Goal: Task Accomplishment & Management: Use online tool/utility

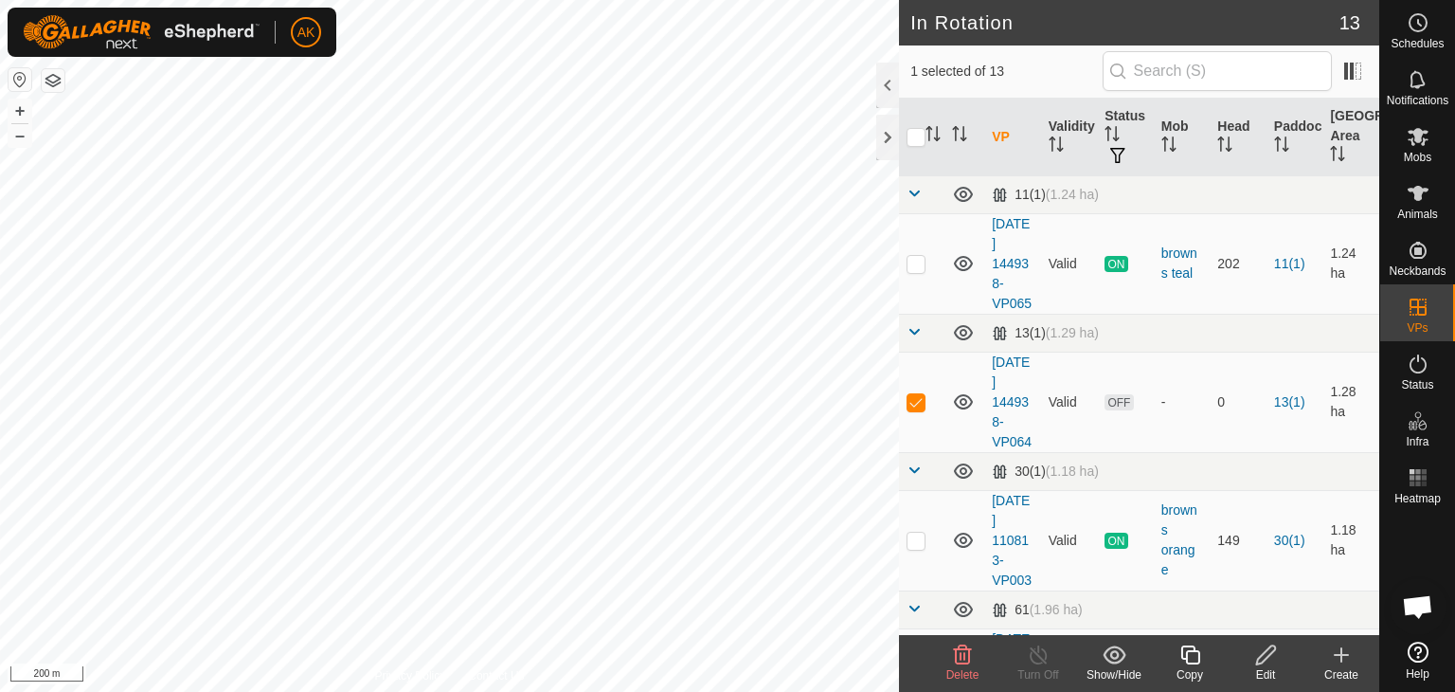
click at [960, 656] on icon at bounding box center [963, 654] width 18 height 19
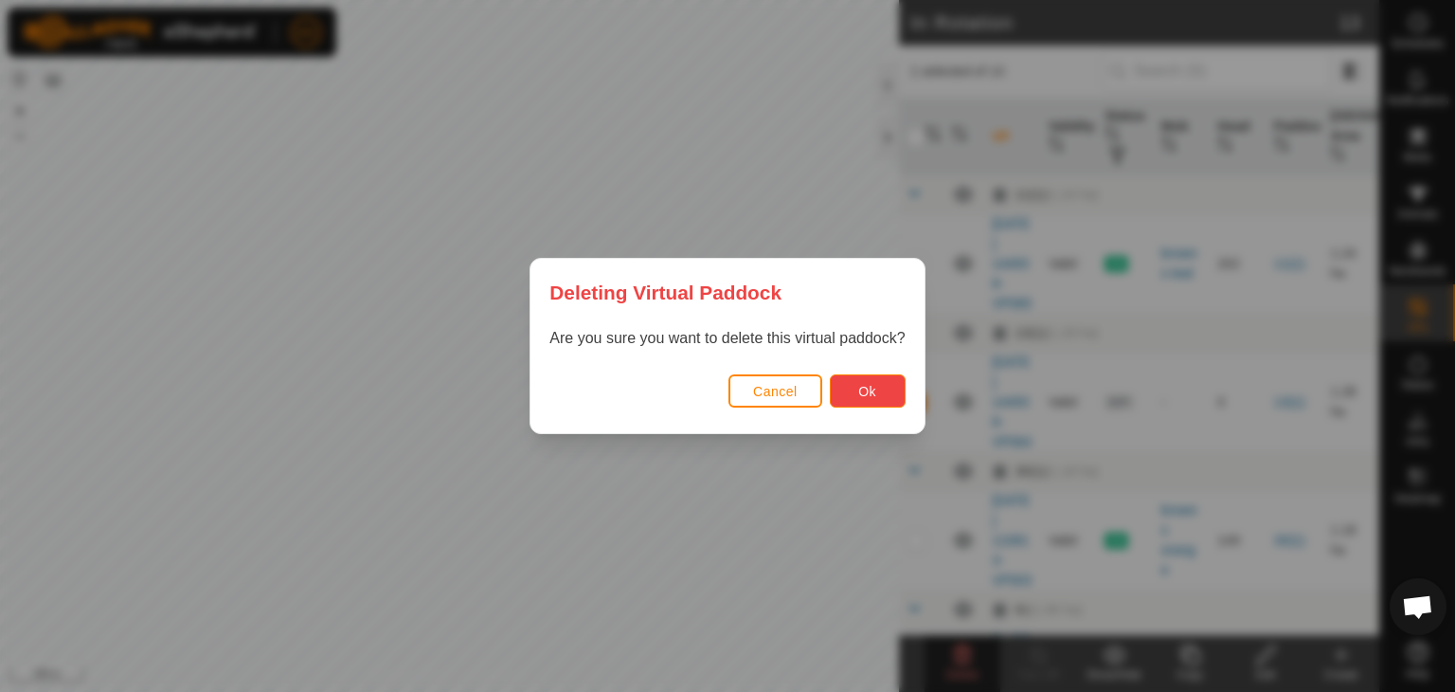
click at [868, 389] on span "Ok" at bounding box center [867, 391] width 18 height 15
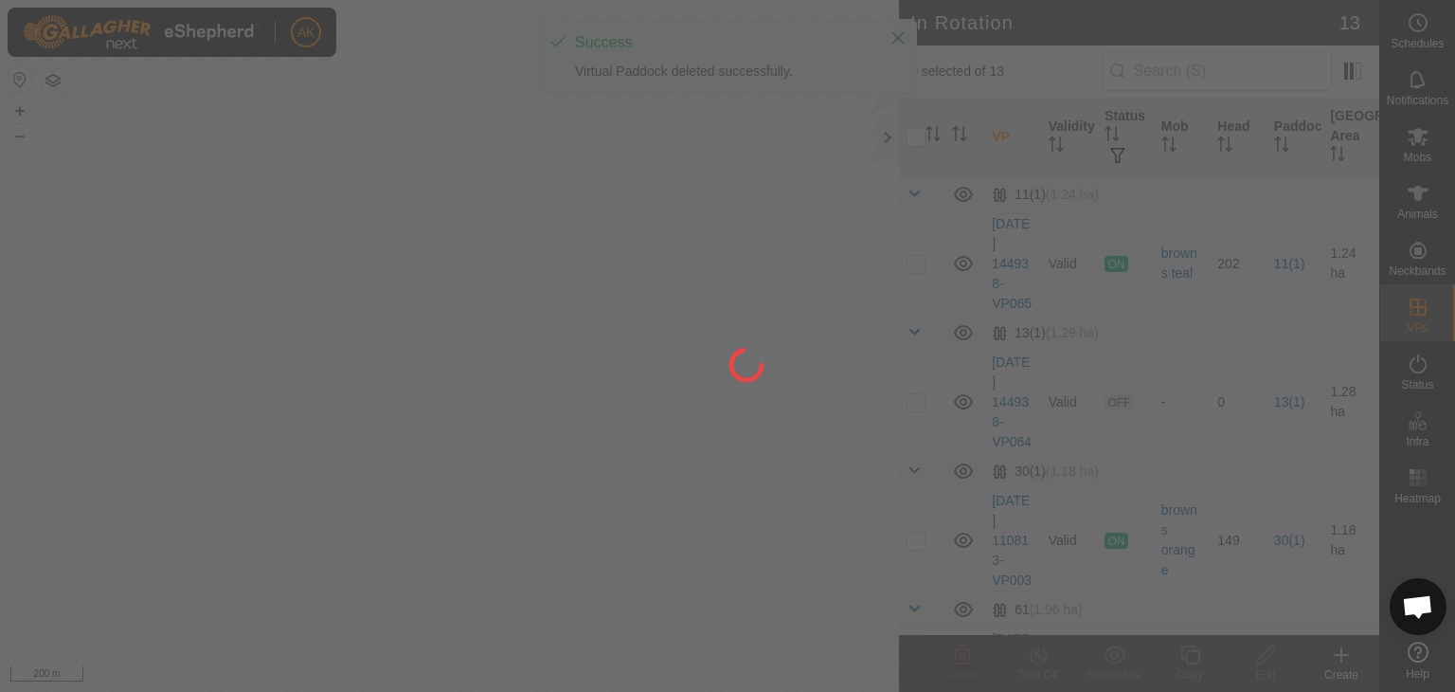
checkbox input "false"
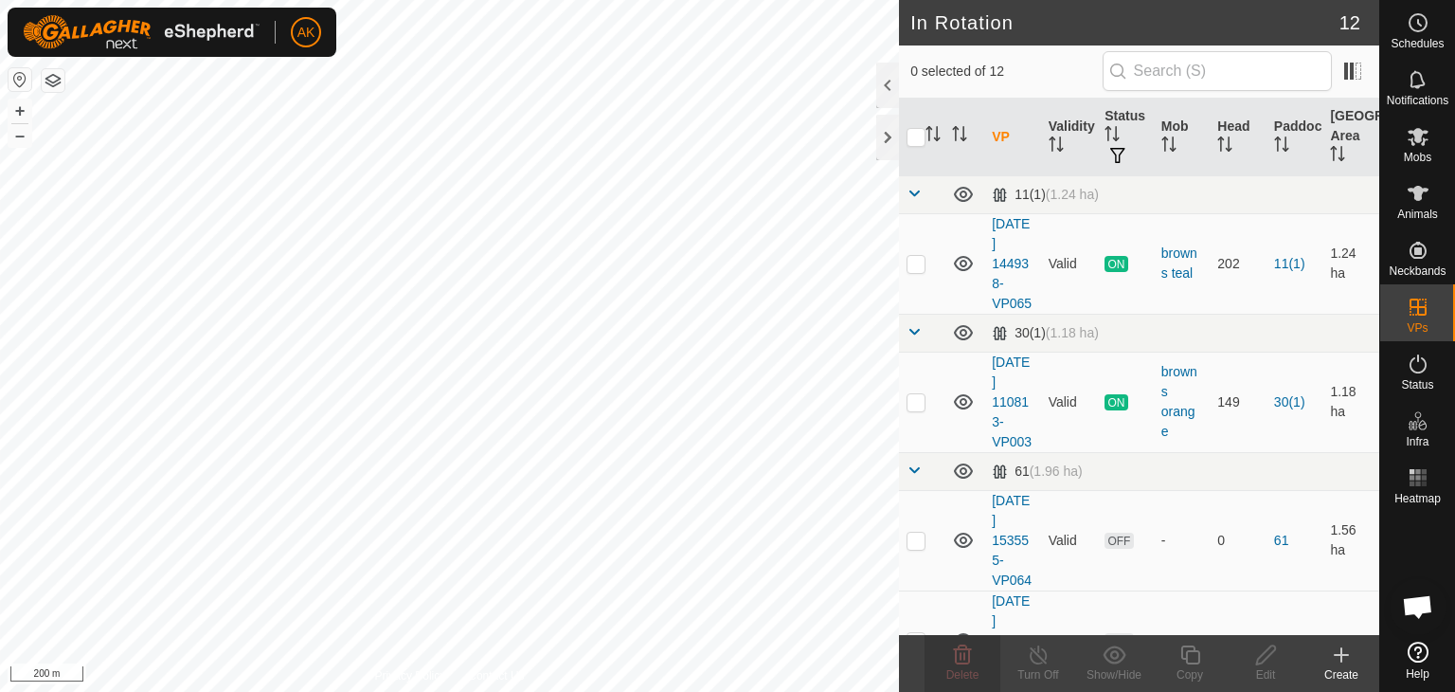
checkbox input "true"
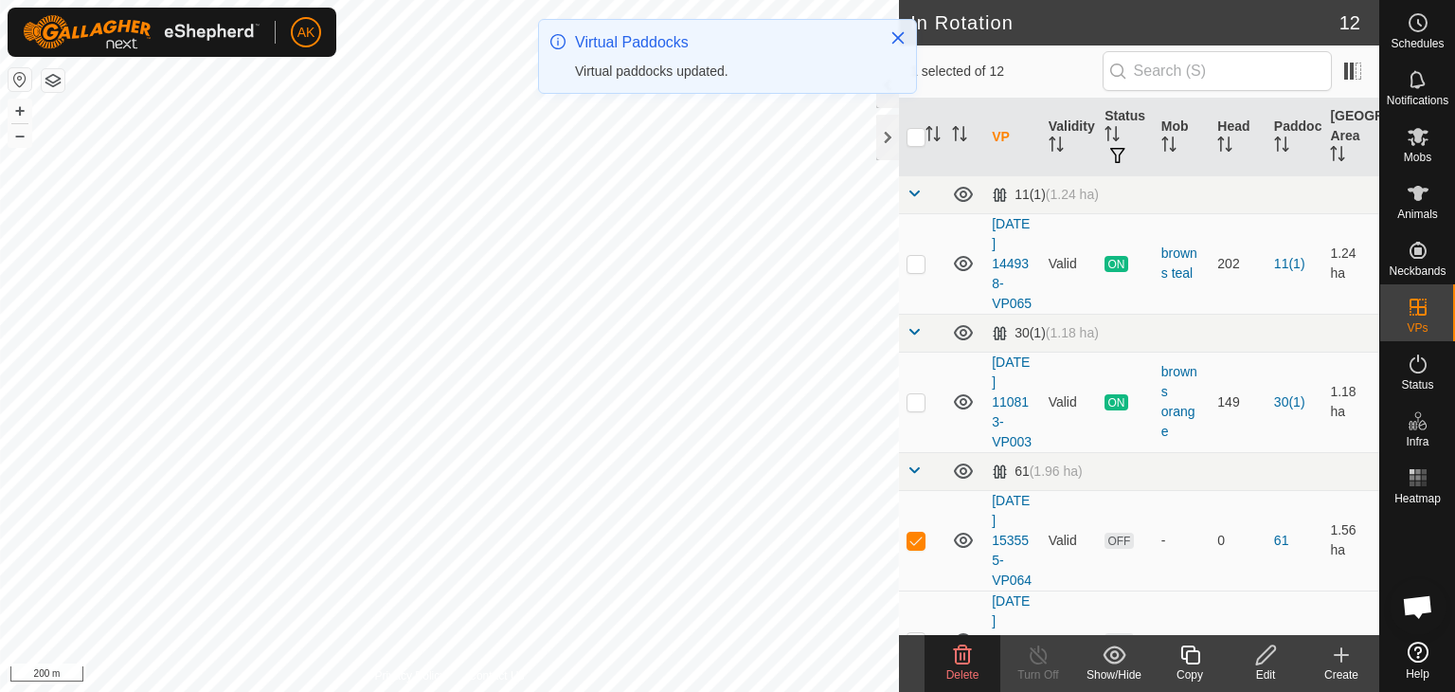
click at [966, 648] on icon at bounding box center [963, 654] width 18 height 19
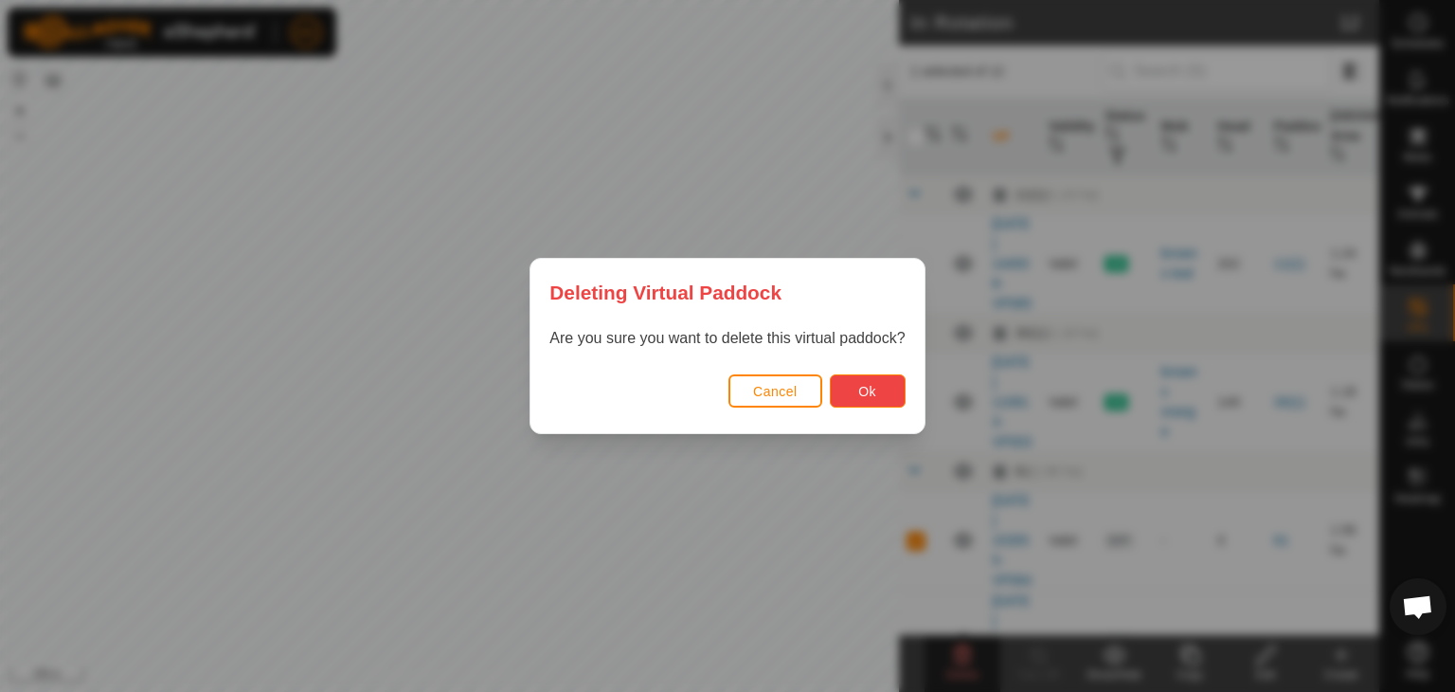
click at [868, 390] on span "Ok" at bounding box center [867, 391] width 18 height 15
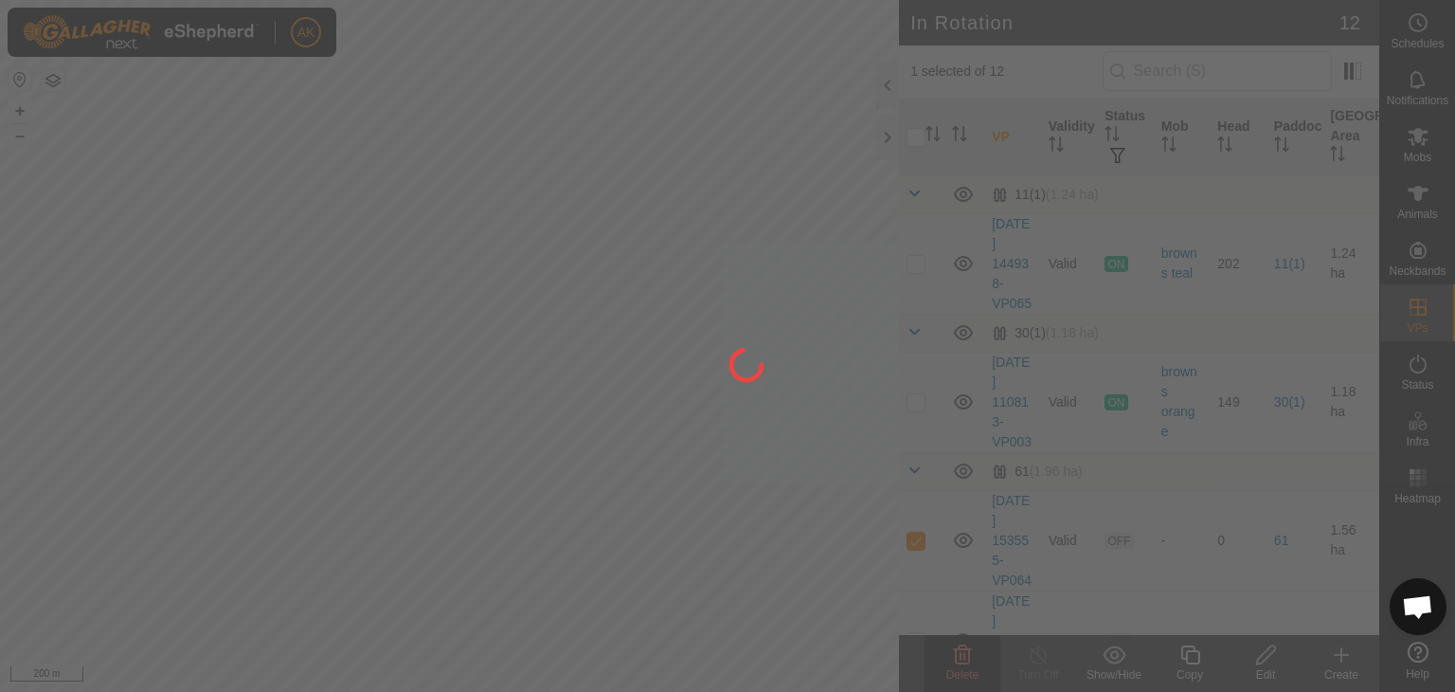
checkbox input "false"
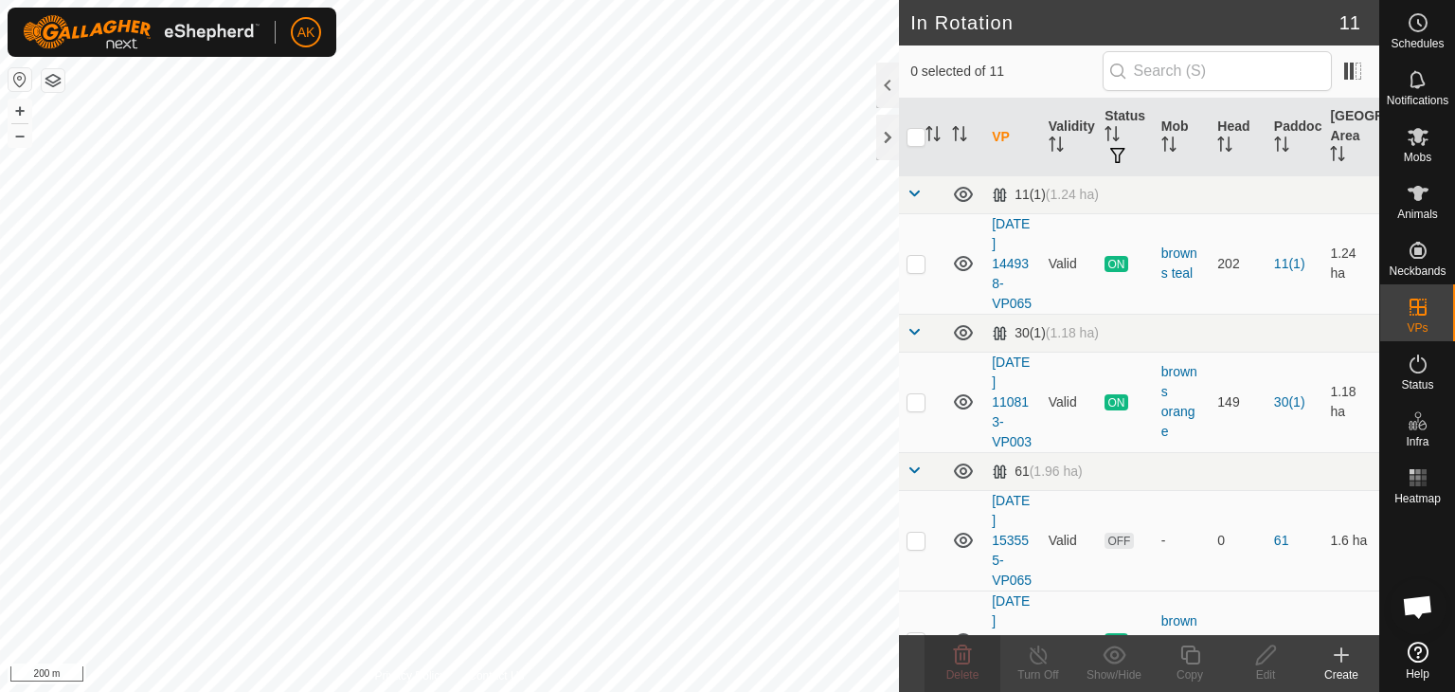
checkbox input "true"
click at [955, 646] on div "AK Schedules Notifications Mobs Animals Neckbands VPs Status Infra Heatmap Help…" at bounding box center [727, 346] width 1455 height 692
click at [955, 655] on icon at bounding box center [963, 654] width 18 height 19
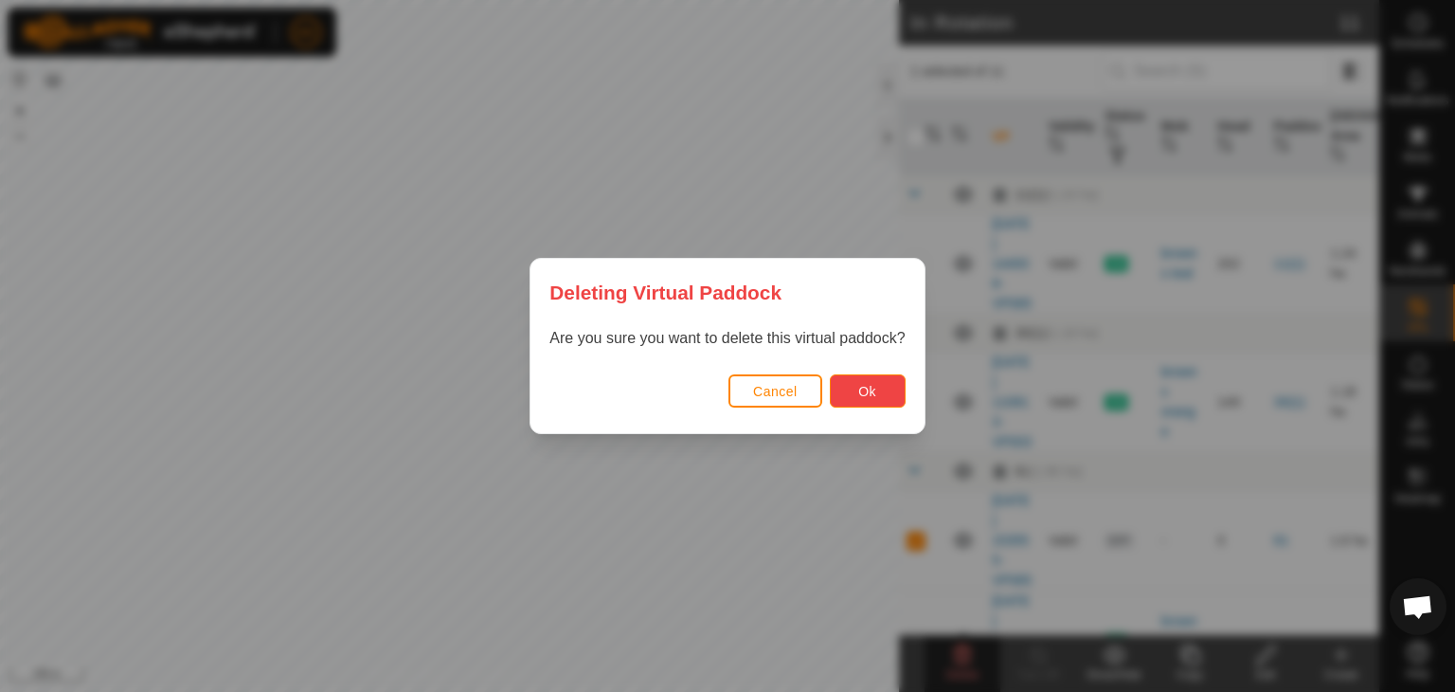
click at [879, 388] on button "Ok" at bounding box center [868, 390] width 76 height 33
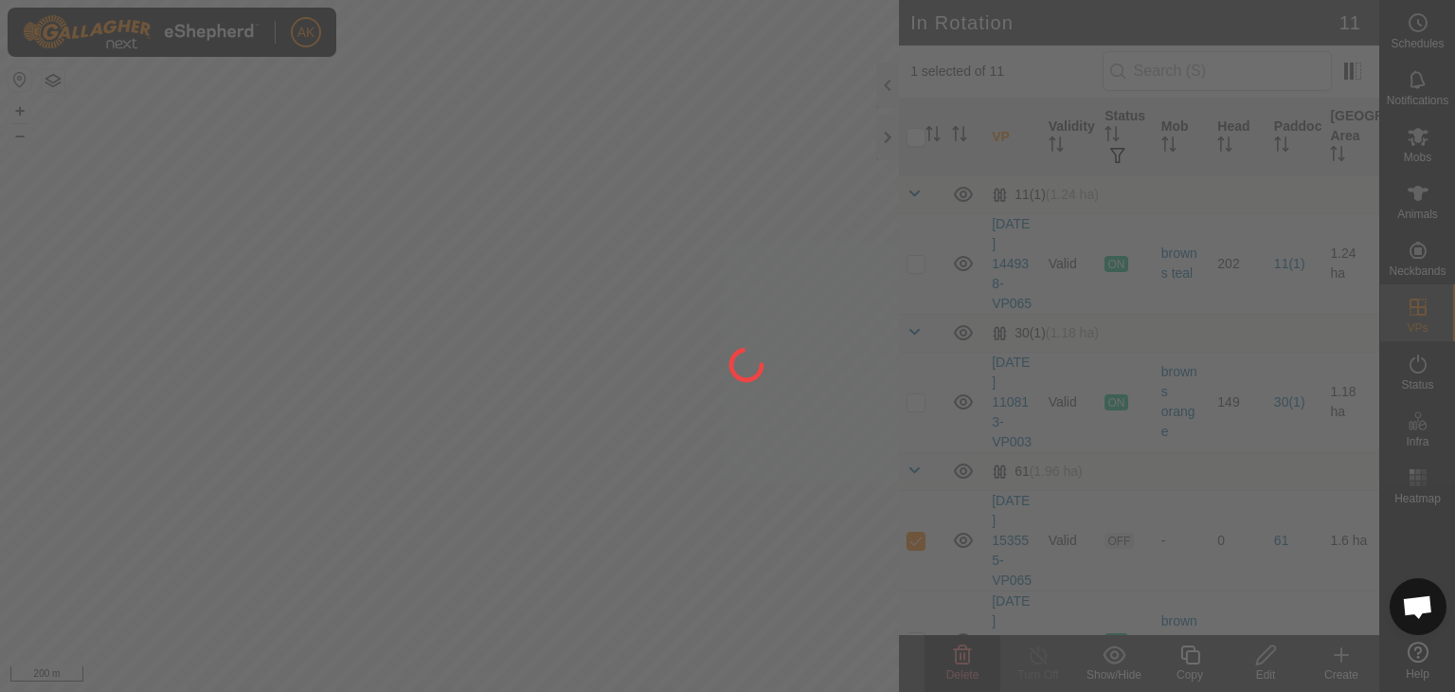
checkbox input "false"
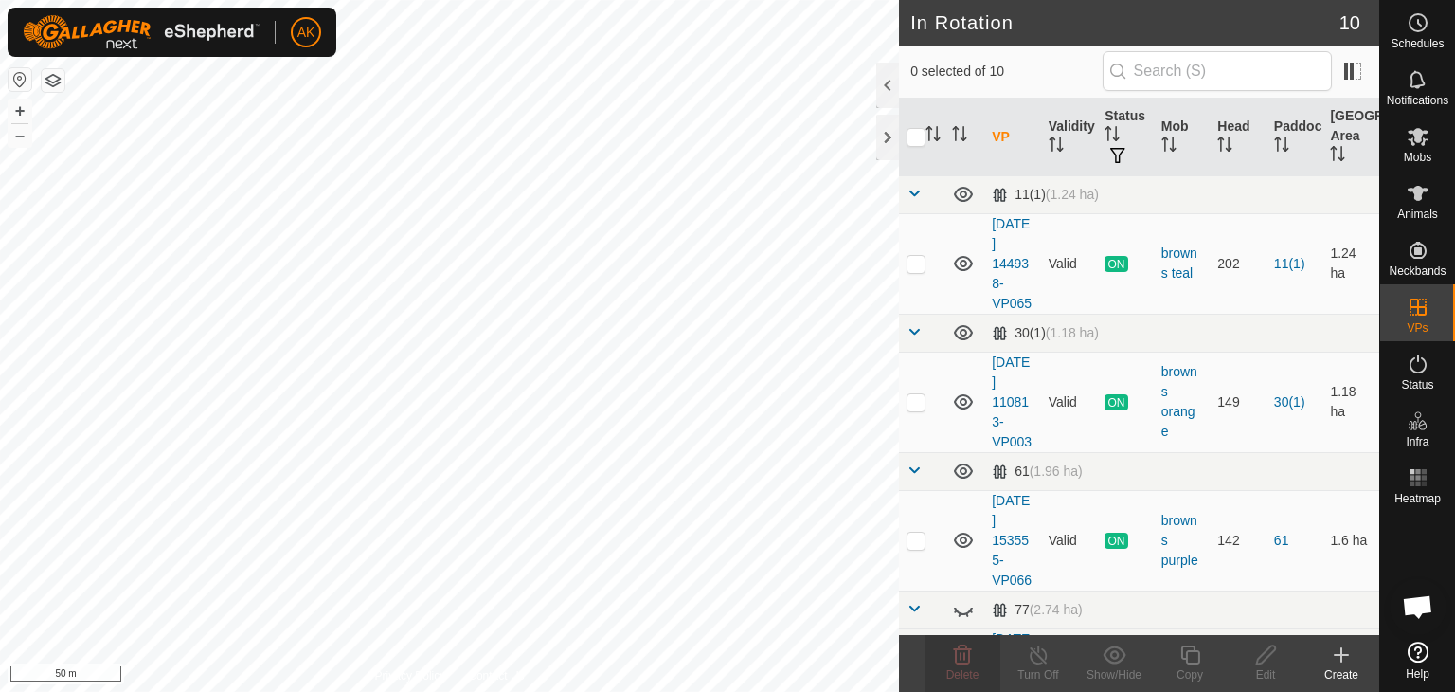
checkbox input "true"
checkbox input "false"
click at [959, 671] on span "Delete" at bounding box center [963, 674] width 33 height 13
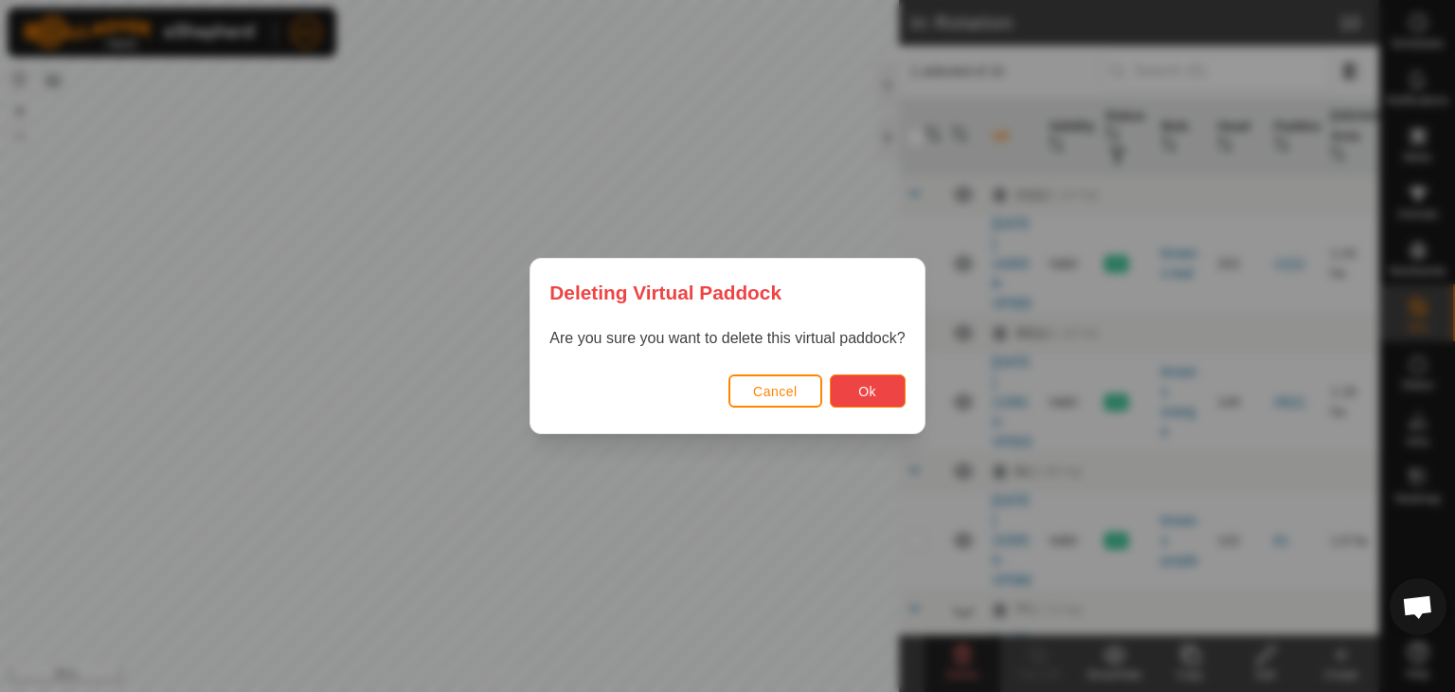
click at [866, 390] on span "Ok" at bounding box center [867, 391] width 18 height 15
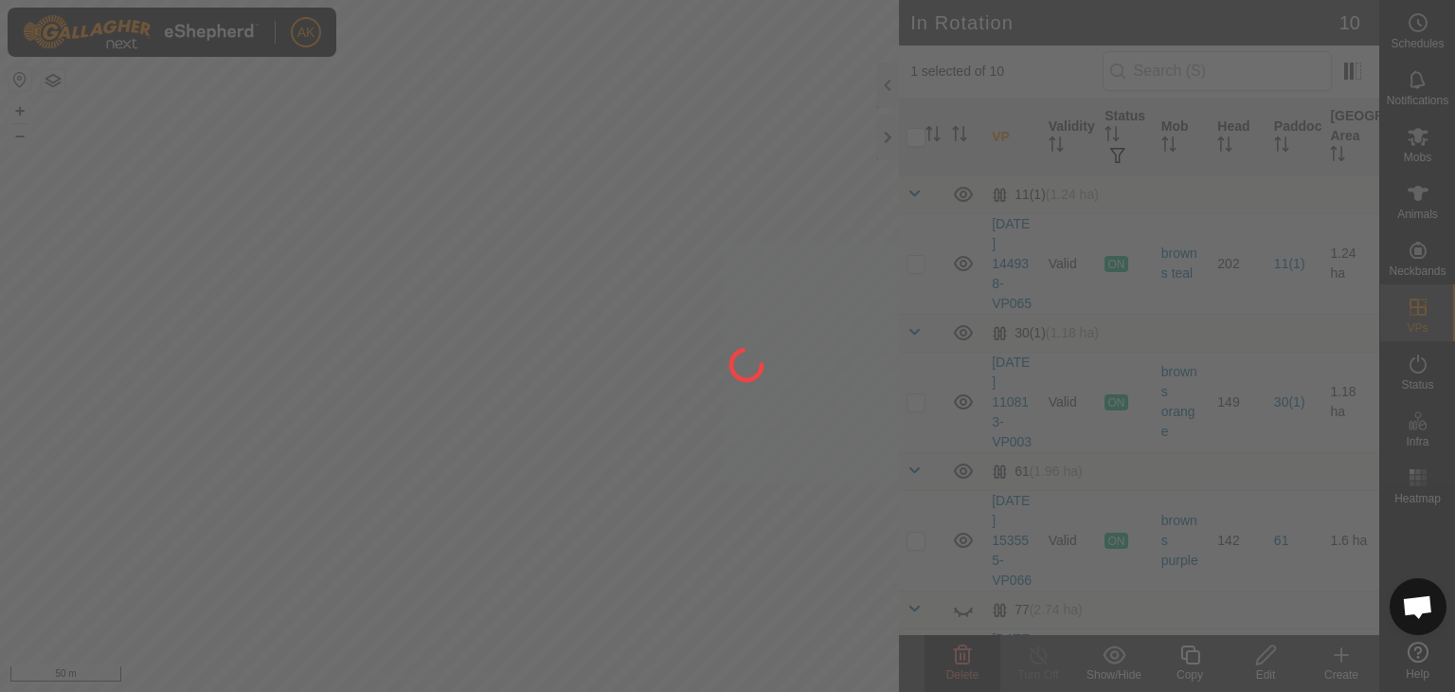
checkbox input "false"
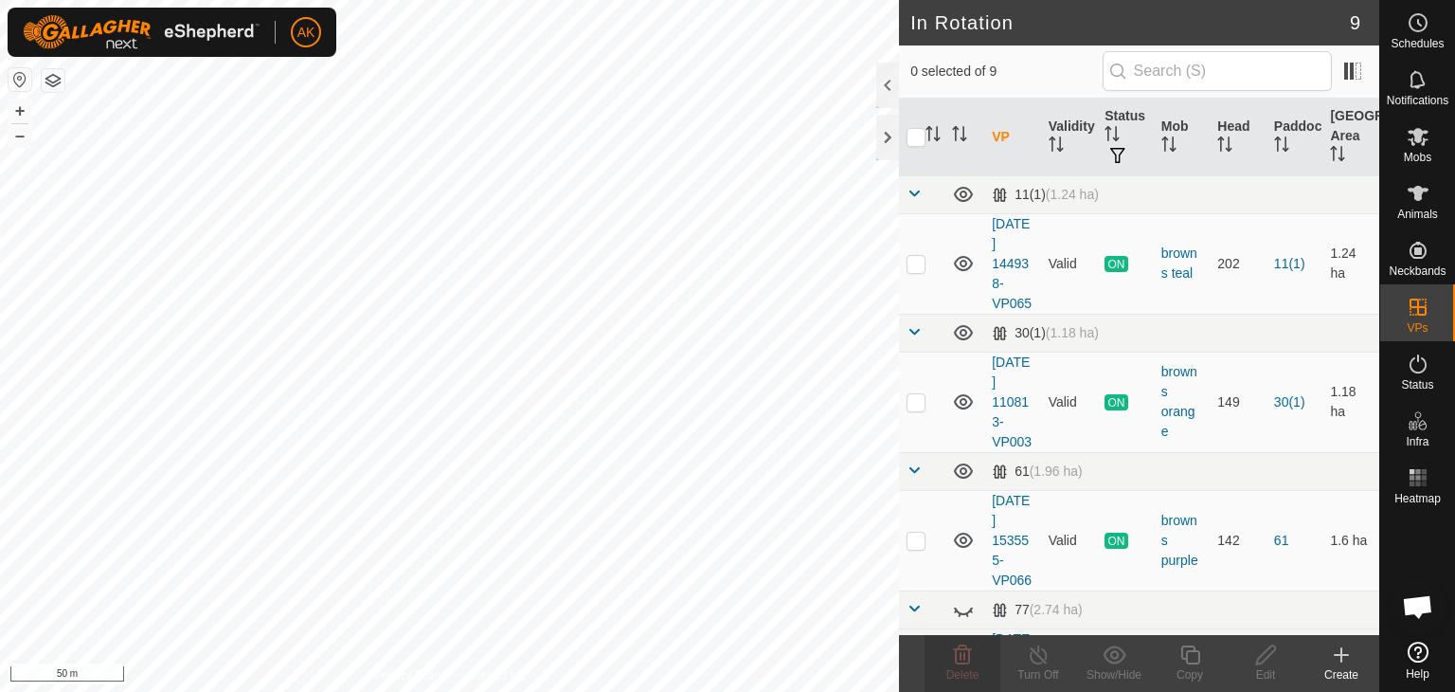
checkbox input "true"
checkbox input "false"
click at [966, 659] on icon at bounding box center [962, 654] width 23 height 23
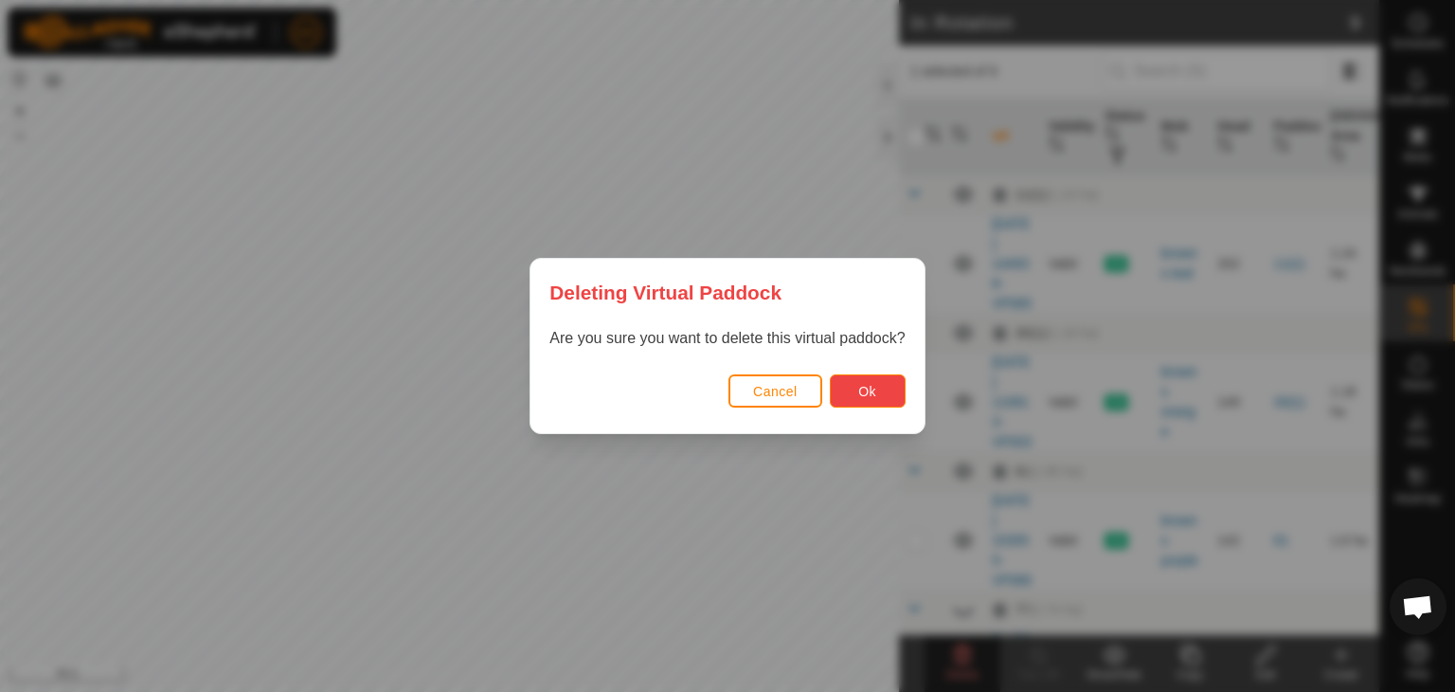
click at [849, 388] on button "Ok" at bounding box center [868, 390] width 76 height 33
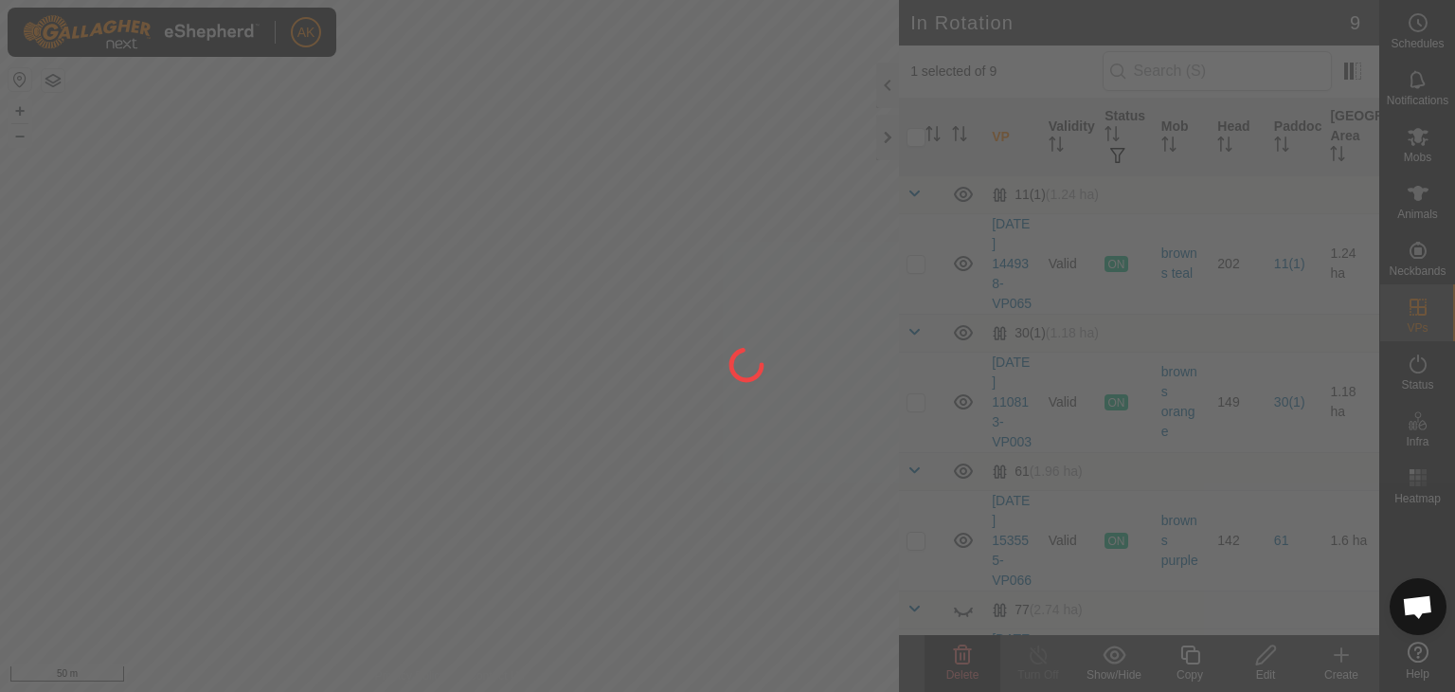
checkbox input "false"
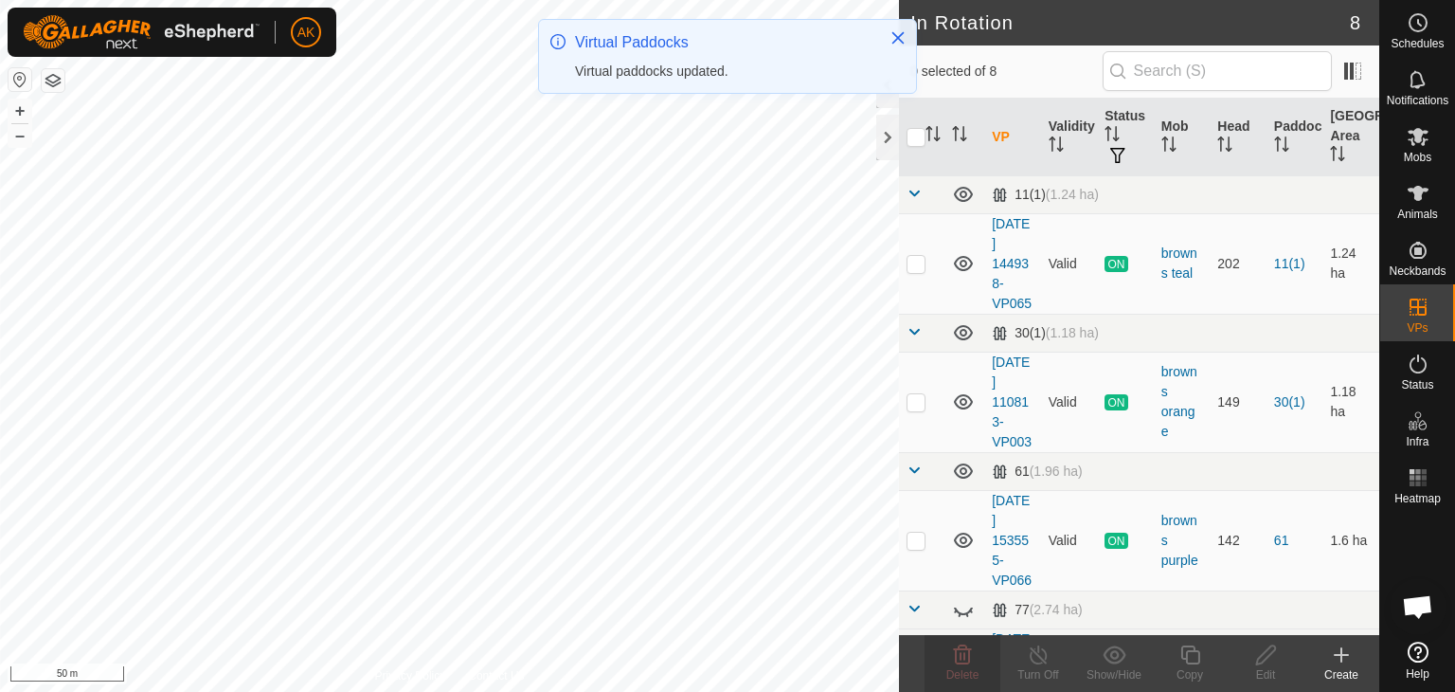
checkbox input "true"
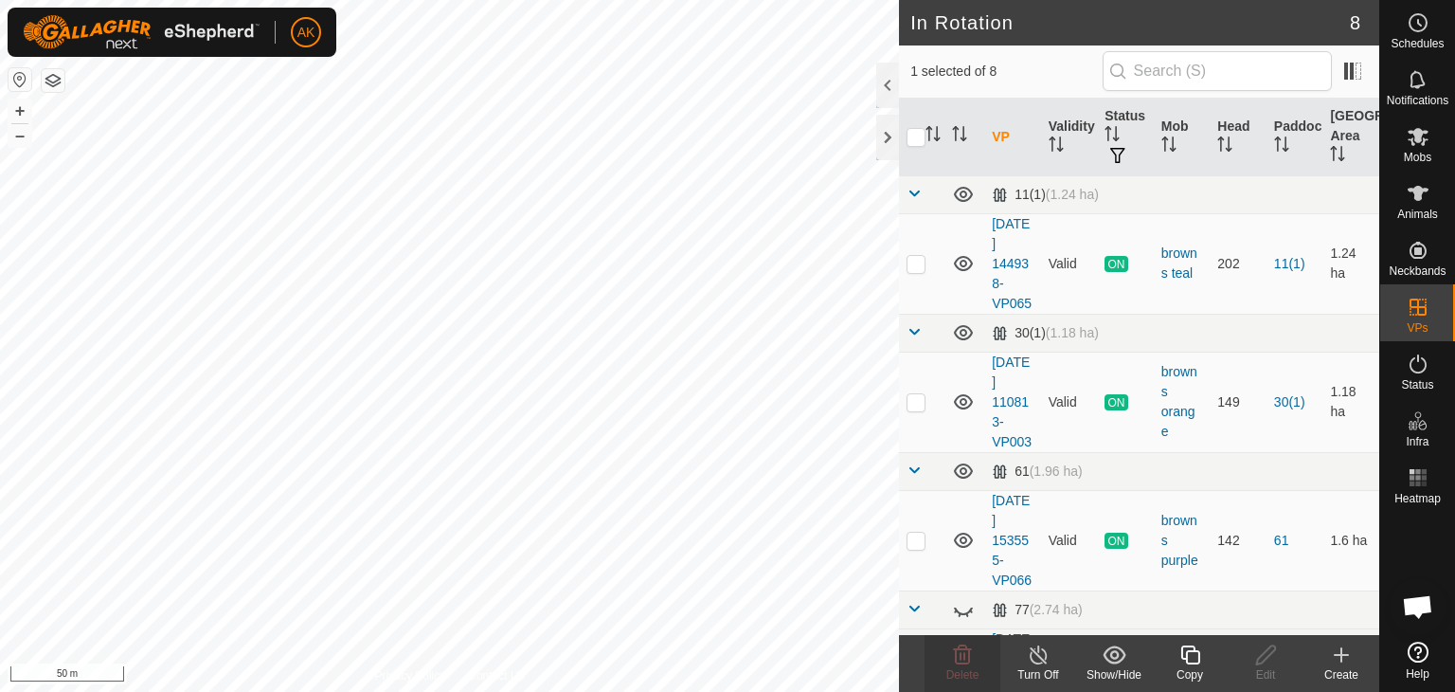
click at [1183, 656] on icon at bounding box center [1191, 654] width 24 height 23
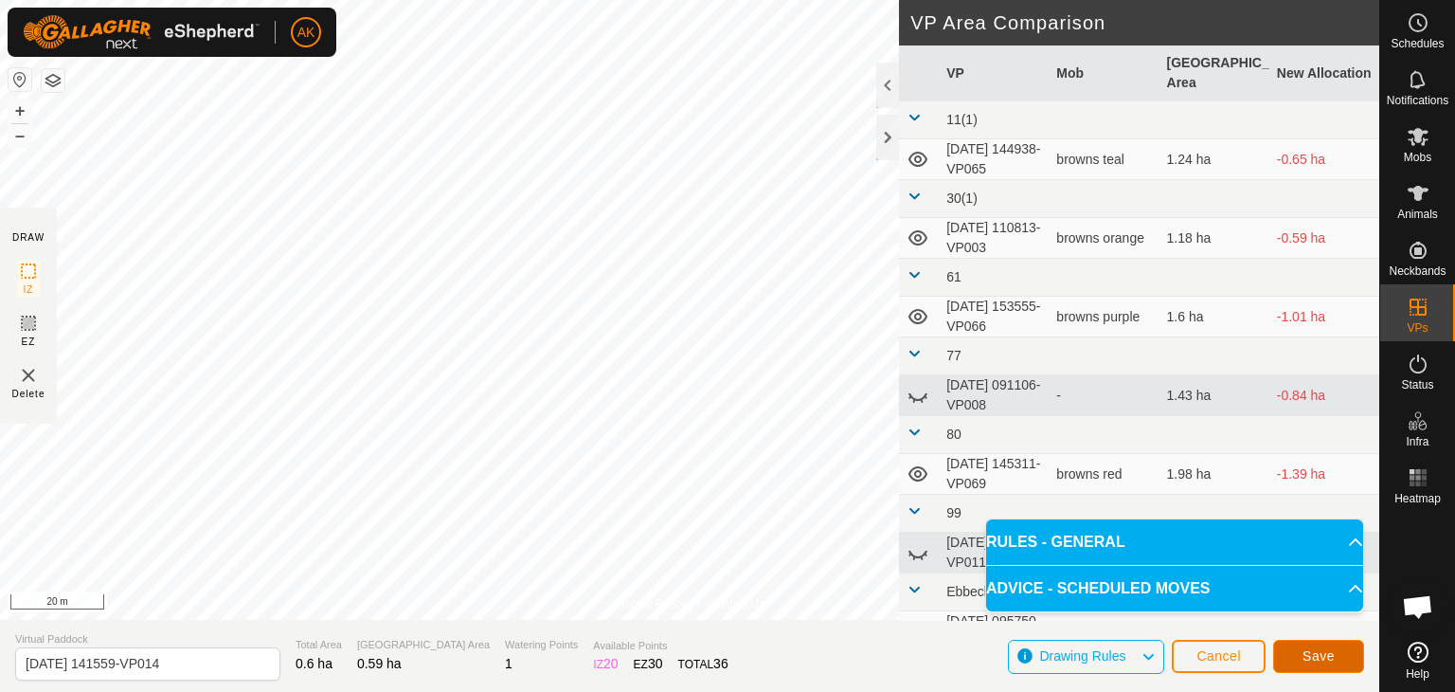
click at [1311, 659] on span "Save" at bounding box center [1319, 655] width 32 height 15
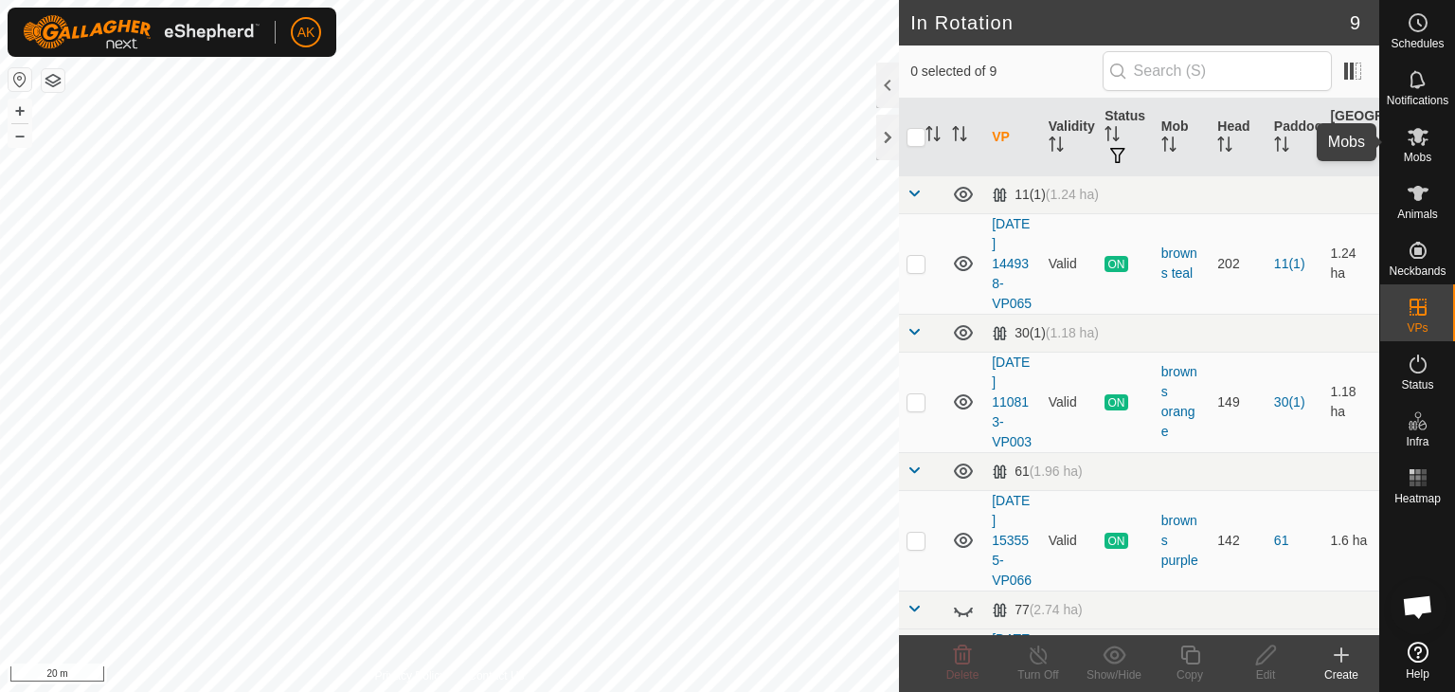
click at [1419, 137] on icon at bounding box center [1418, 137] width 21 height 18
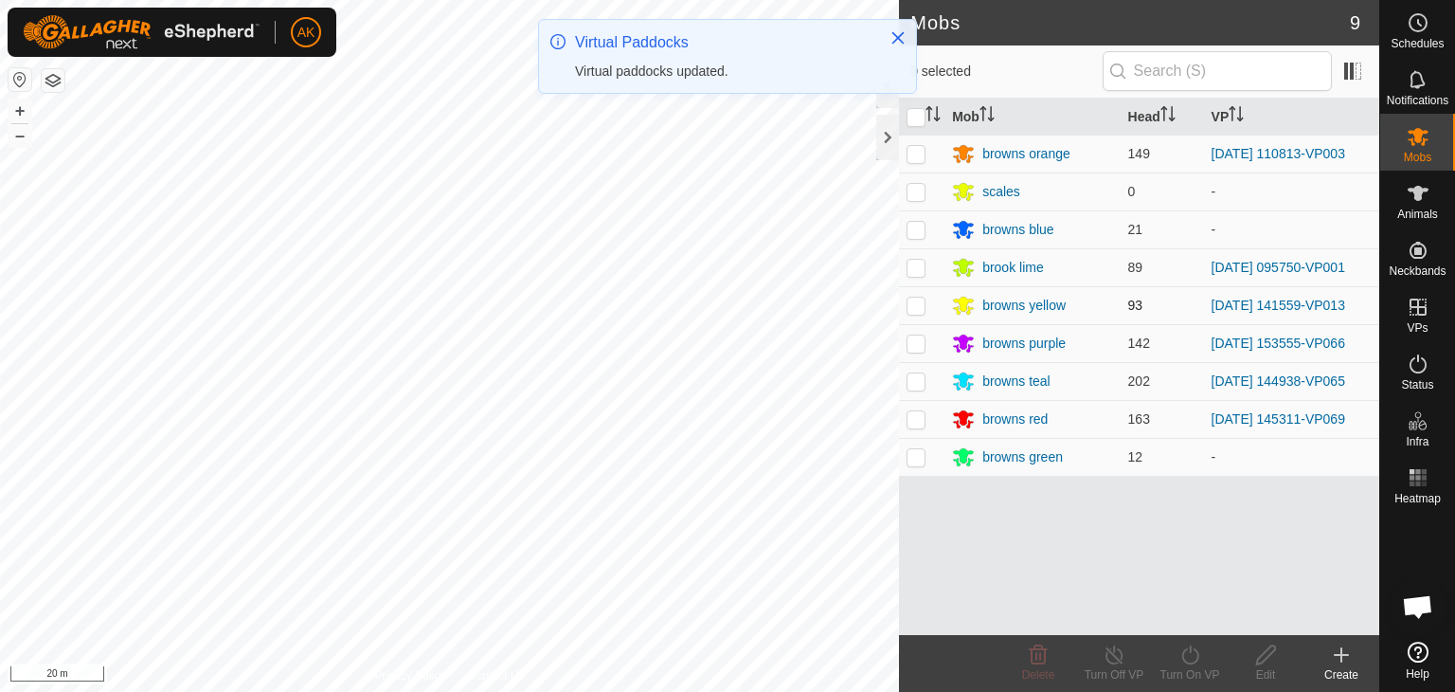
click at [923, 306] on p-checkbox at bounding box center [916, 305] width 19 height 15
checkbox input "true"
click at [1188, 658] on icon at bounding box center [1191, 654] width 24 height 23
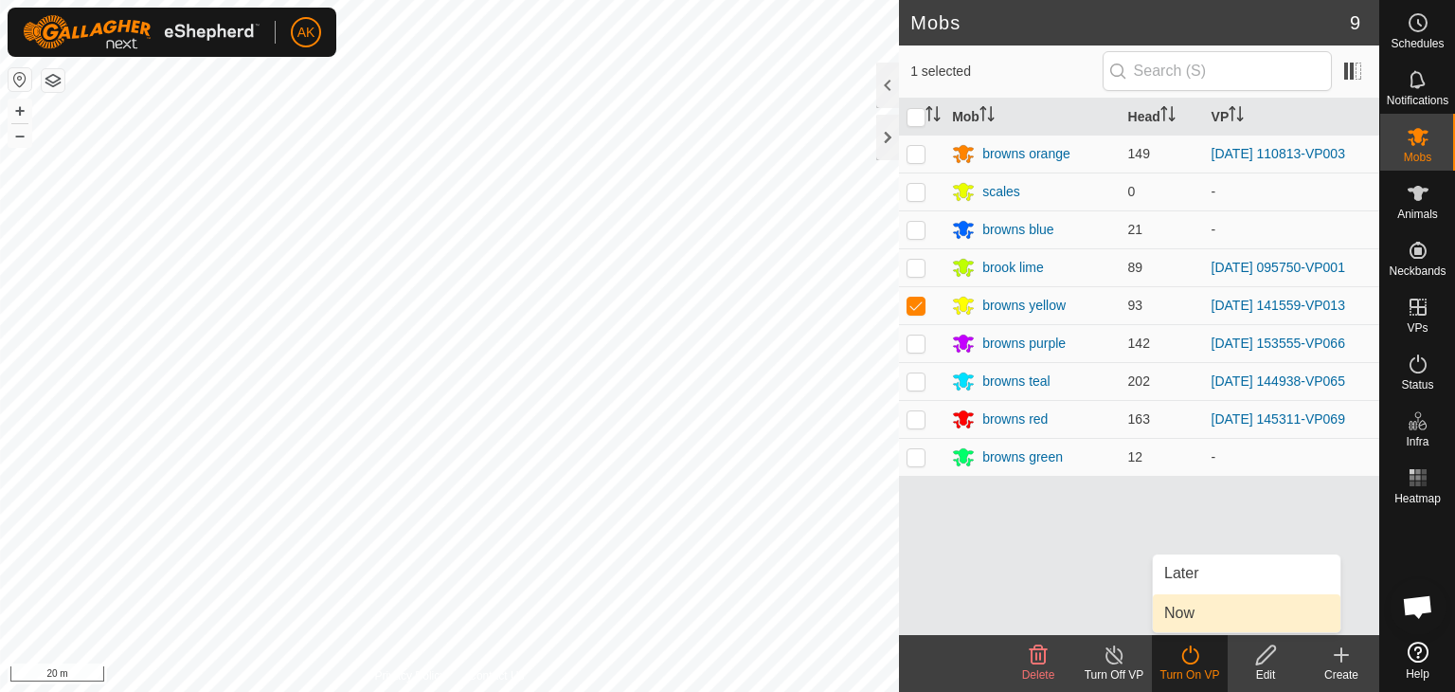
click at [1191, 611] on link "Now" at bounding box center [1247, 613] width 188 height 38
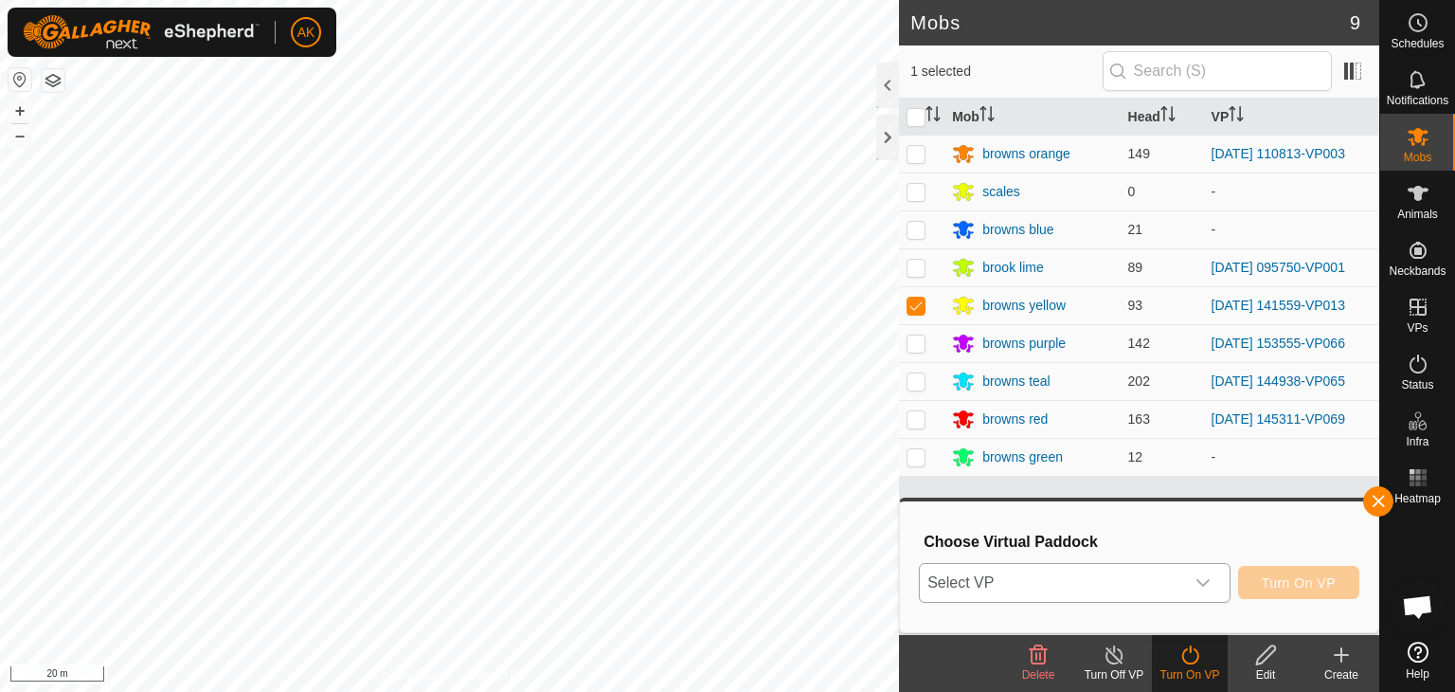
click at [1200, 577] on icon "dropdown trigger" at bounding box center [1203, 582] width 15 height 15
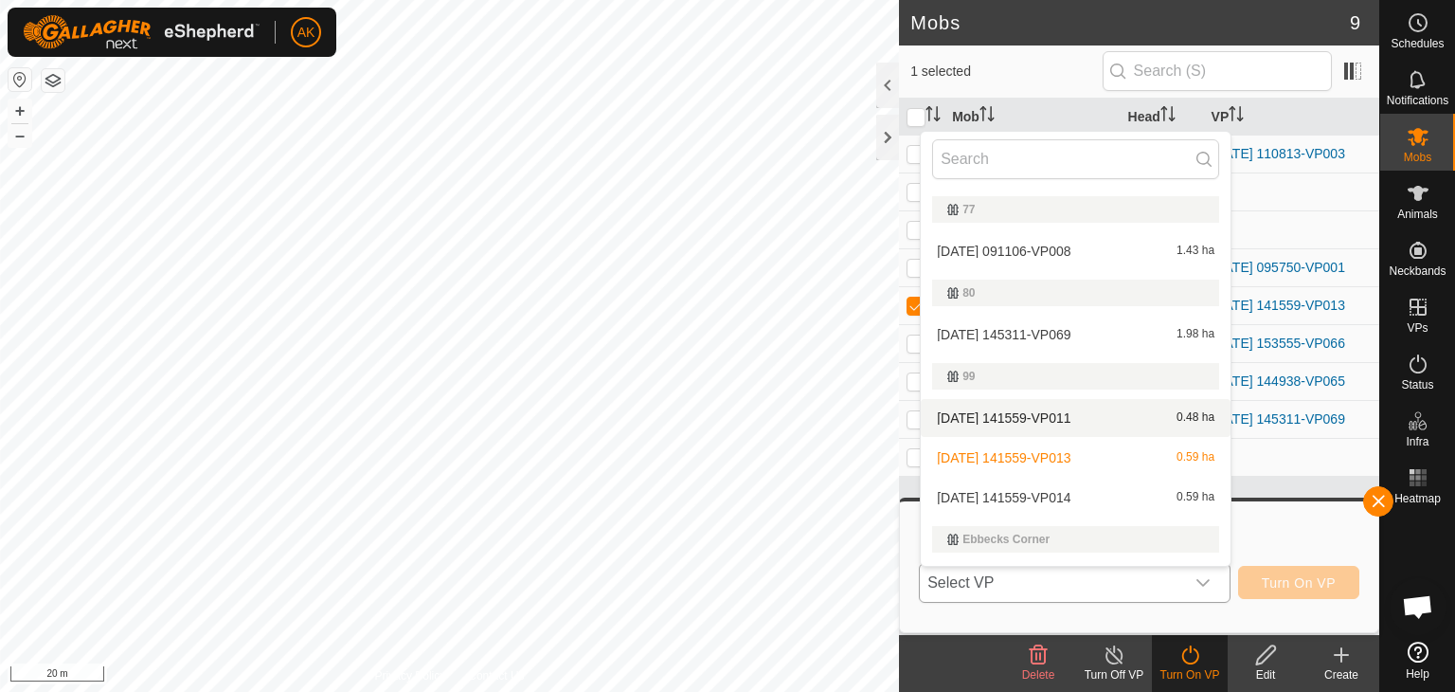
scroll to position [282, 0]
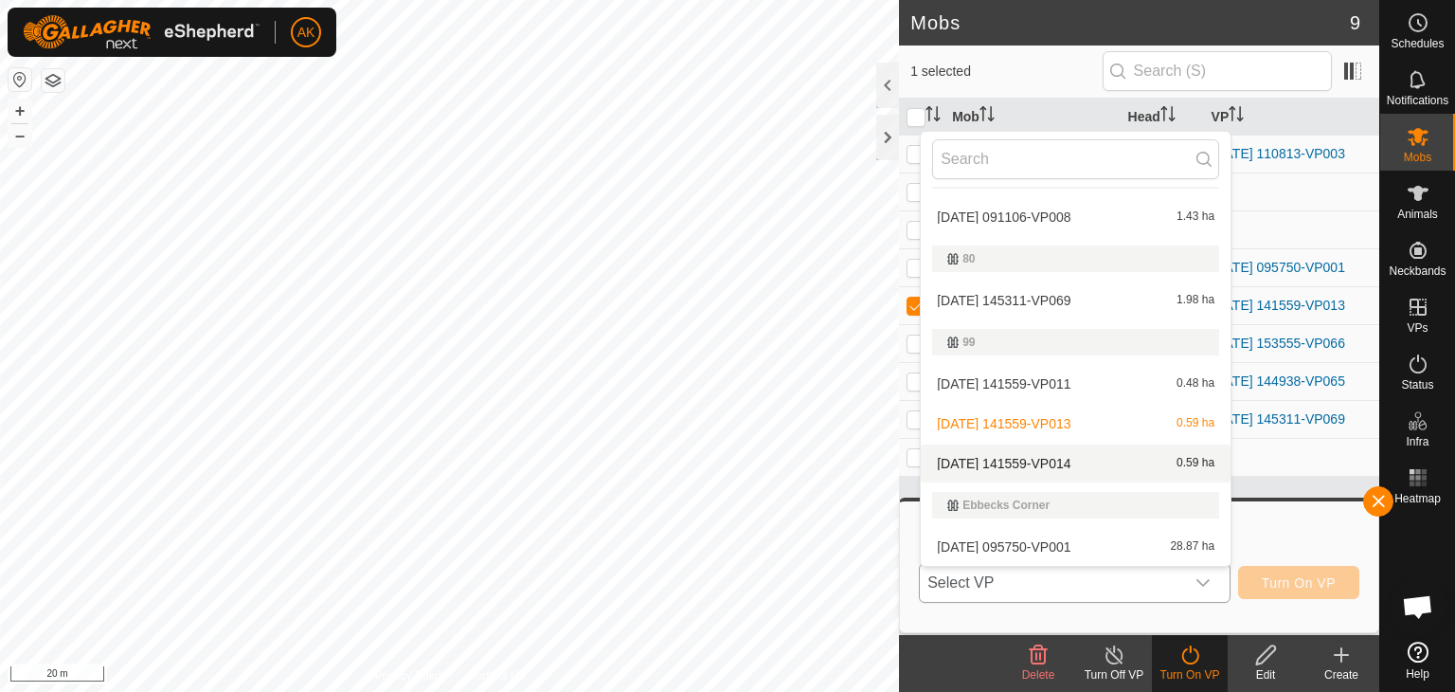
click at [1025, 460] on li "2025-09-27 141559-VP014 0.59 ha" at bounding box center [1076, 463] width 310 height 38
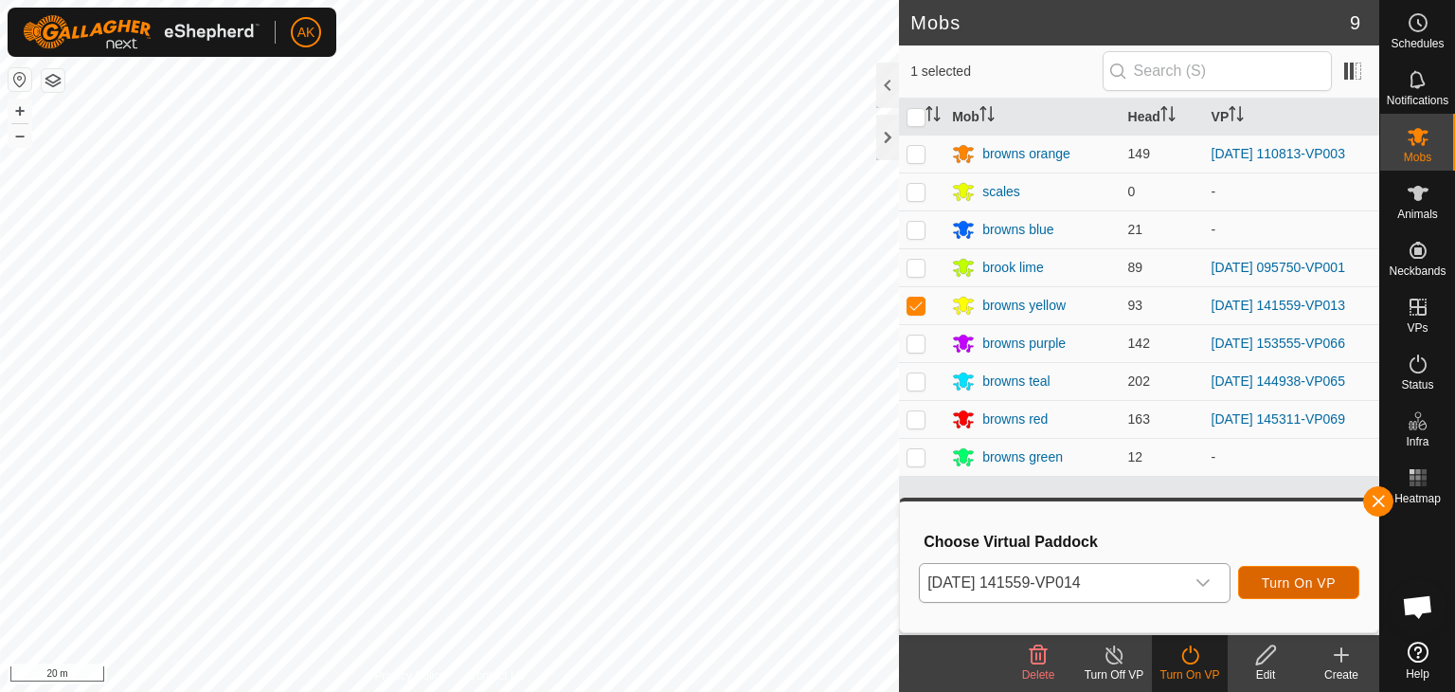
click at [1263, 577] on span "Turn On VP" at bounding box center [1299, 582] width 74 height 15
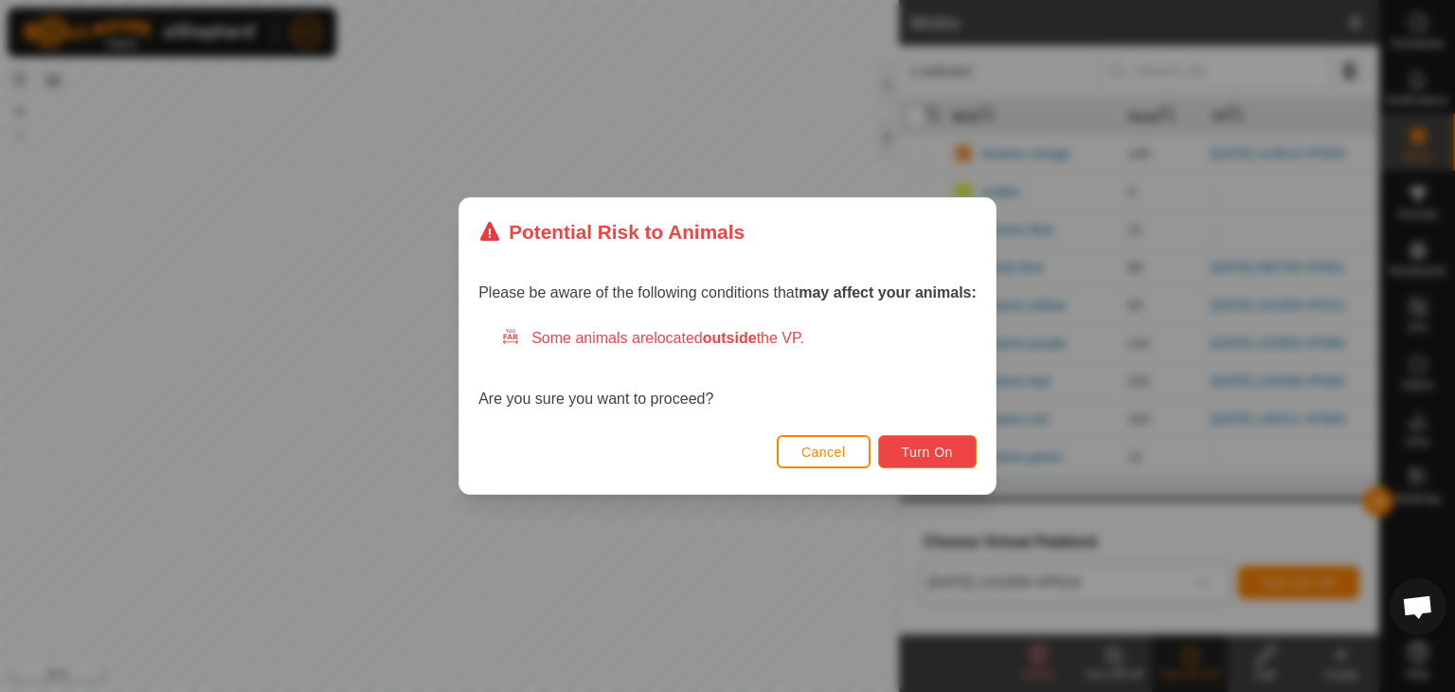
click at [916, 446] on span "Turn On" at bounding box center [927, 451] width 51 height 15
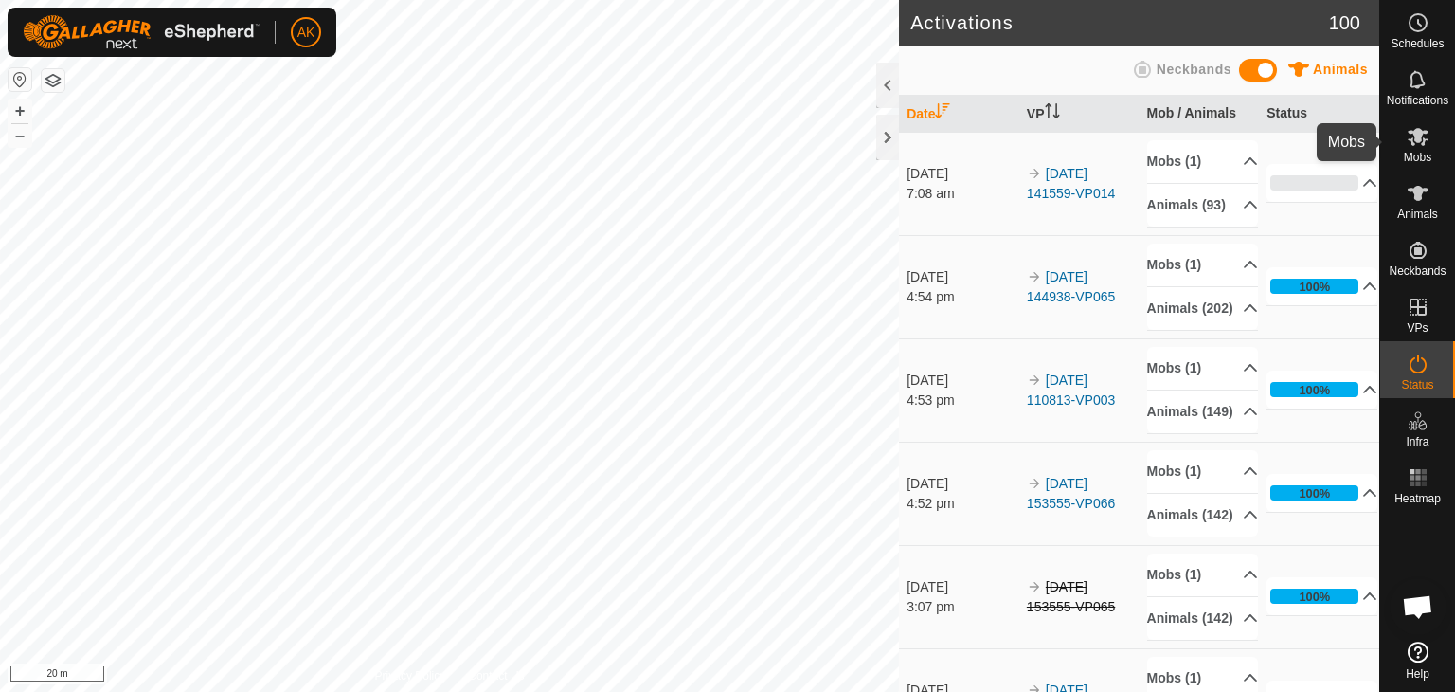
click at [1416, 141] on icon at bounding box center [1418, 137] width 21 height 18
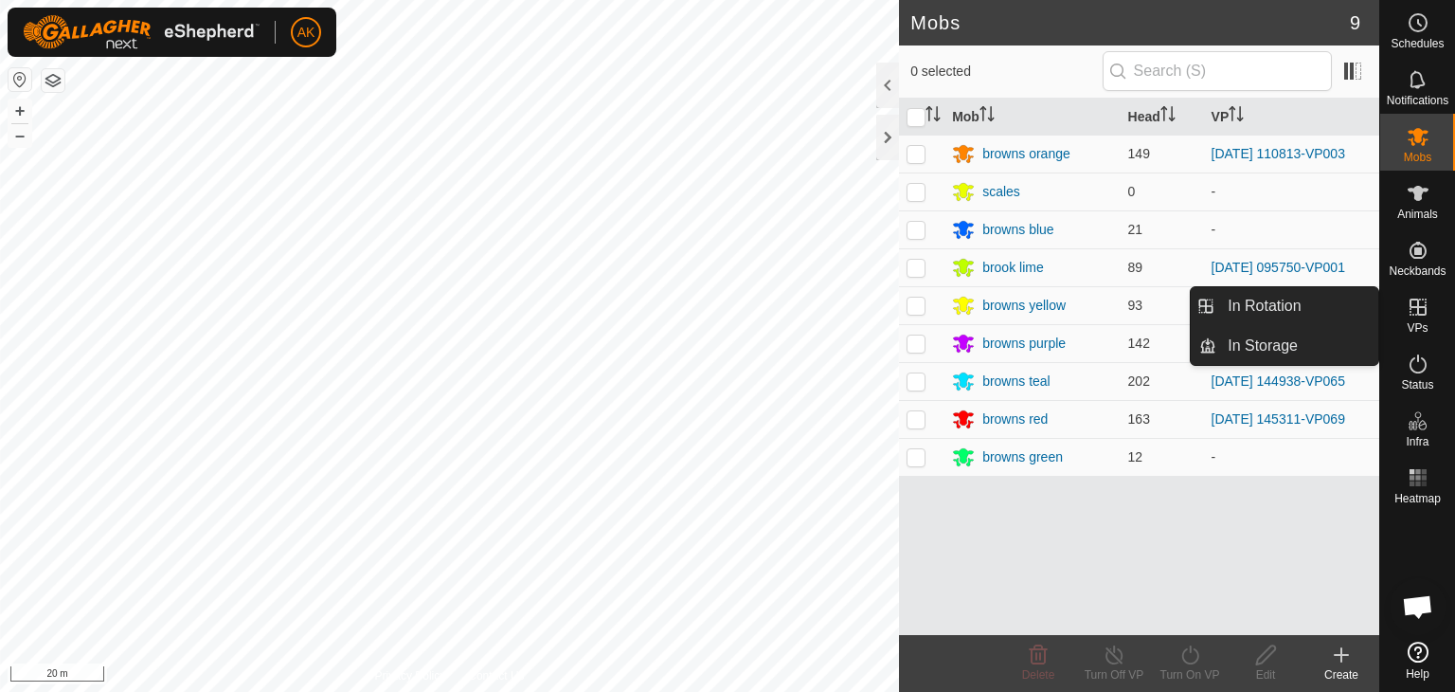
click at [1420, 311] on icon at bounding box center [1418, 307] width 23 height 23
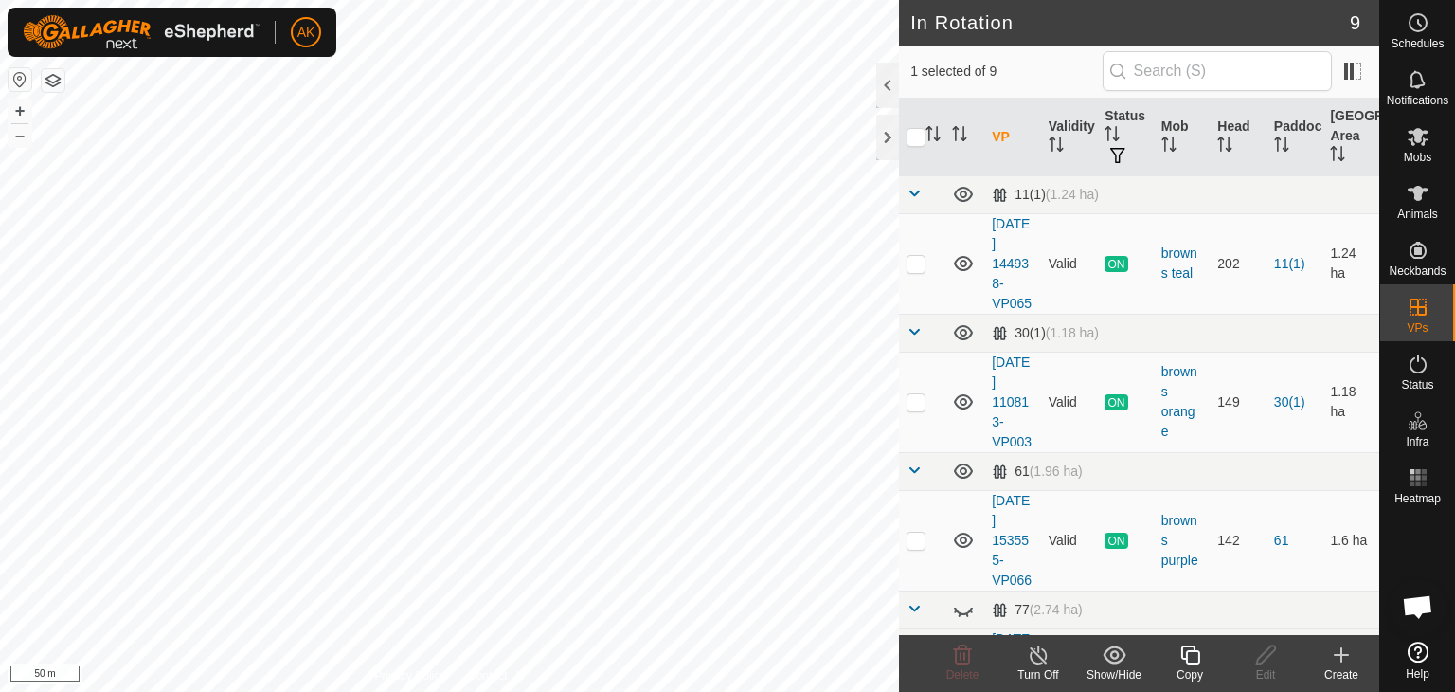
click at [1182, 658] on icon at bounding box center [1190, 654] width 19 height 19
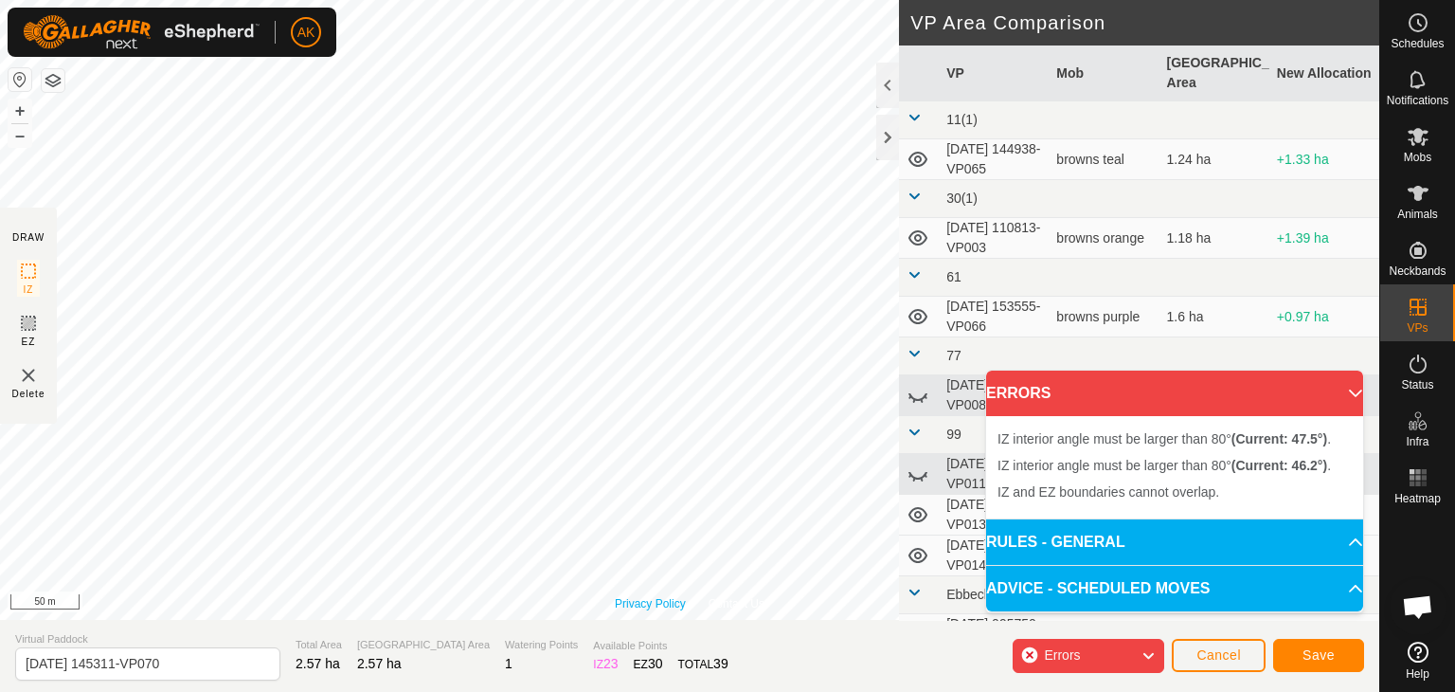
click at [622, 596] on div "Privacy Policy Contact Us WP 58 Type: trough Capacity: 100L Water Level: 100% D…" at bounding box center [690, 310] width 1380 height 620
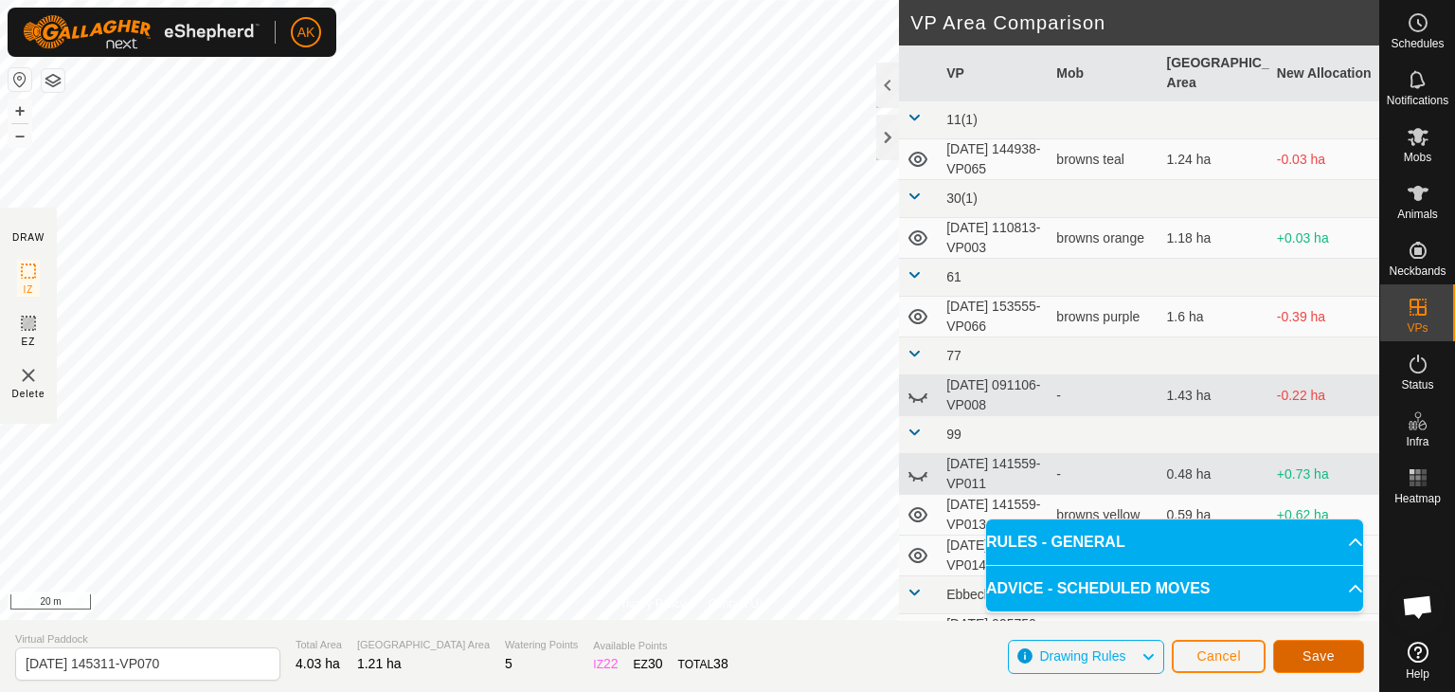
click at [1306, 656] on span "Save" at bounding box center [1319, 655] width 32 height 15
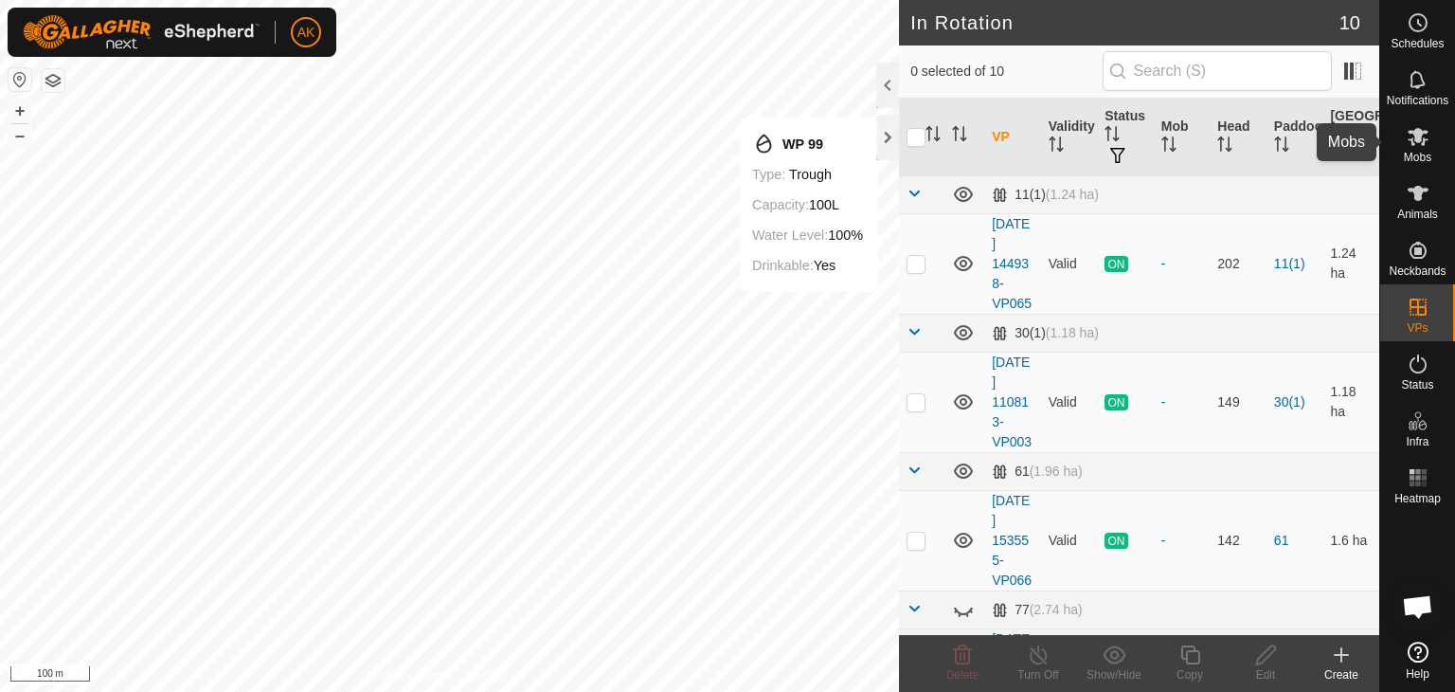
click at [1411, 136] on icon at bounding box center [1418, 136] width 23 height 23
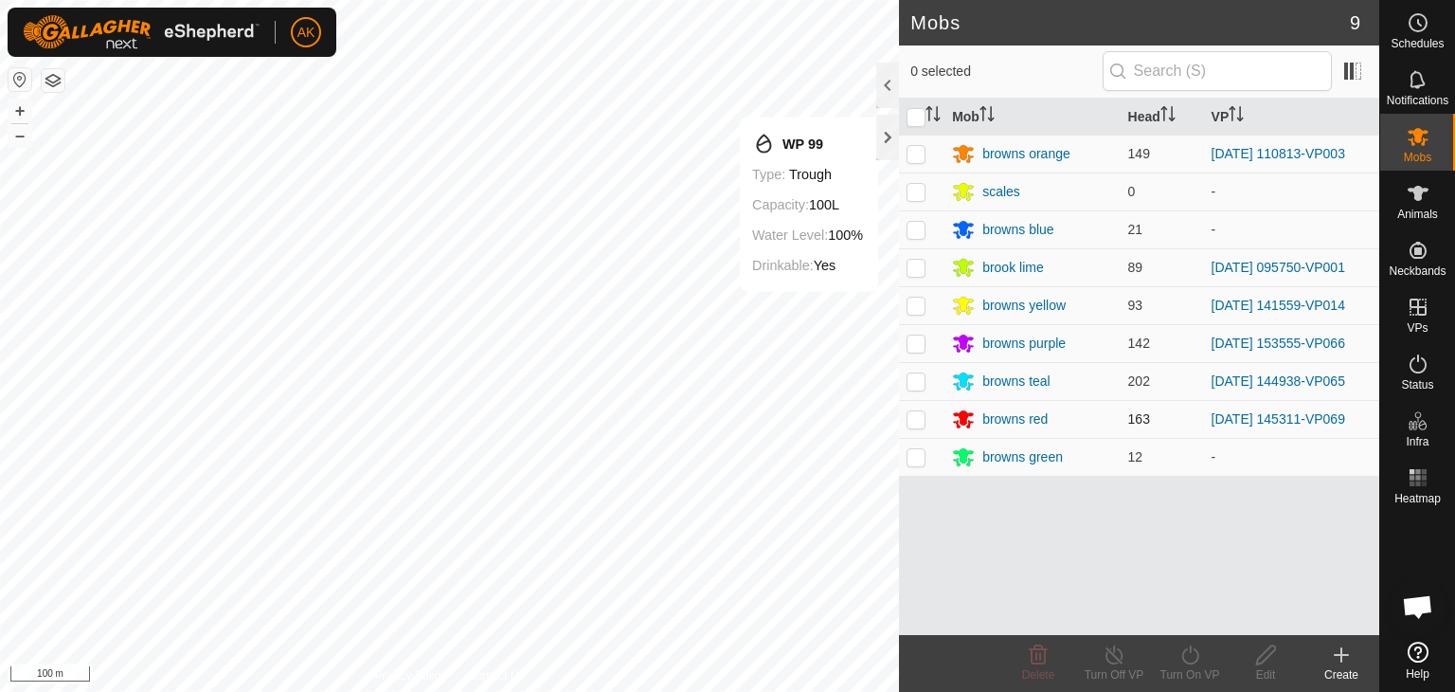
click at [913, 408] on td at bounding box center [921, 419] width 45 height 38
checkbox input "true"
click at [1192, 656] on icon at bounding box center [1191, 654] width 24 height 23
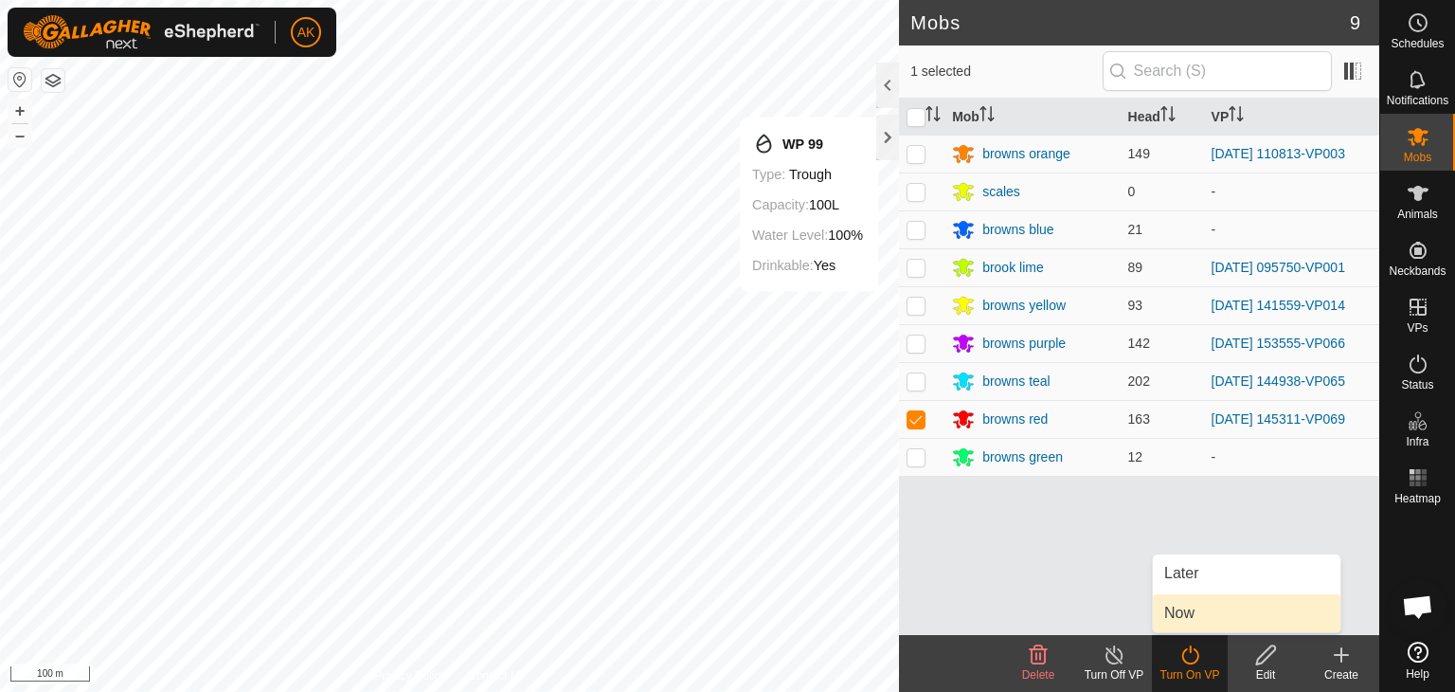
click at [1184, 615] on link "Now" at bounding box center [1247, 613] width 188 height 38
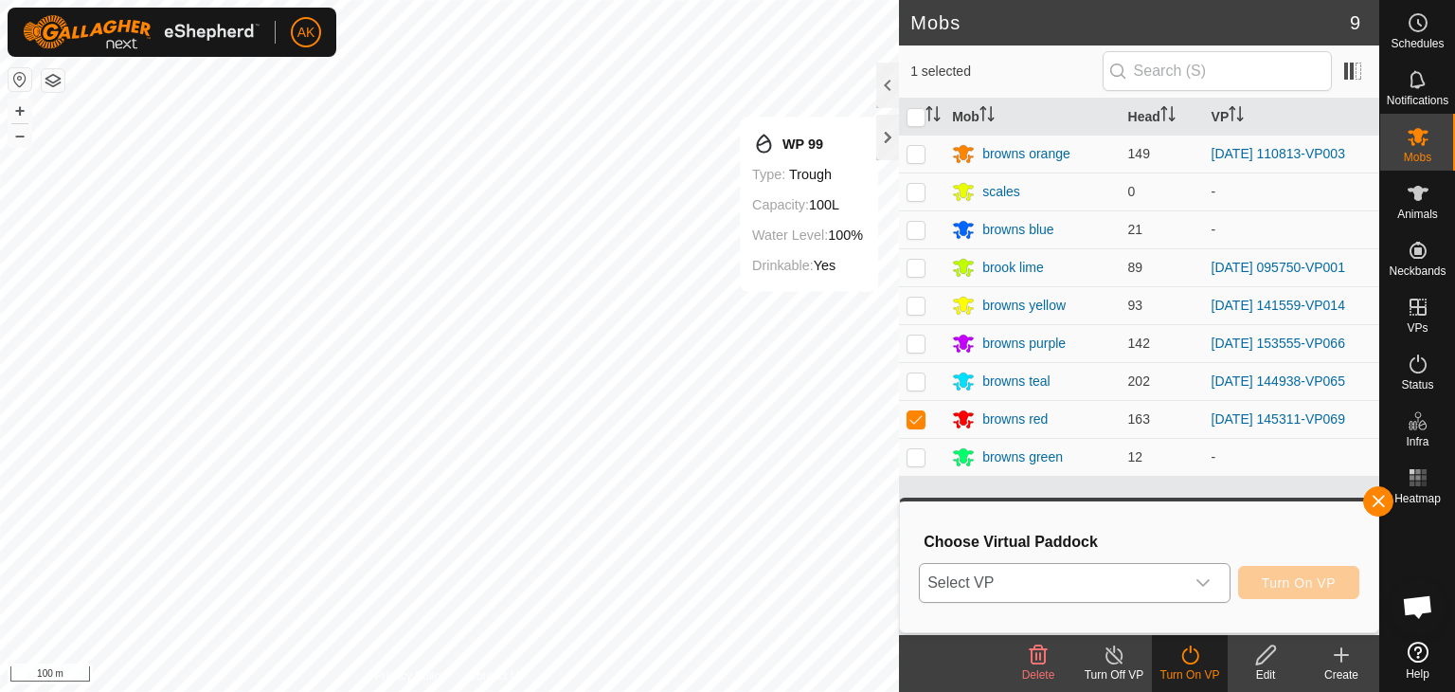
click at [1035, 571] on span "Select VP" at bounding box center [1052, 583] width 264 height 38
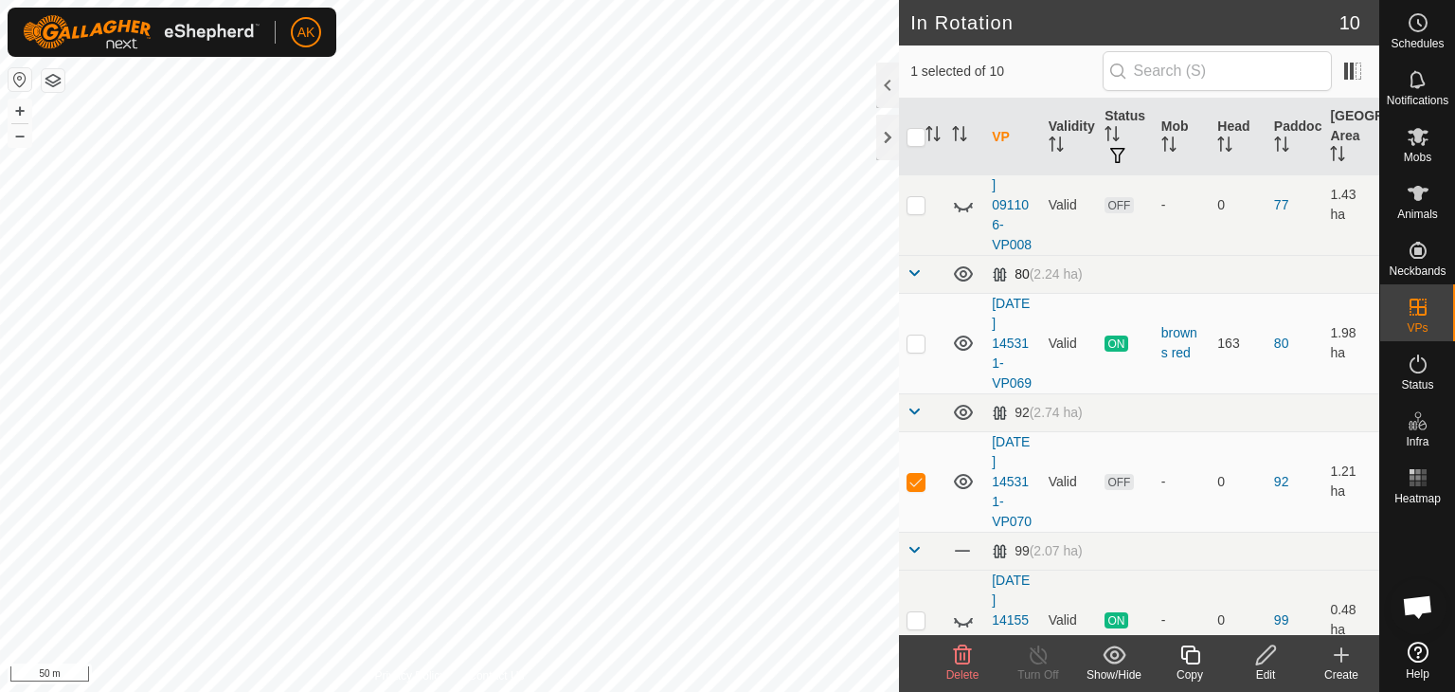
scroll to position [379, 0]
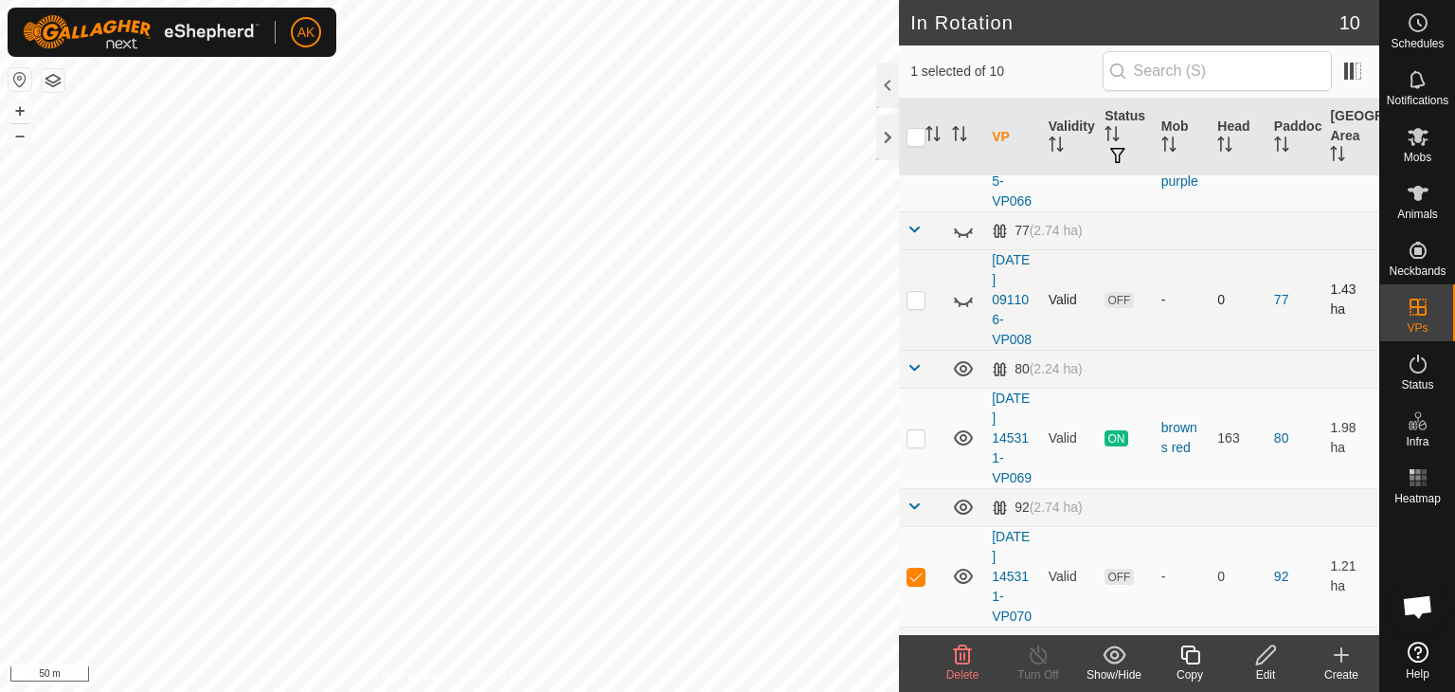
click at [965, 305] on icon at bounding box center [963, 302] width 19 height 8
checkbox input "true"
checkbox input "false"
click at [969, 659] on icon at bounding box center [963, 654] width 18 height 19
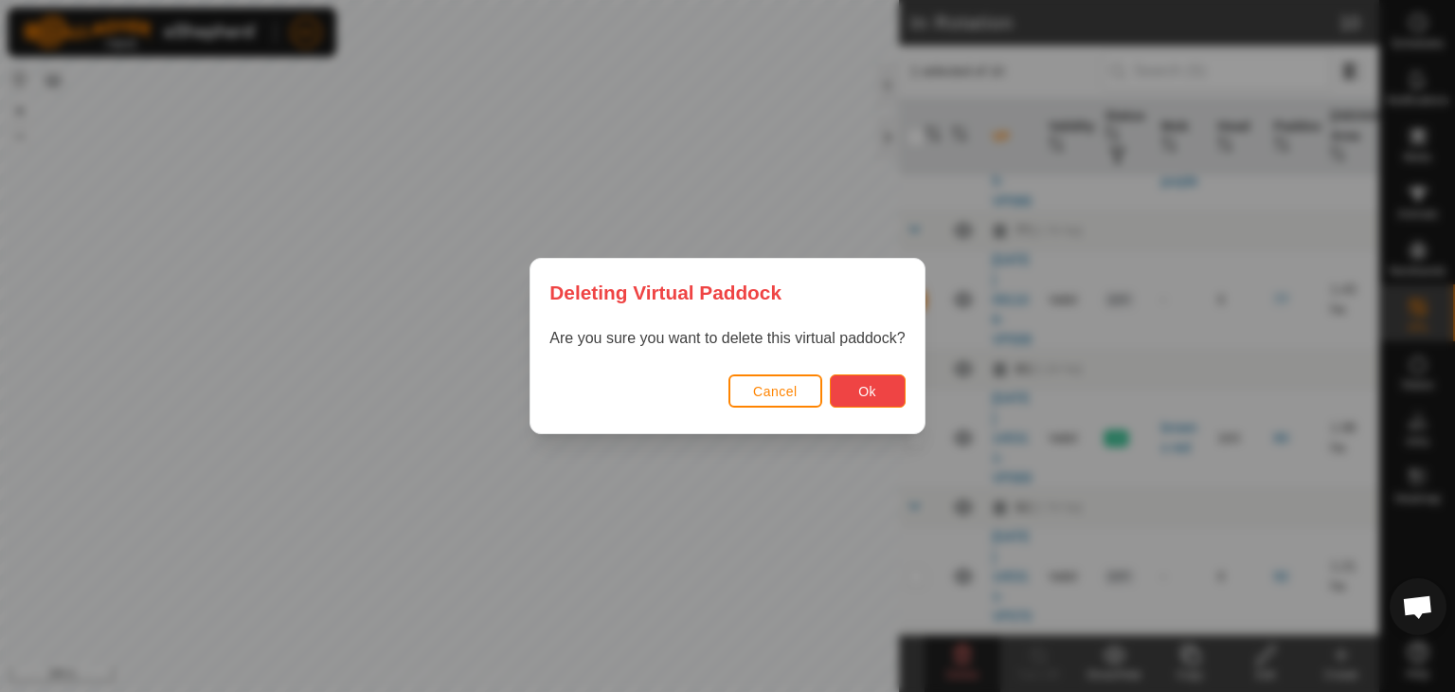
click at [860, 387] on span "Ok" at bounding box center [867, 391] width 18 height 15
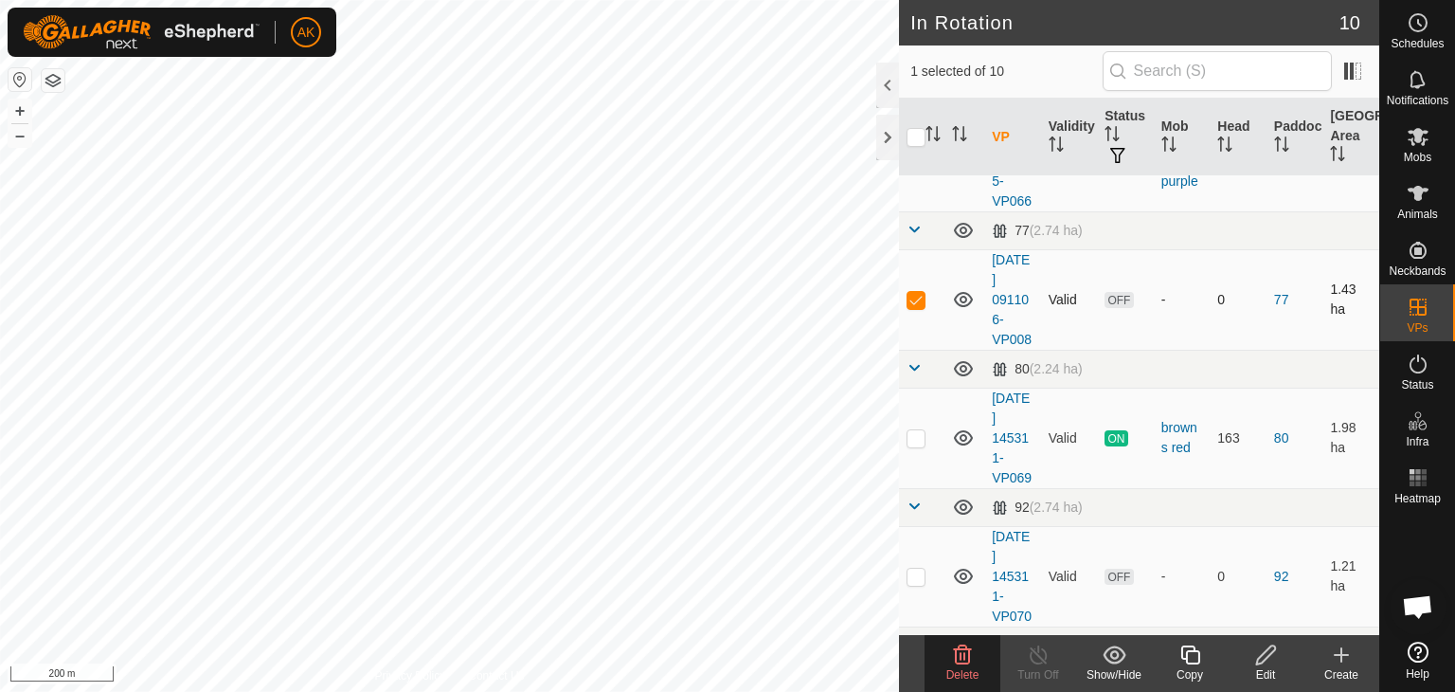
click at [923, 307] on p-checkbox at bounding box center [916, 299] width 19 height 15
checkbox input "false"
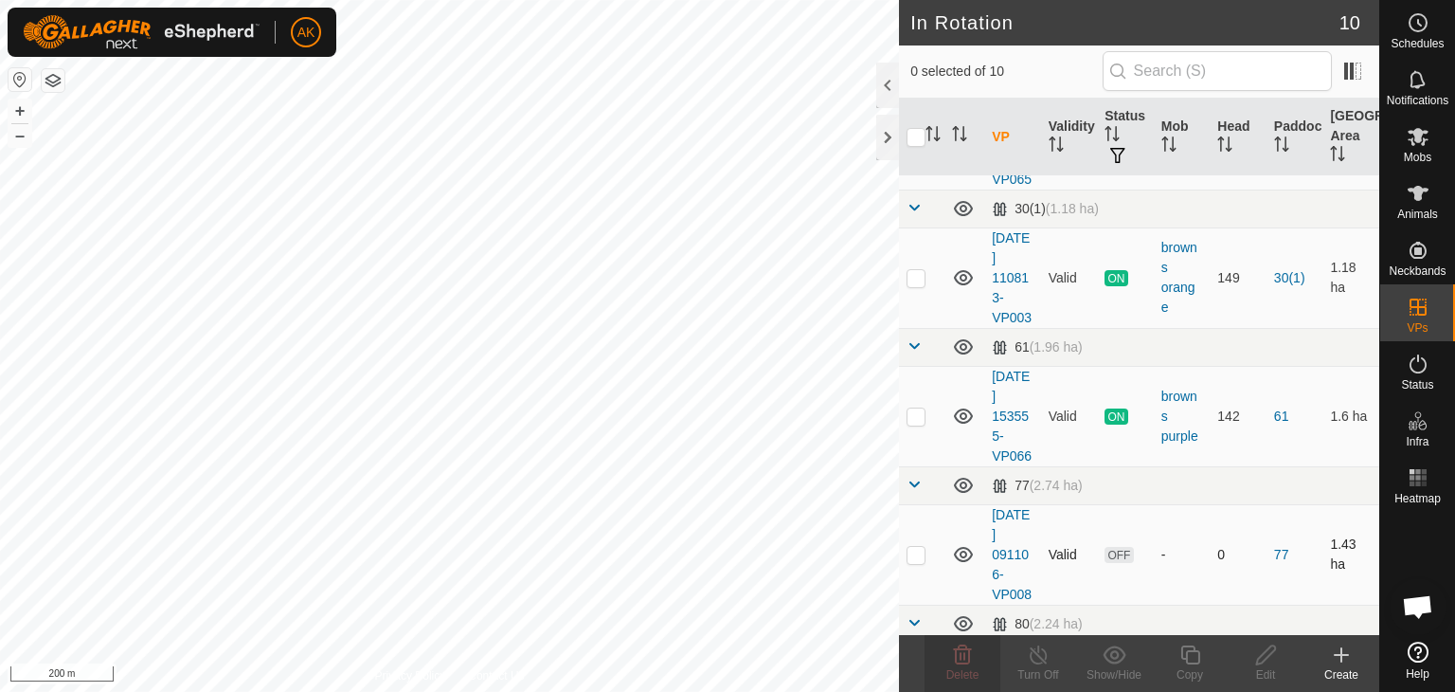
scroll to position [95, 0]
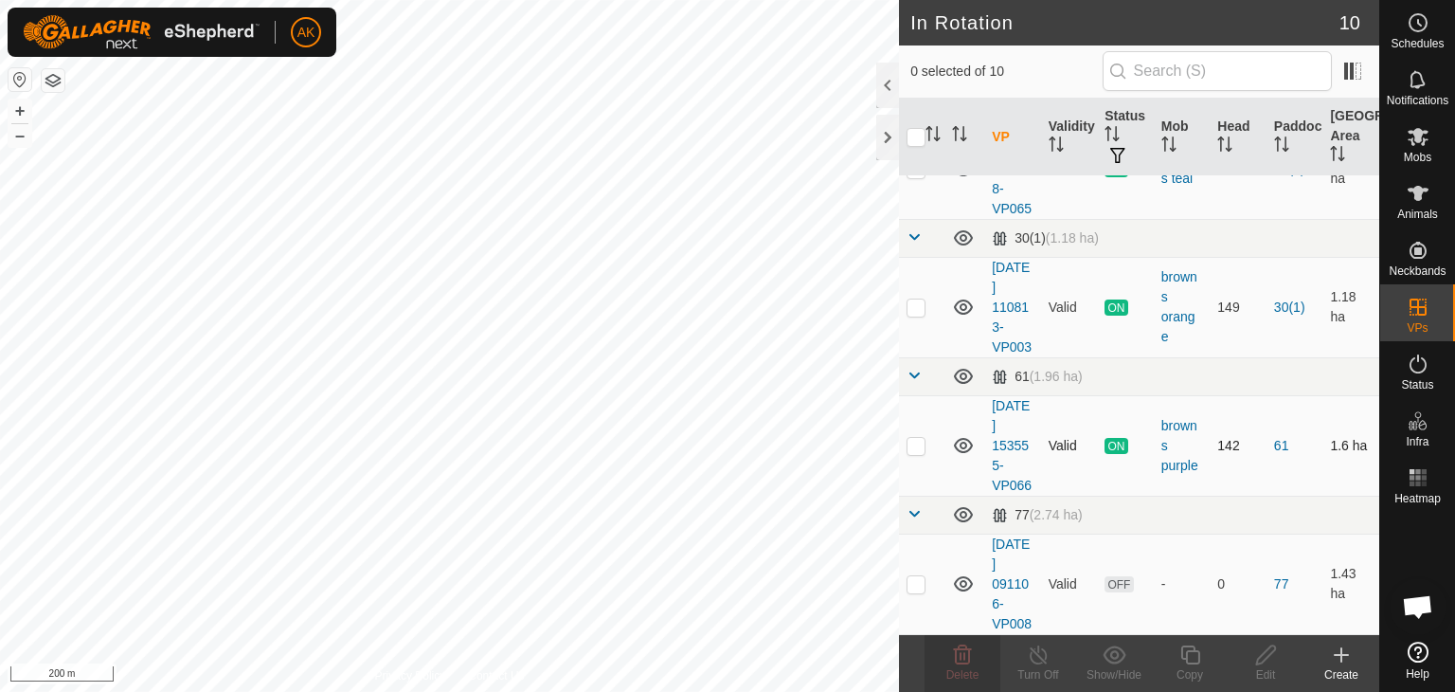
checkbox input "true"
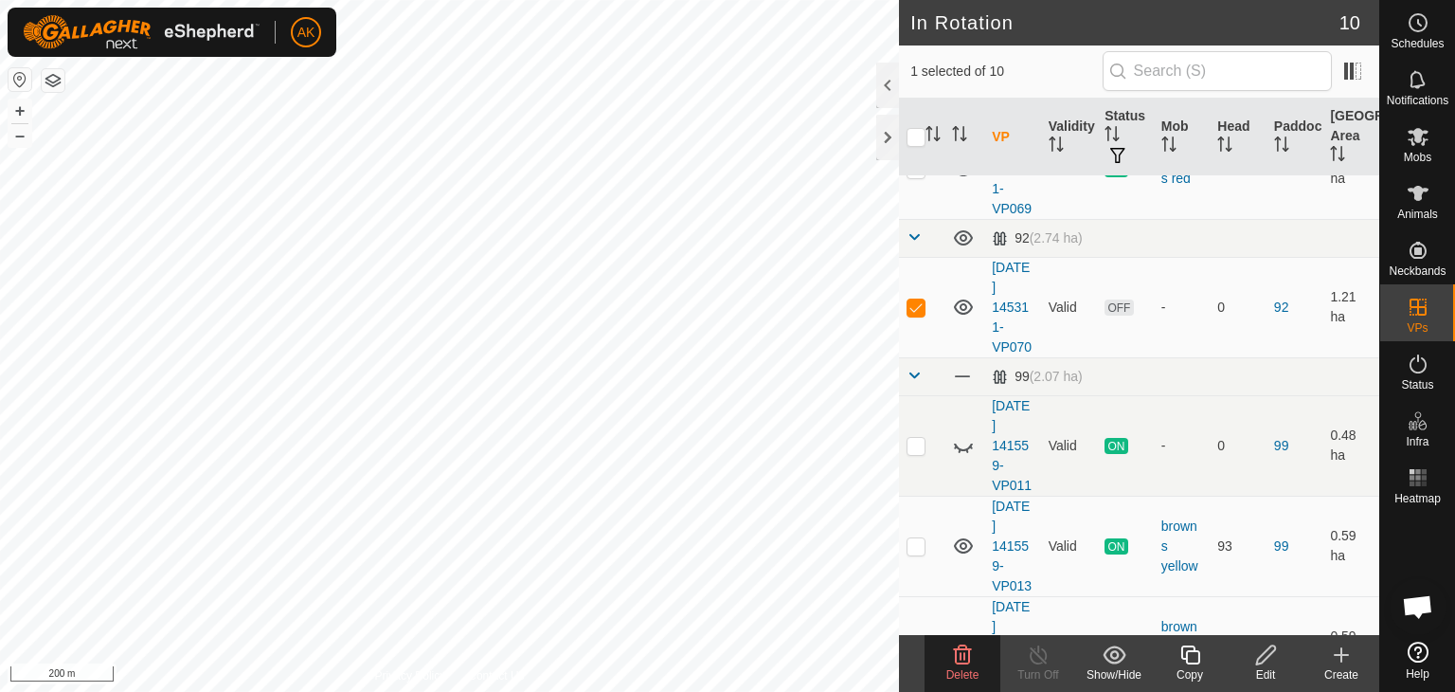
scroll to position [663, 0]
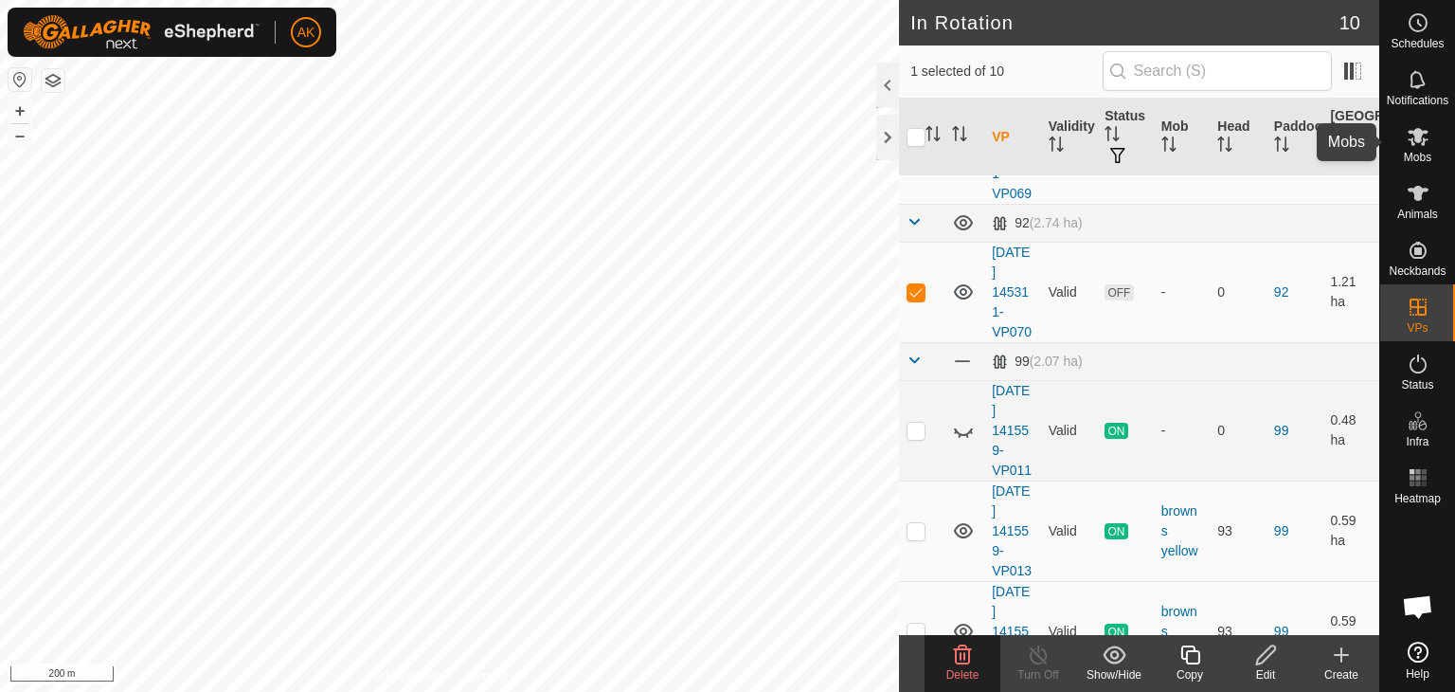
click at [1418, 145] on icon at bounding box center [1418, 136] width 23 height 23
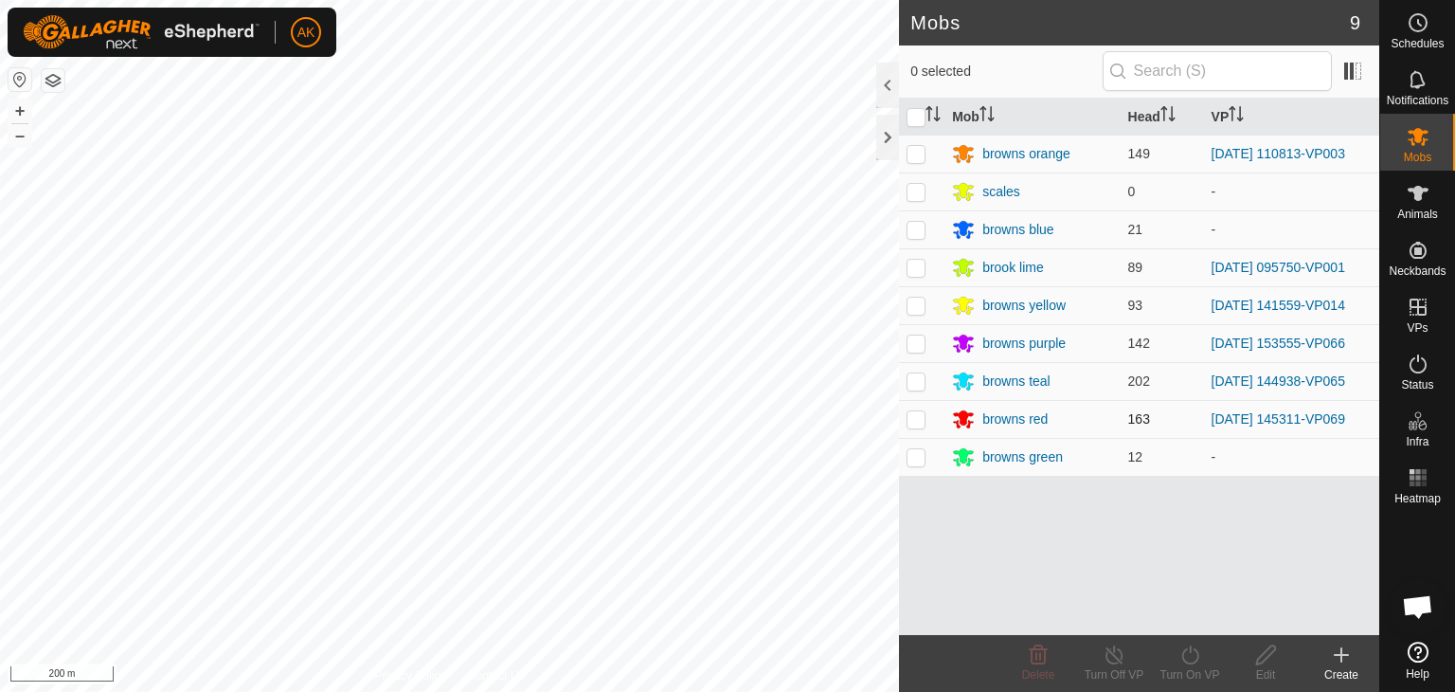
click at [912, 414] on p-checkbox at bounding box center [916, 418] width 19 height 15
checkbox input "true"
click at [1192, 651] on icon at bounding box center [1191, 654] width 24 height 23
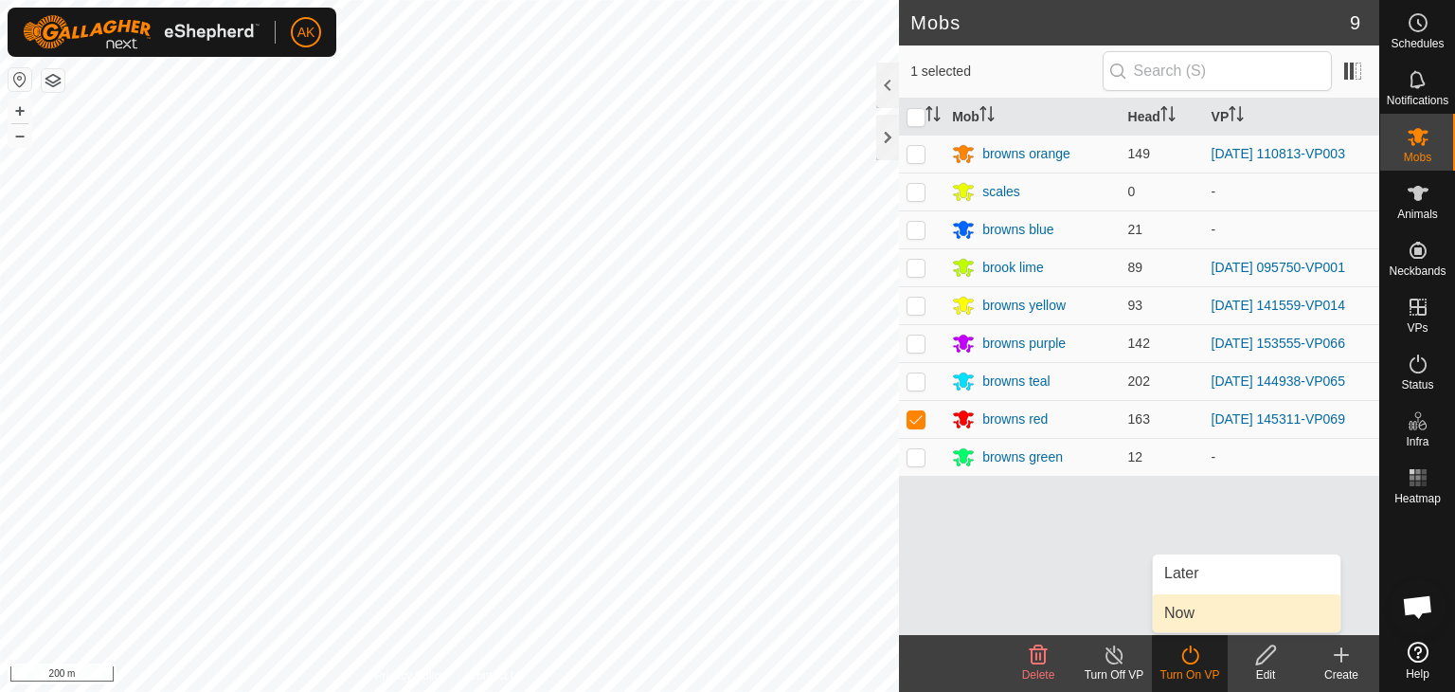
click at [1182, 605] on link "Now" at bounding box center [1247, 613] width 188 height 38
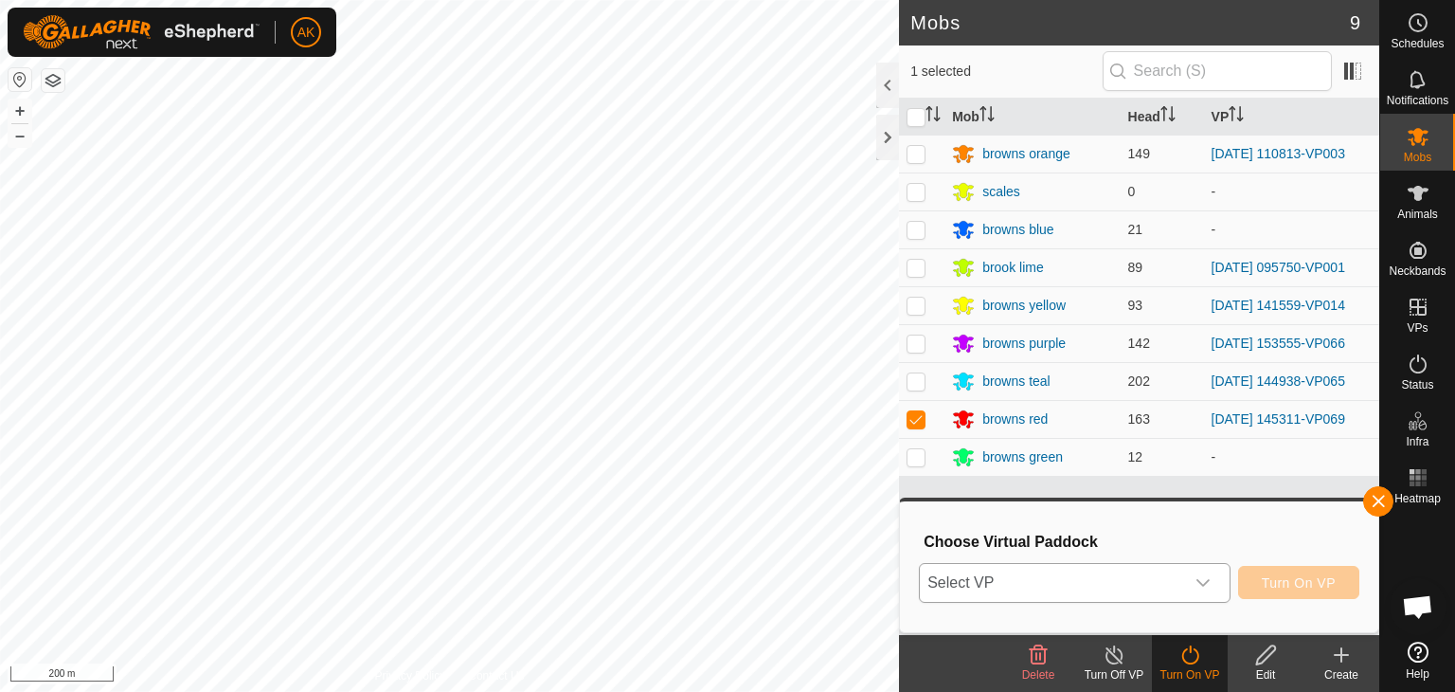
click at [1115, 573] on span "Select VP" at bounding box center [1052, 583] width 264 height 38
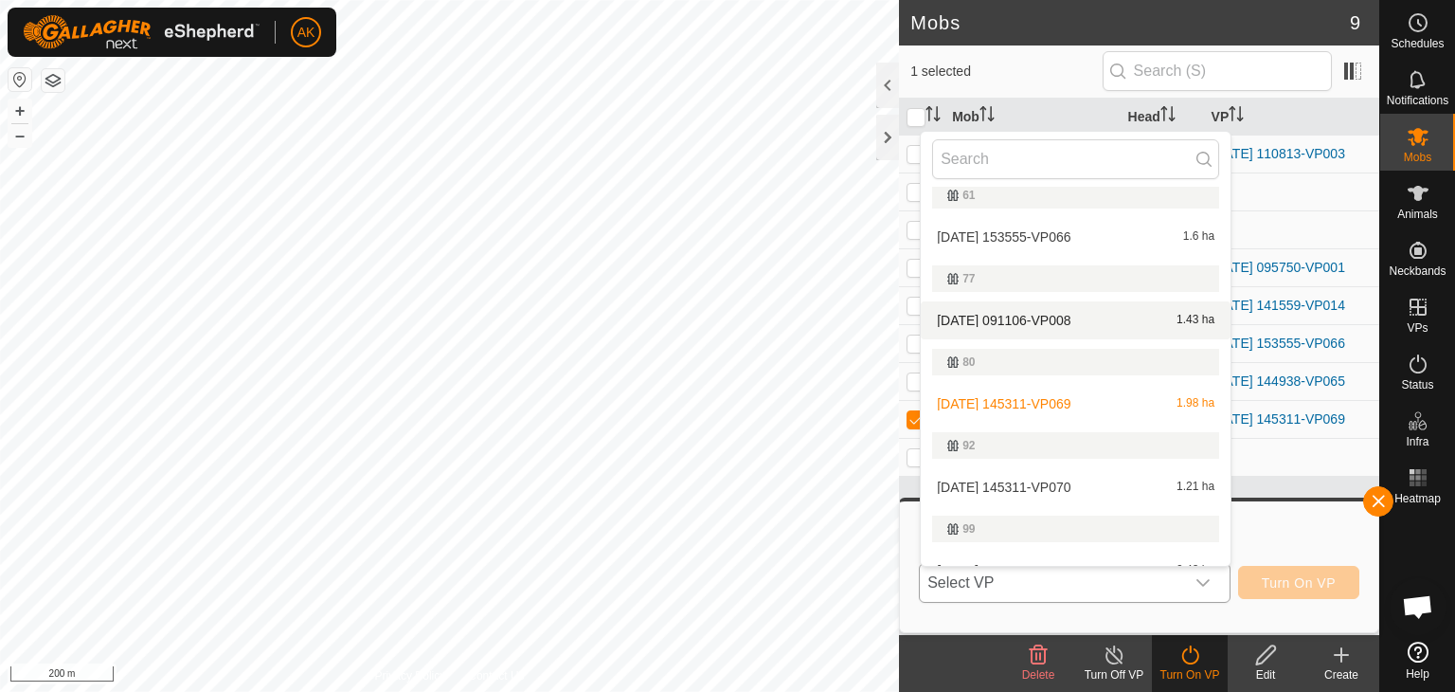
scroll to position [226, 0]
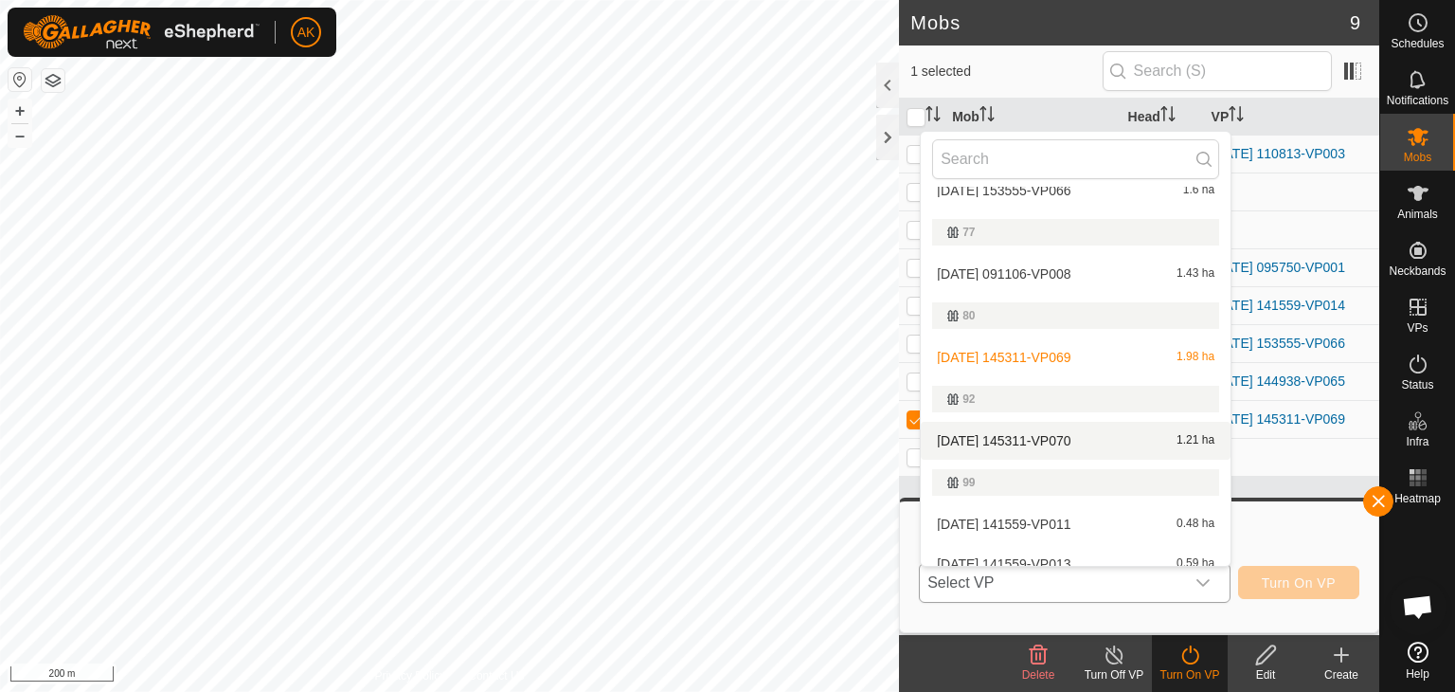
click at [1035, 429] on li "2025-09-06 145311-VP070 1.21 ha" at bounding box center [1076, 441] width 310 height 38
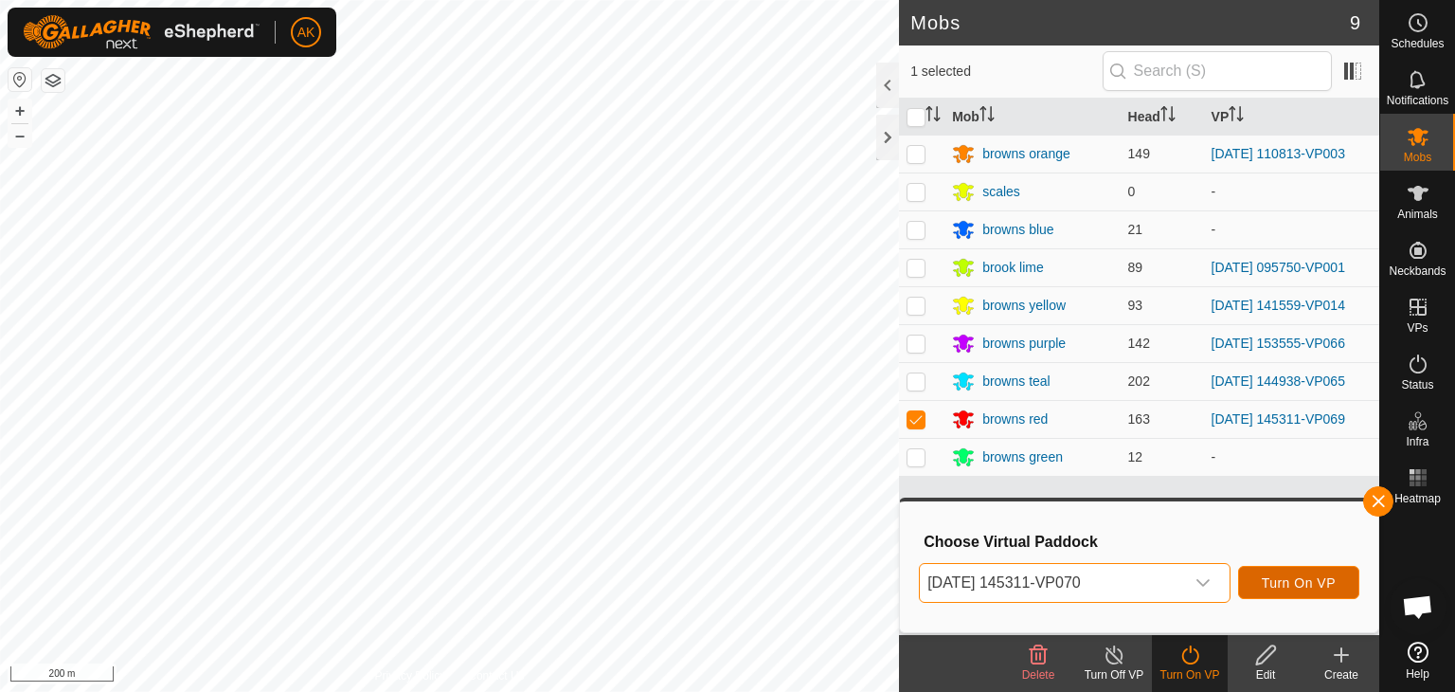
click at [1285, 583] on span "Turn On VP" at bounding box center [1299, 582] width 74 height 15
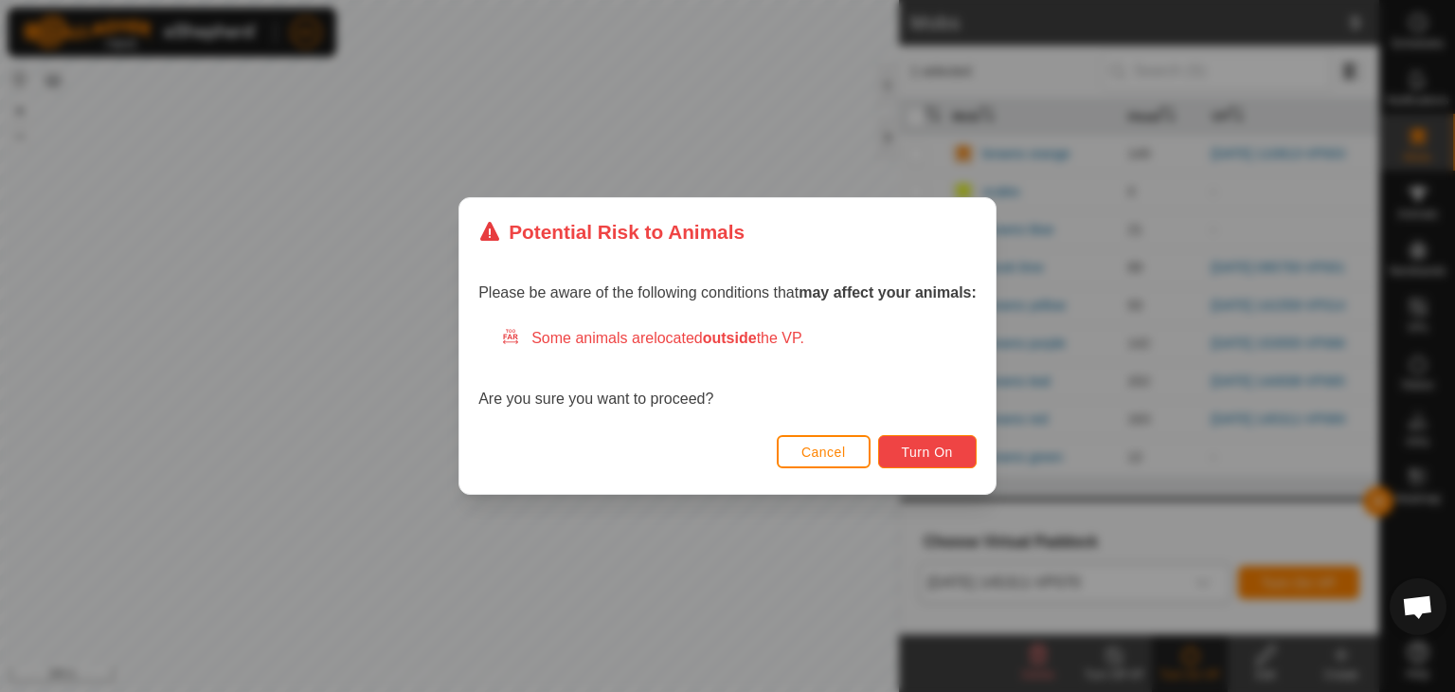
click at [899, 451] on button "Turn On" at bounding box center [927, 451] width 99 height 33
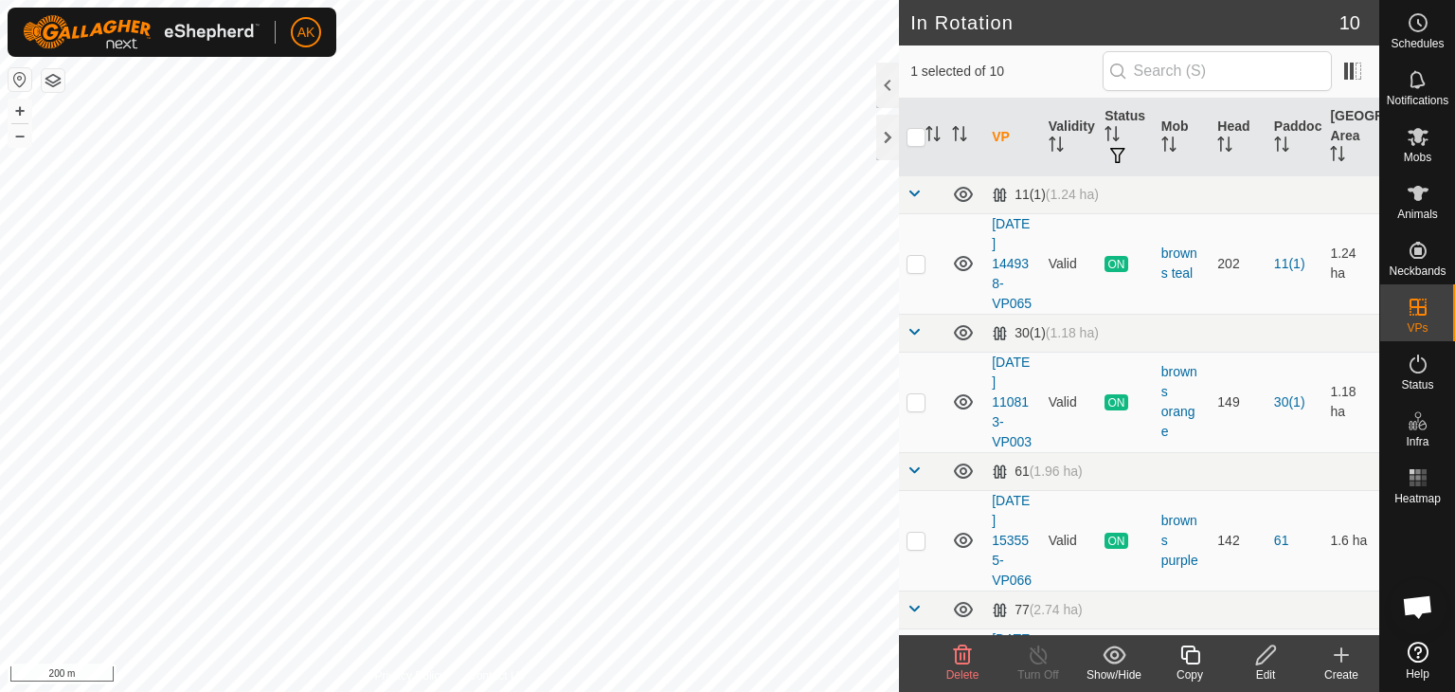
click at [1118, 660] on icon at bounding box center [1114, 654] width 23 height 18
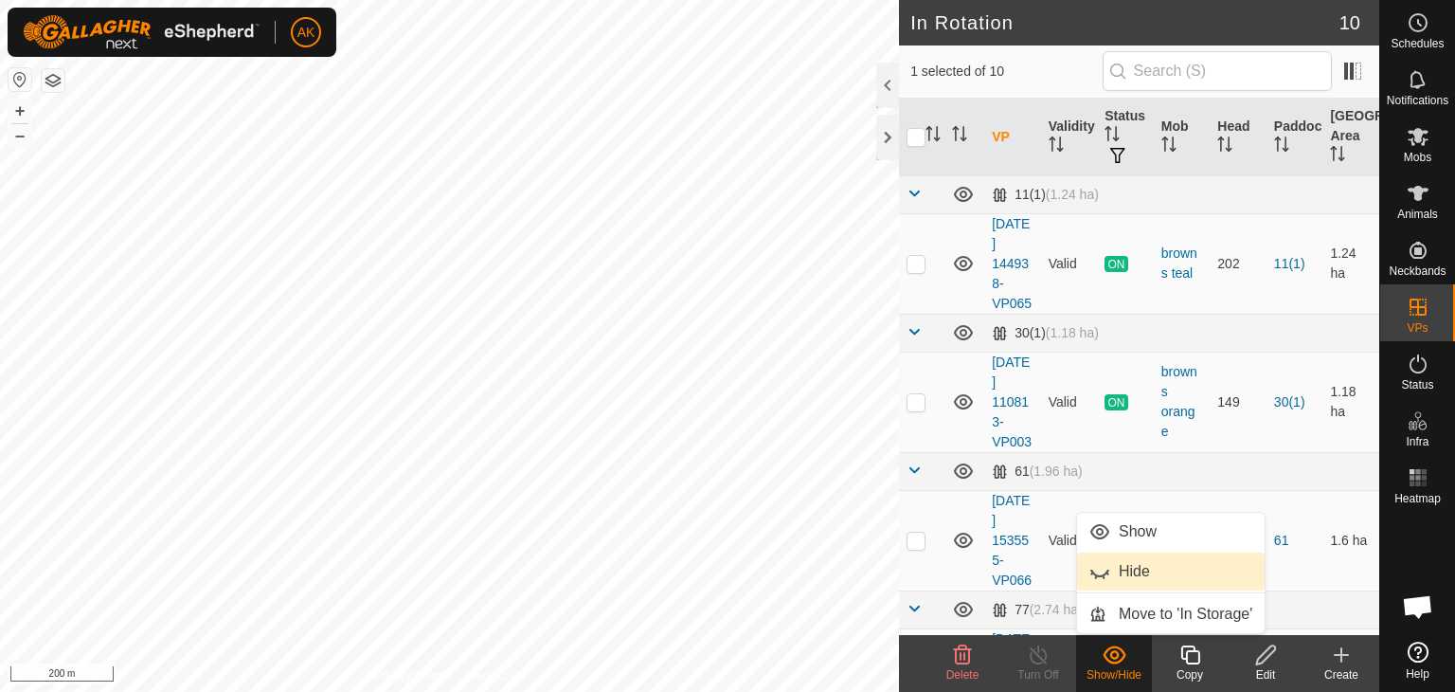
click at [1123, 571] on span "Hide" at bounding box center [1134, 571] width 31 height 23
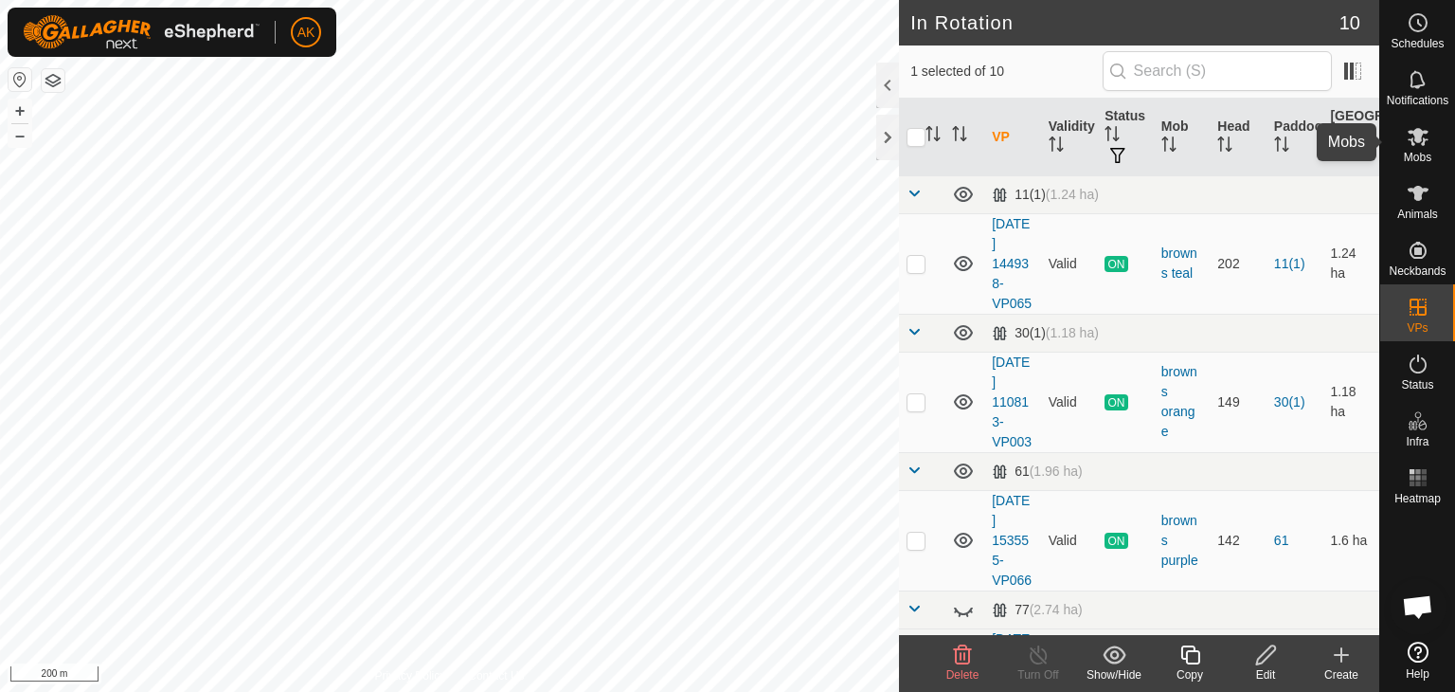
click at [1414, 141] on icon at bounding box center [1418, 136] width 23 height 23
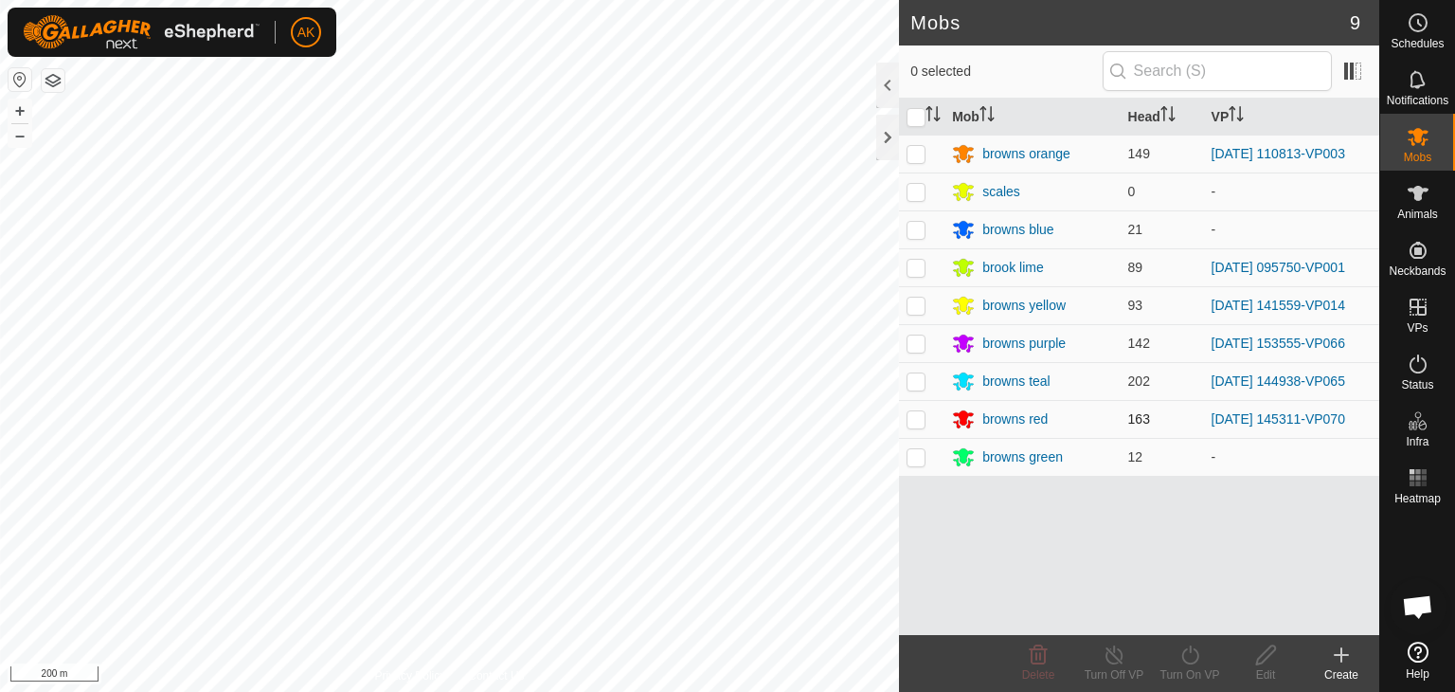
click at [912, 414] on p-checkbox at bounding box center [916, 418] width 19 height 15
checkbox input "true"
click at [1191, 654] on icon at bounding box center [1191, 654] width 24 height 23
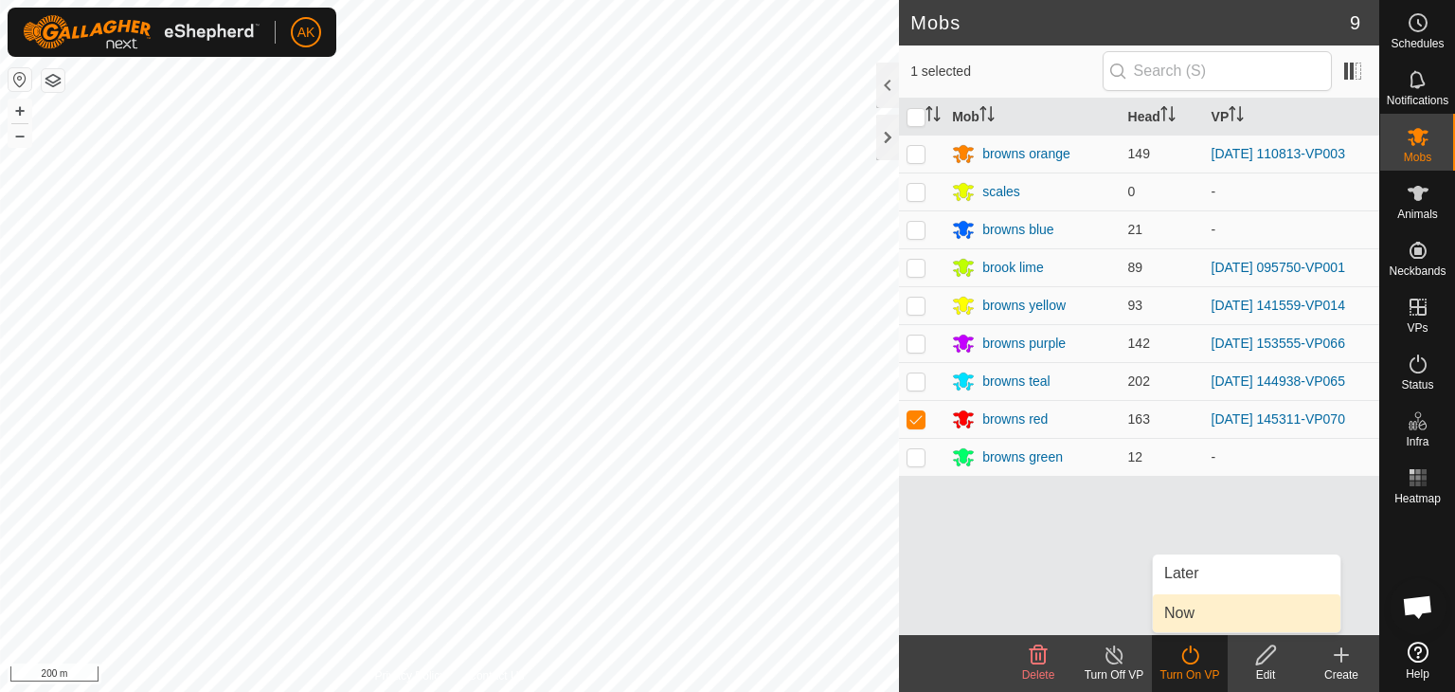
click at [1201, 615] on link "Now" at bounding box center [1247, 613] width 188 height 38
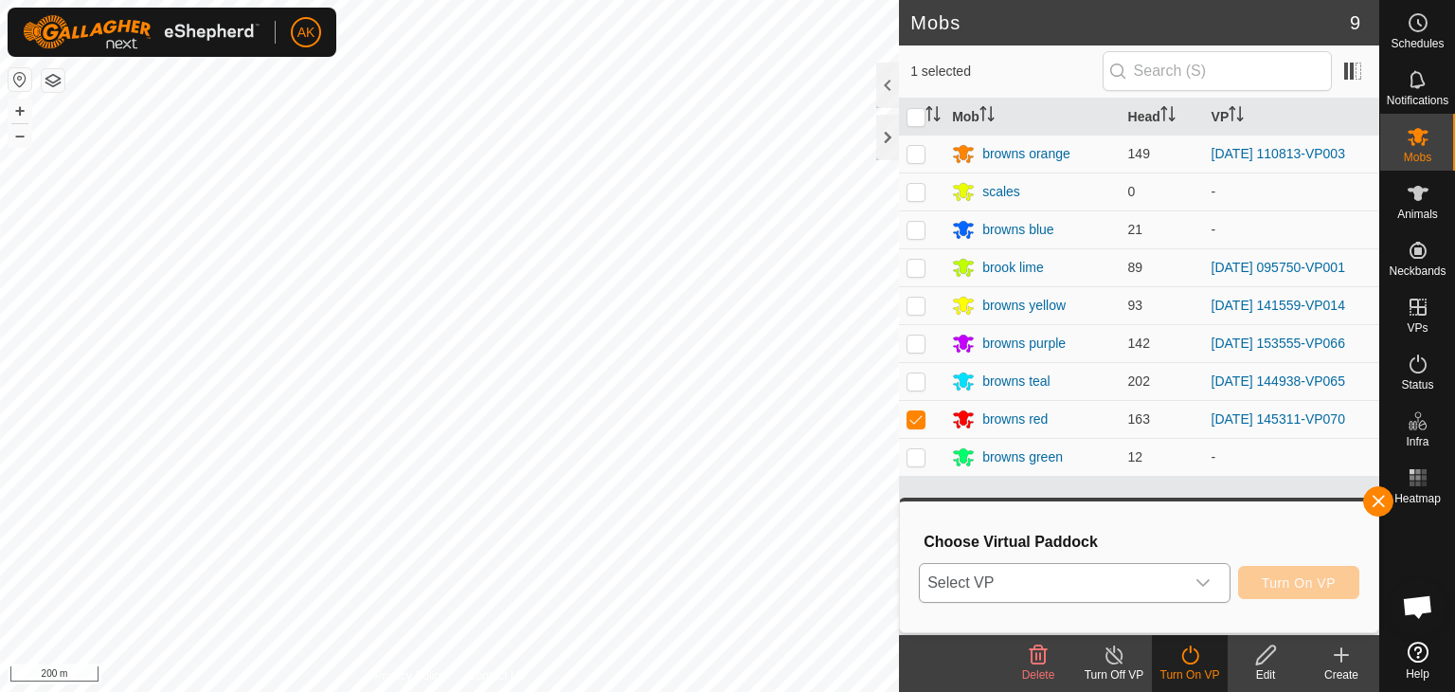
click at [1176, 581] on span "Select VP" at bounding box center [1052, 583] width 264 height 38
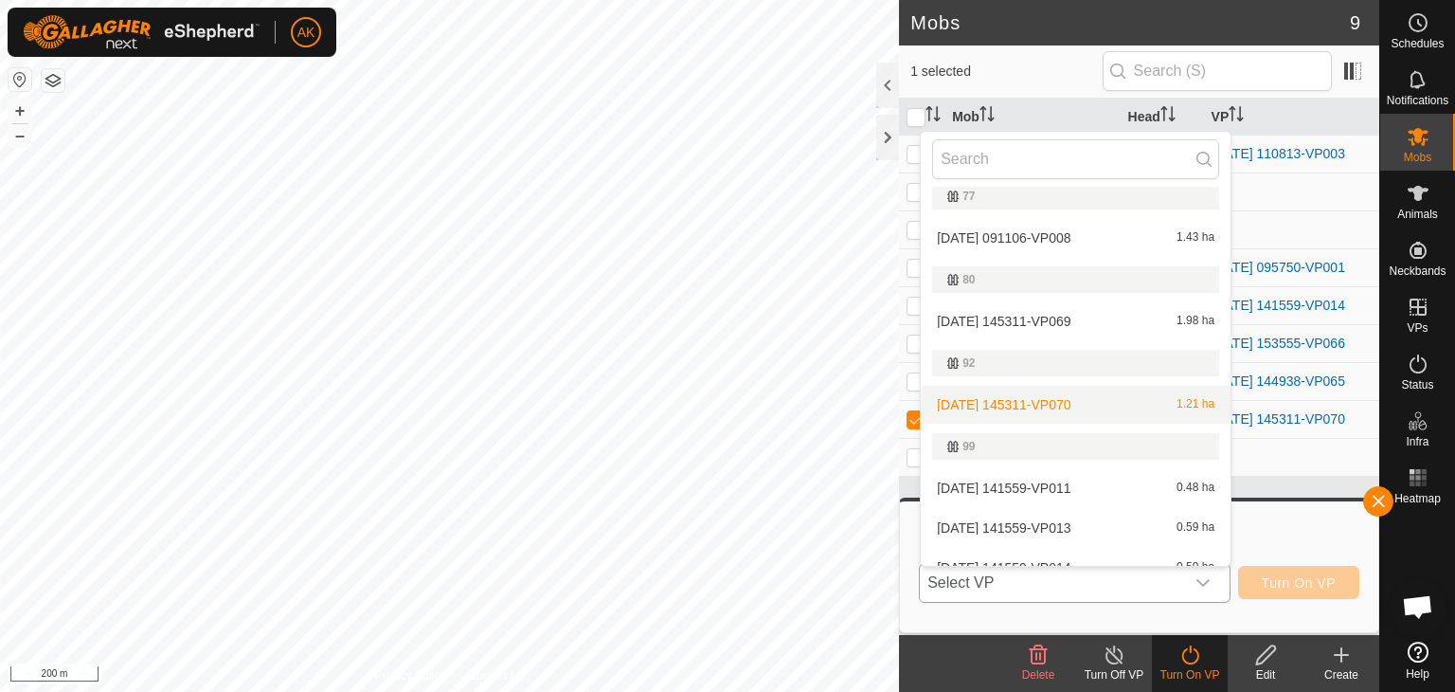
scroll to position [284, 0]
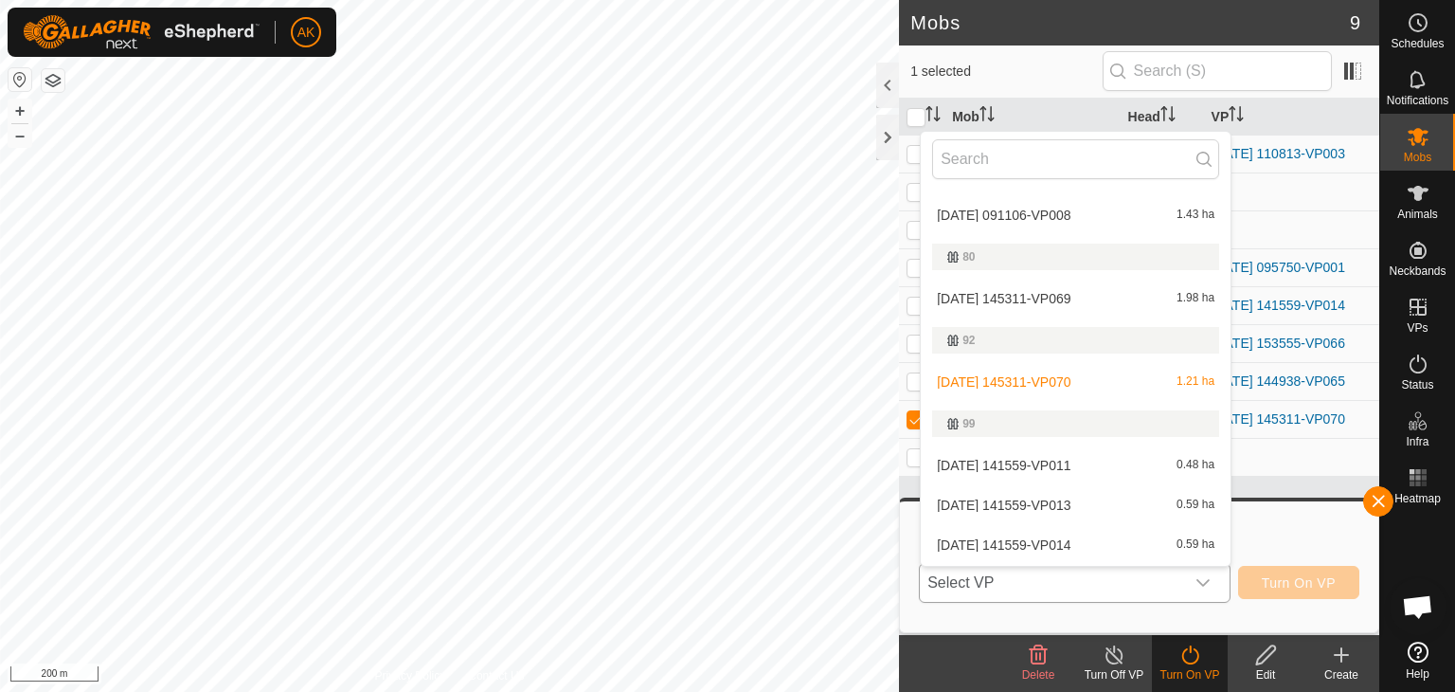
click at [1022, 293] on li "2025-09-06 145311-VP069 1.98 ha" at bounding box center [1076, 299] width 310 height 38
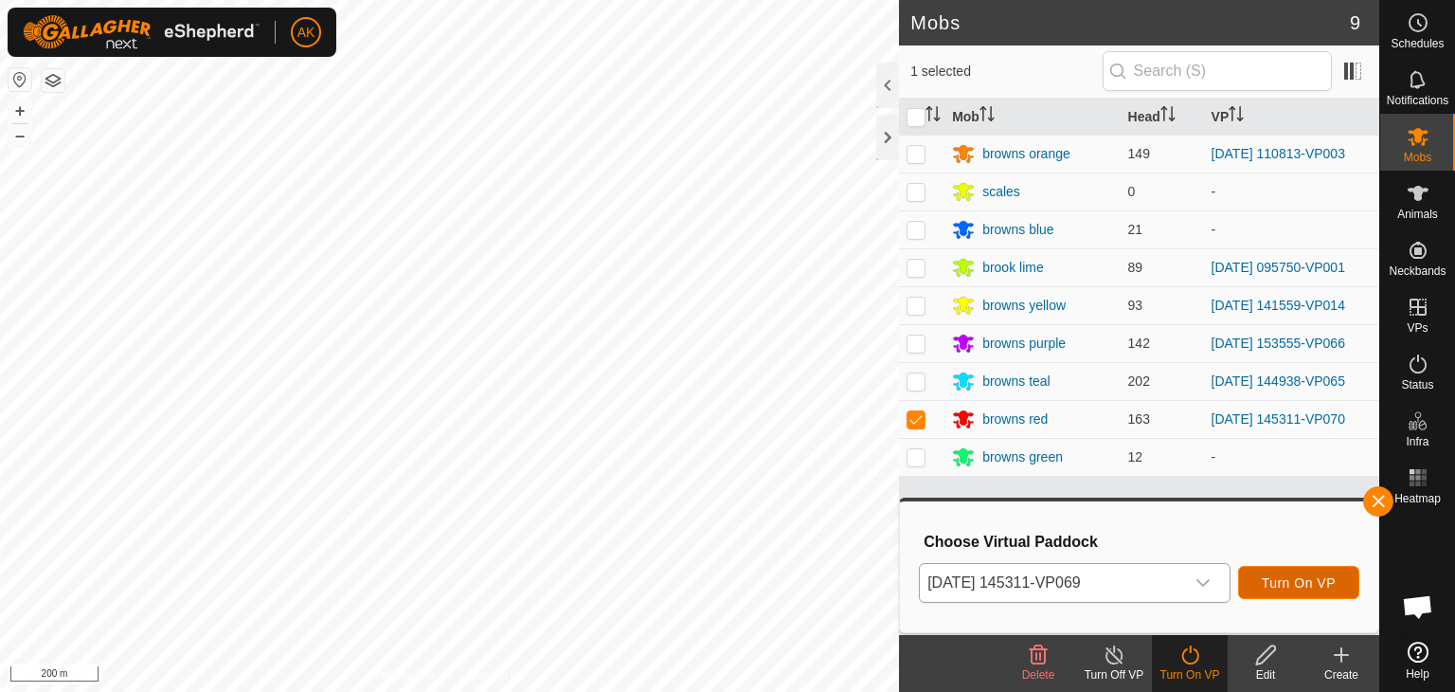
click at [1274, 583] on span "Turn On VP" at bounding box center [1299, 582] width 74 height 15
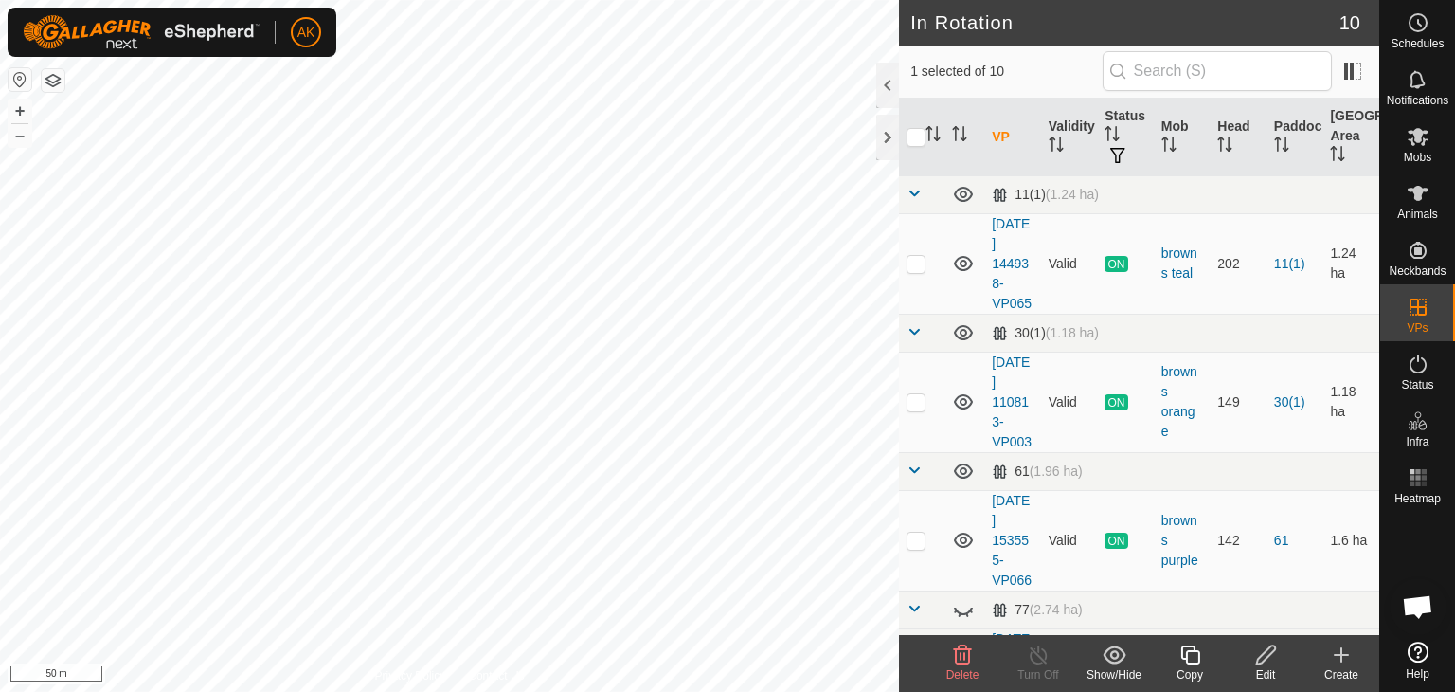
click at [959, 668] on span "Delete" at bounding box center [963, 674] width 33 height 13
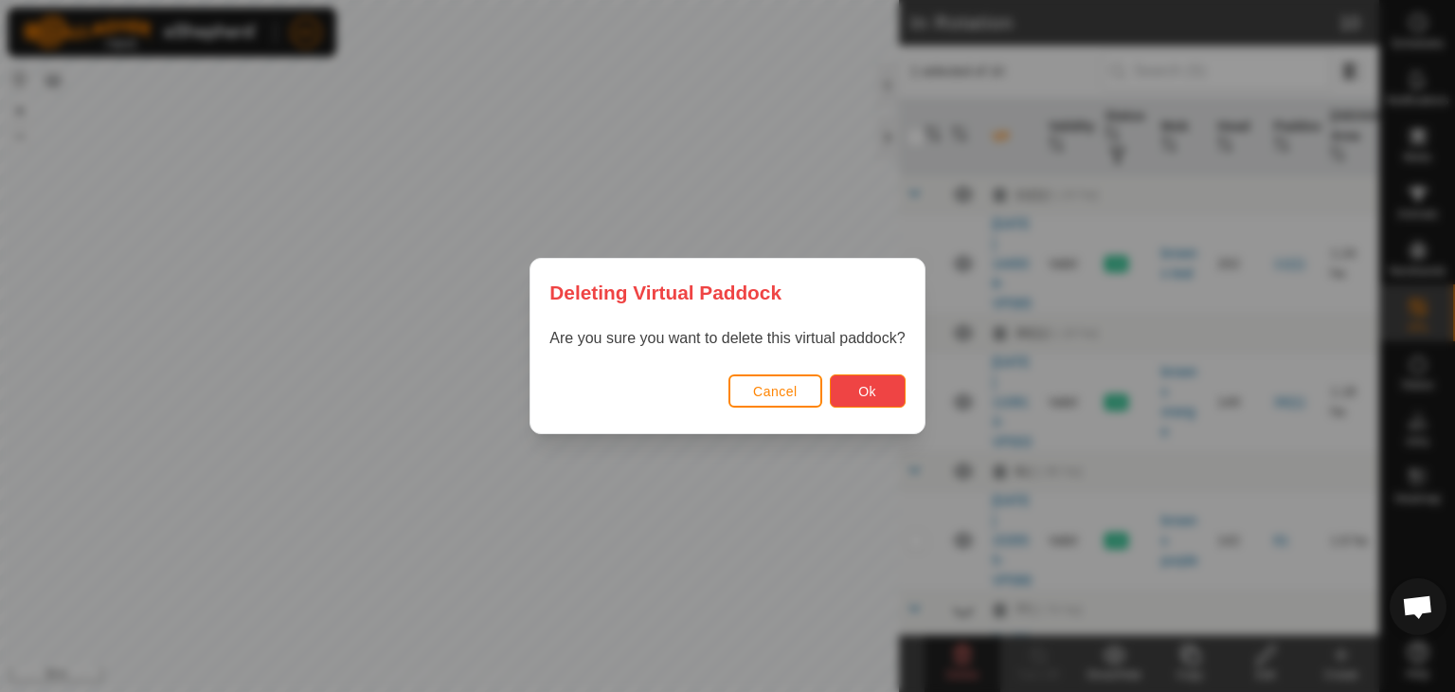
click at [862, 393] on span "Ok" at bounding box center [867, 391] width 18 height 15
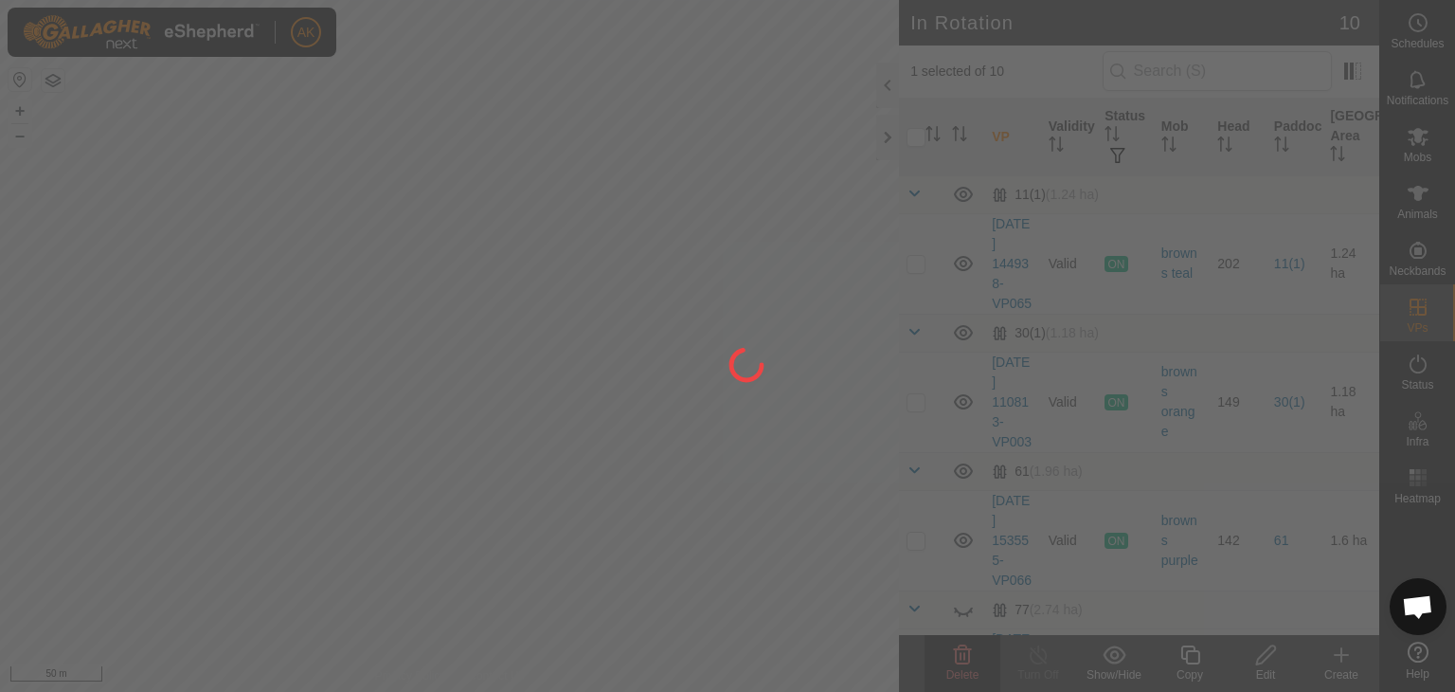
checkbox input "false"
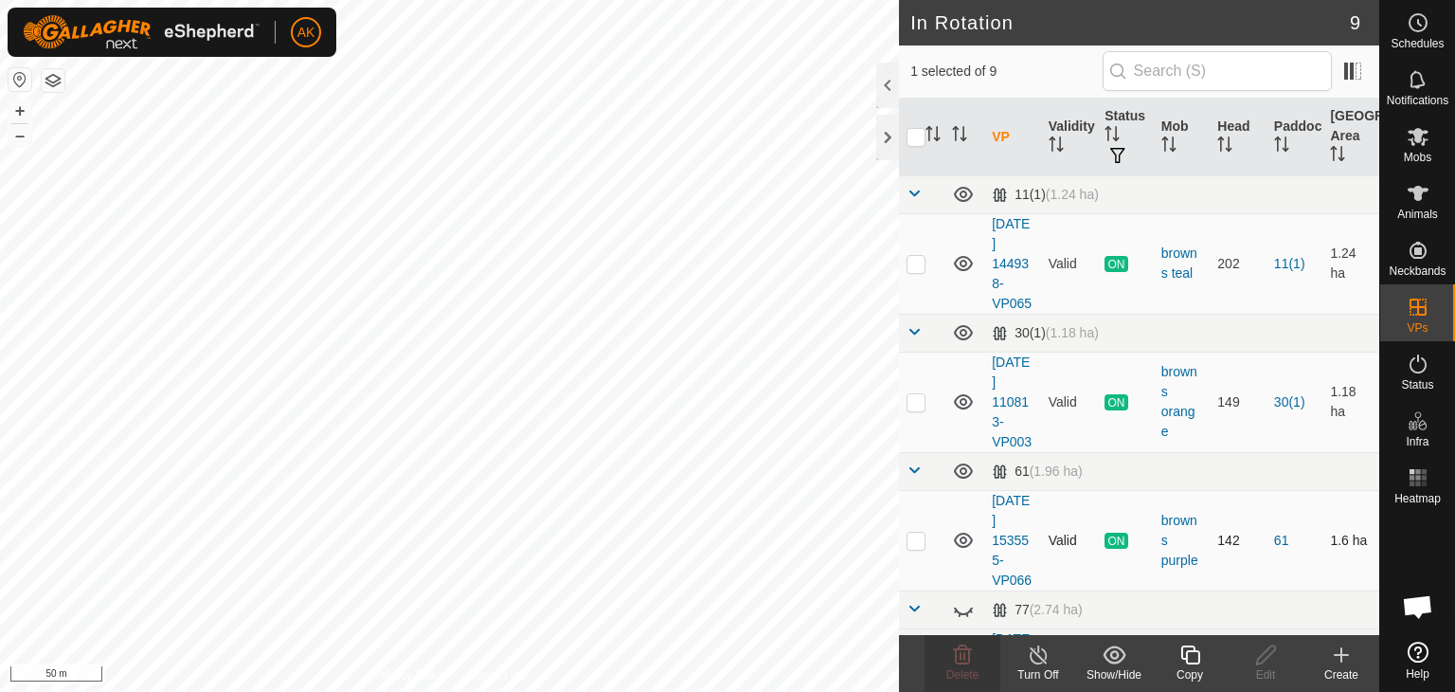
checkbox input "true"
click at [1191, 653] on icon at bounding box center [1191, 654] width 24 height 23
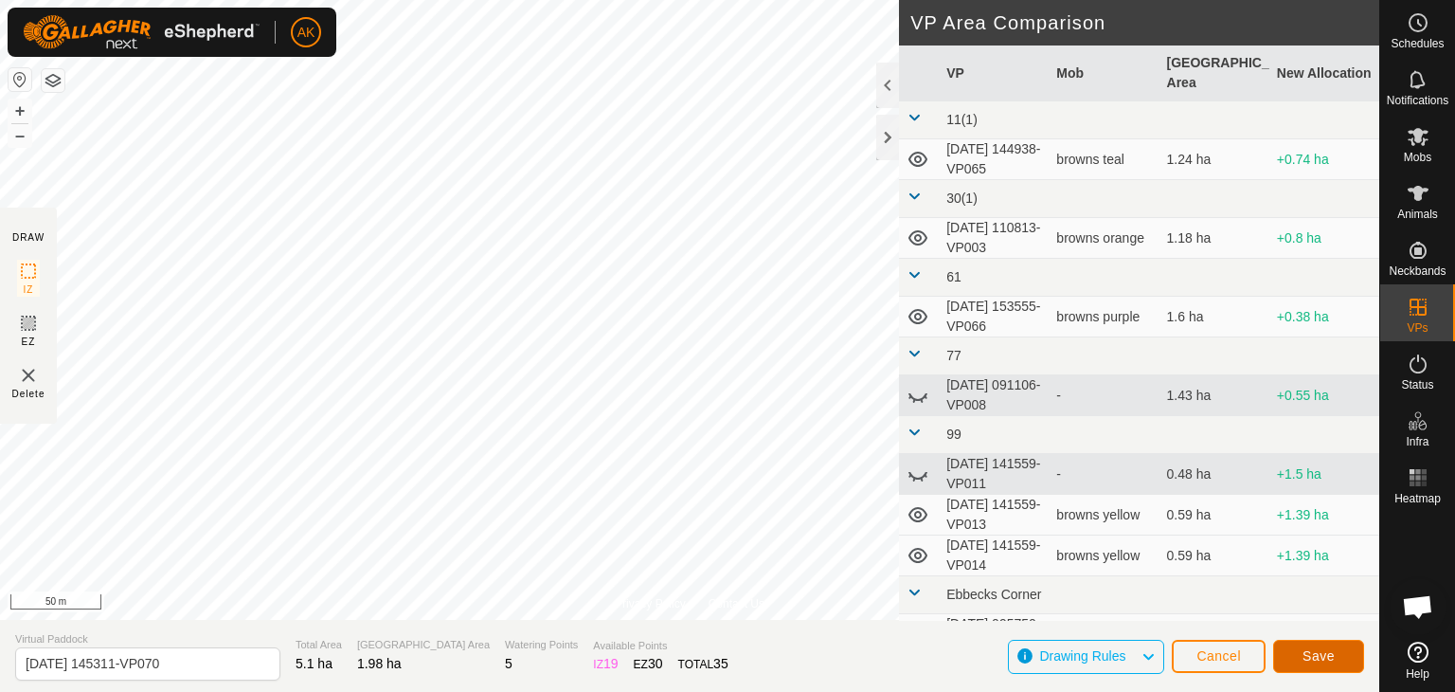
click at [1346, 655] on button "Save" at bounding box center [1318, 656] width 91 height 33
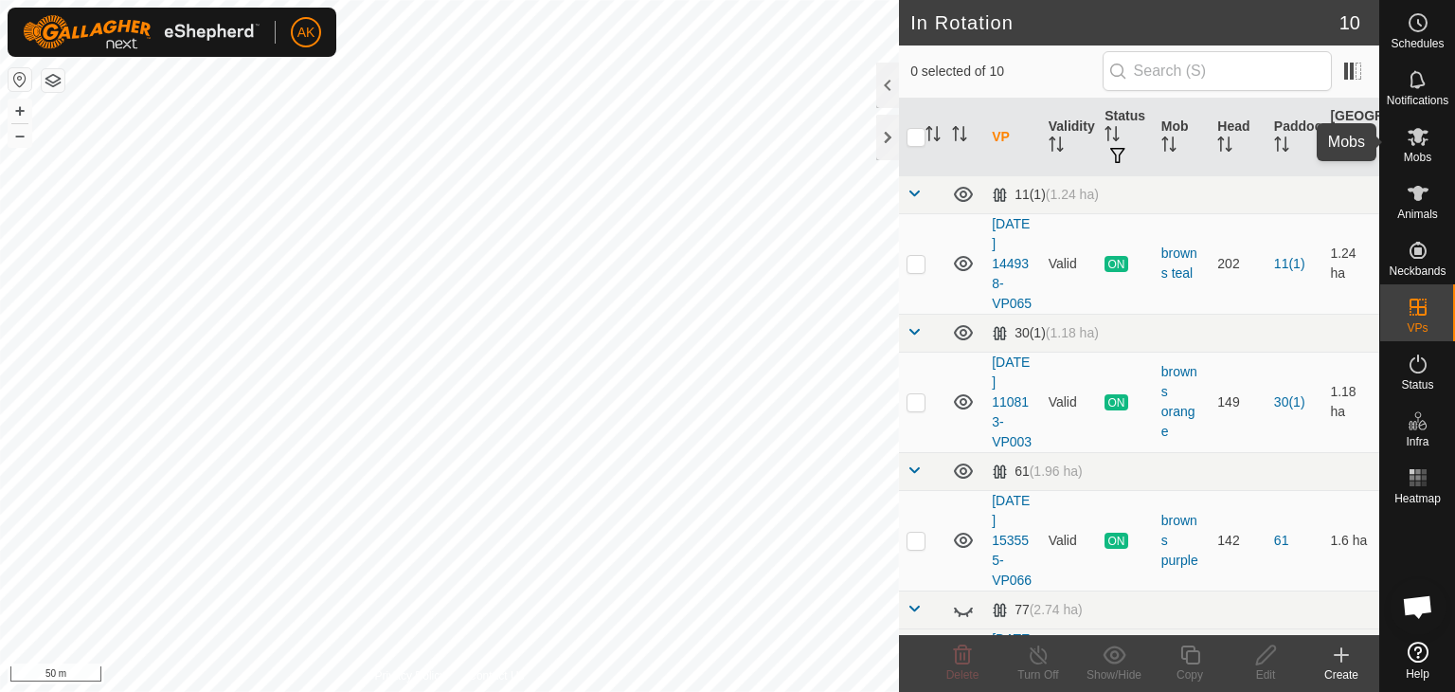
click at [1419, 147] on icon at bounding box center [1418, 136] width 23 height 23
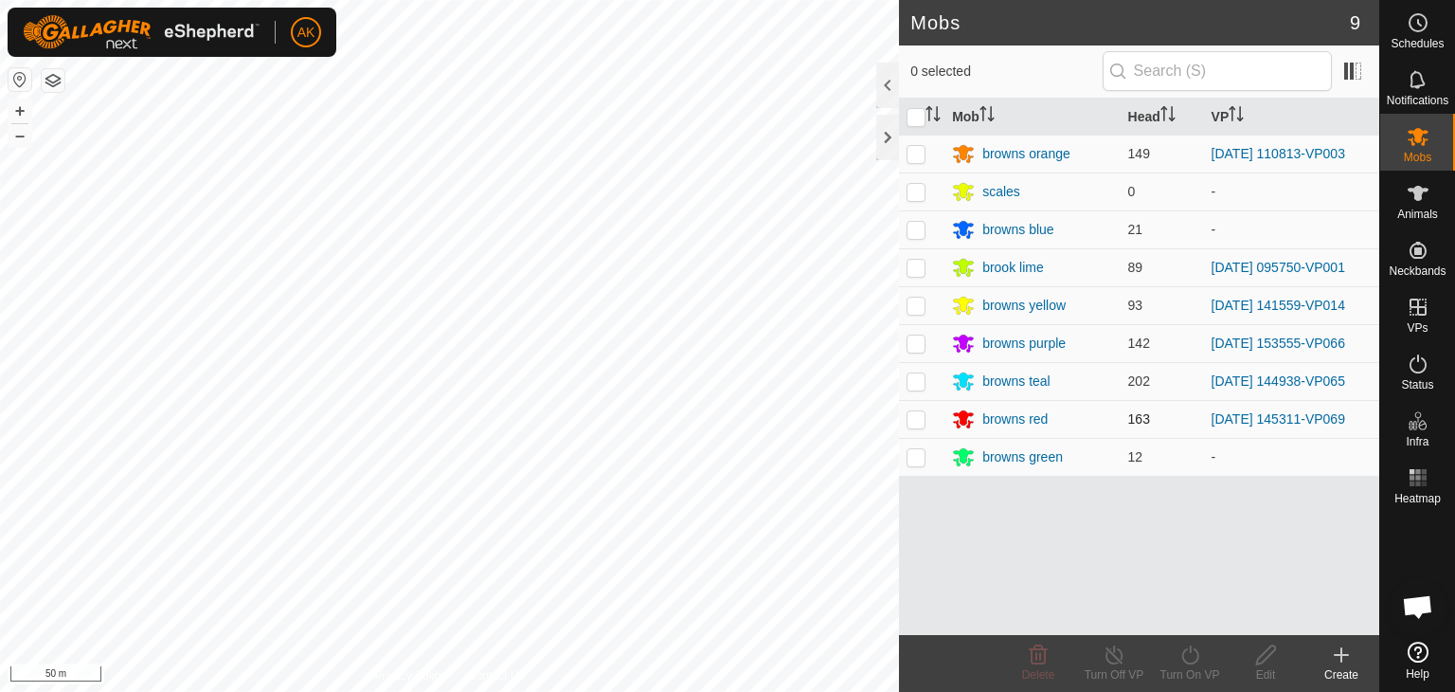
click at [913, 411] on p-checkbox at bounding box center [916, 418] width 19 height 15
checkbox input "true"
click at [1189, 655] on icon at bounding box center [1191, 654] width 24 height 23
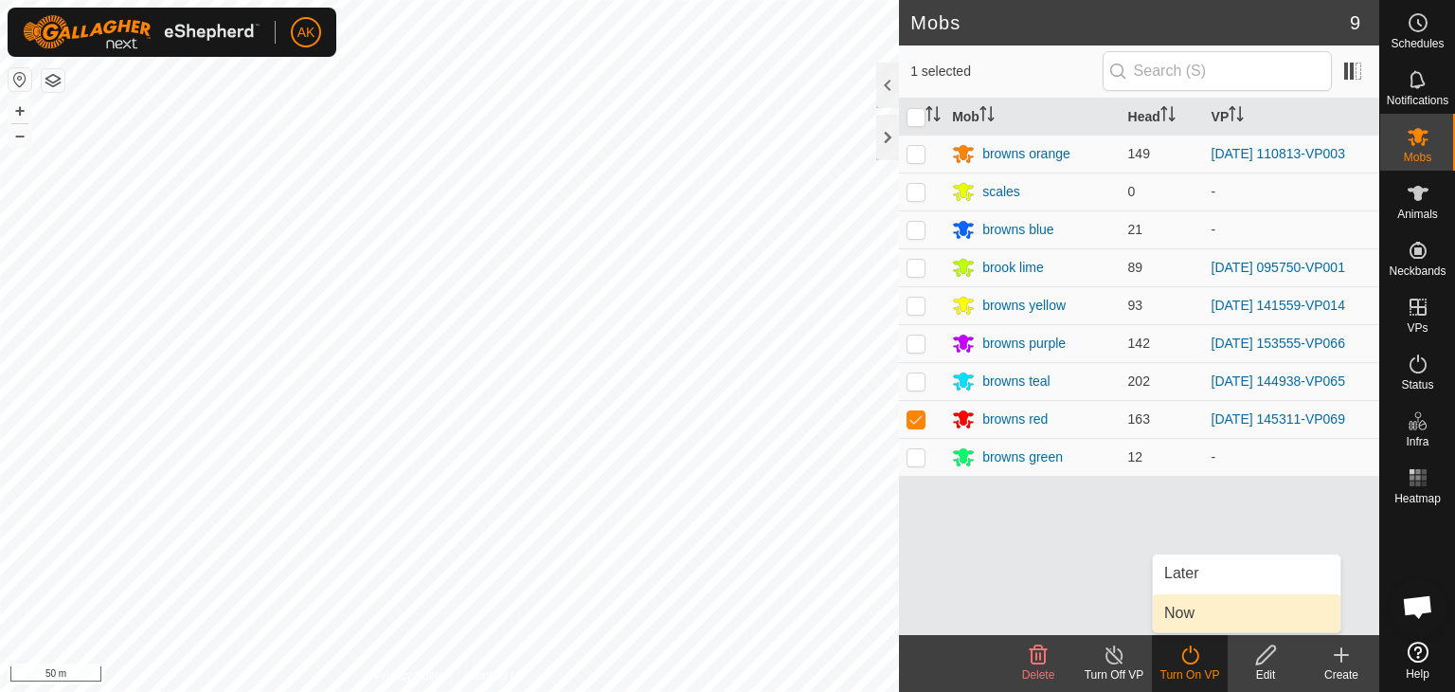
click at [1186, 615] on span "Now" at bounding box center [1179, 613] width 30 height 23
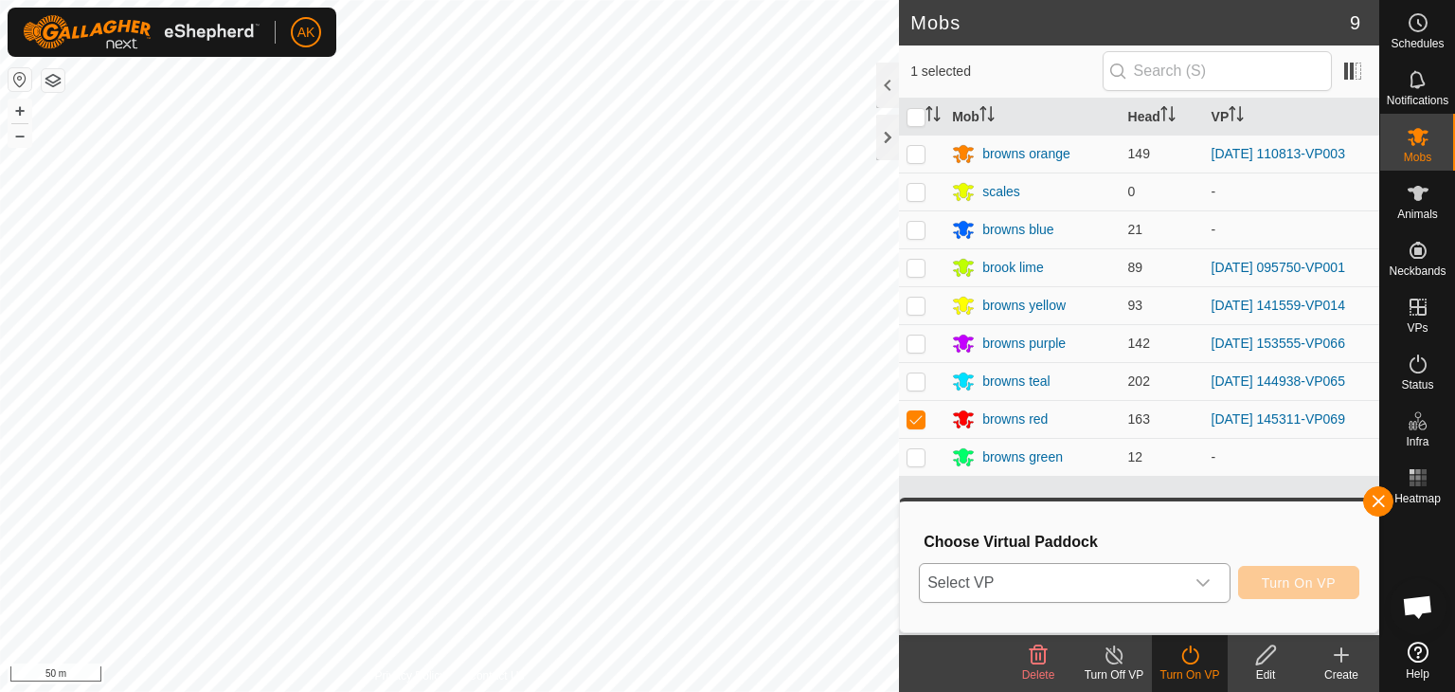
click at [1153, 584] on span "Select VP" at bounding box center [1052, 583] width 264 height 38
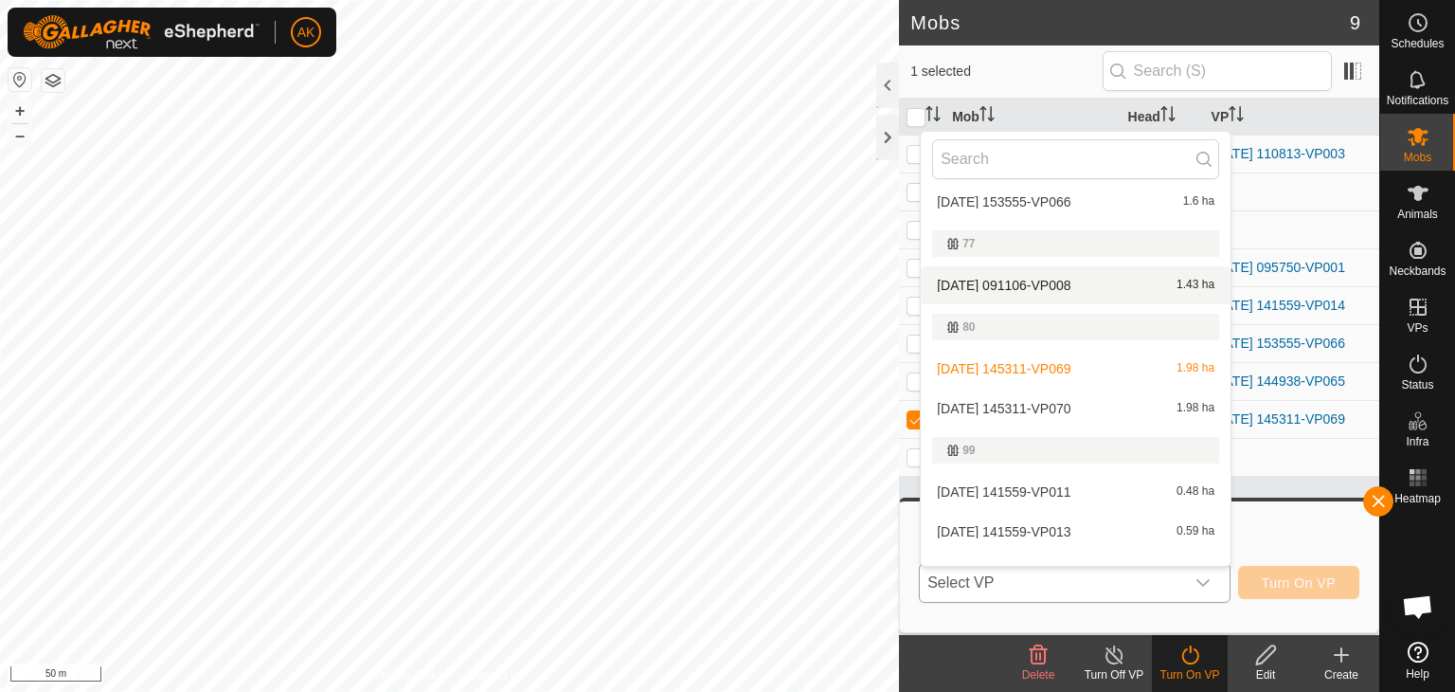
scroll to position [284, 0]
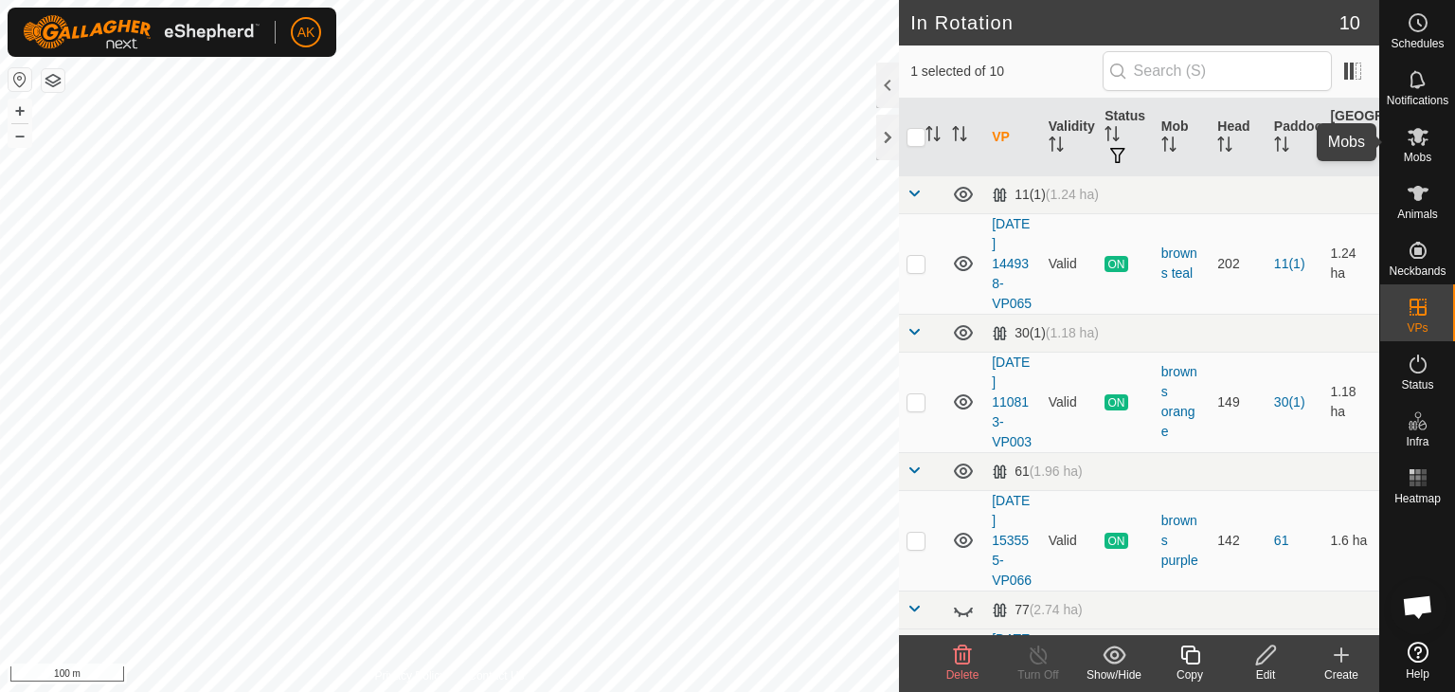
click at [1426, 141] on icon at bounding box center [1418, 136] width 23 height 23
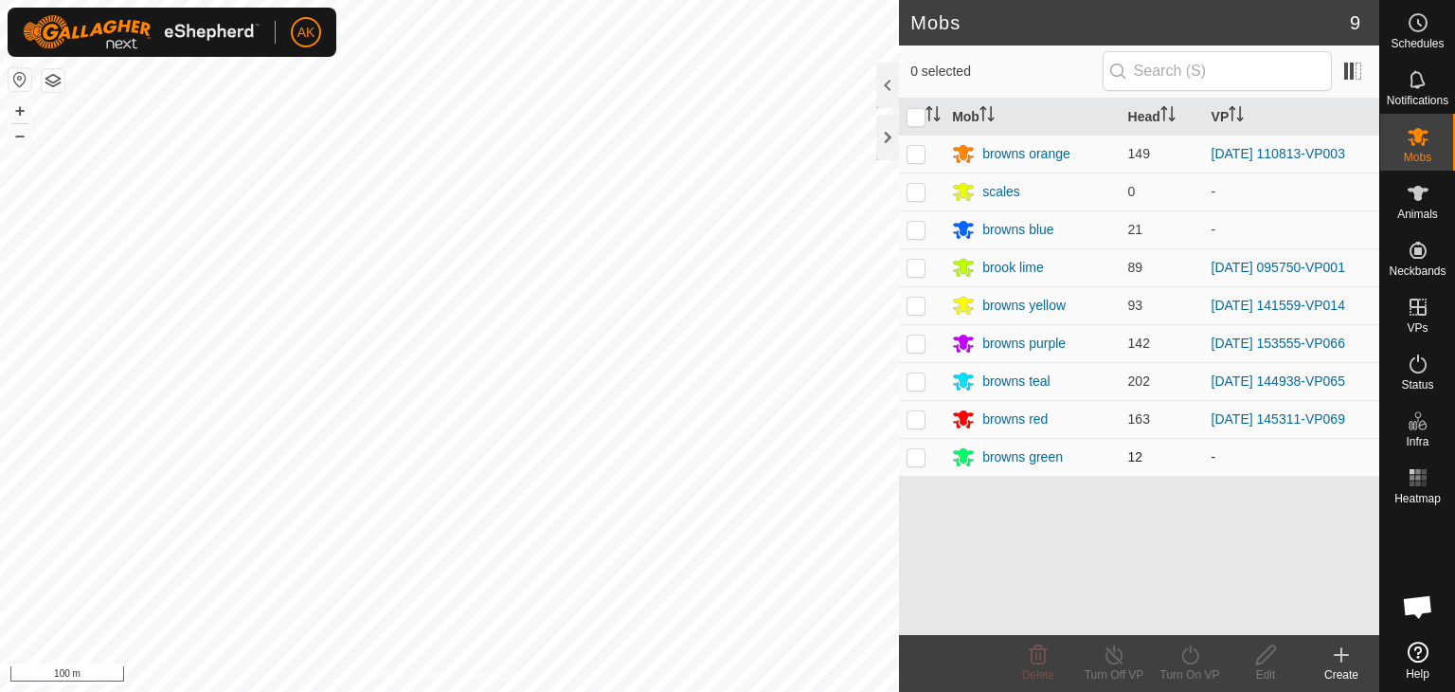
drag, startPoint x: 923, startPoint y: 417, endPoint x: 954, endPoint y: 443, distance: 41.0
click at [923, 417] on p-checkbox at bounding box center [916, 418] width 19 height 15
checkbox input "true"
click at [1192, 662] on icon at bounding box center [1190, 654] width 17 height 19
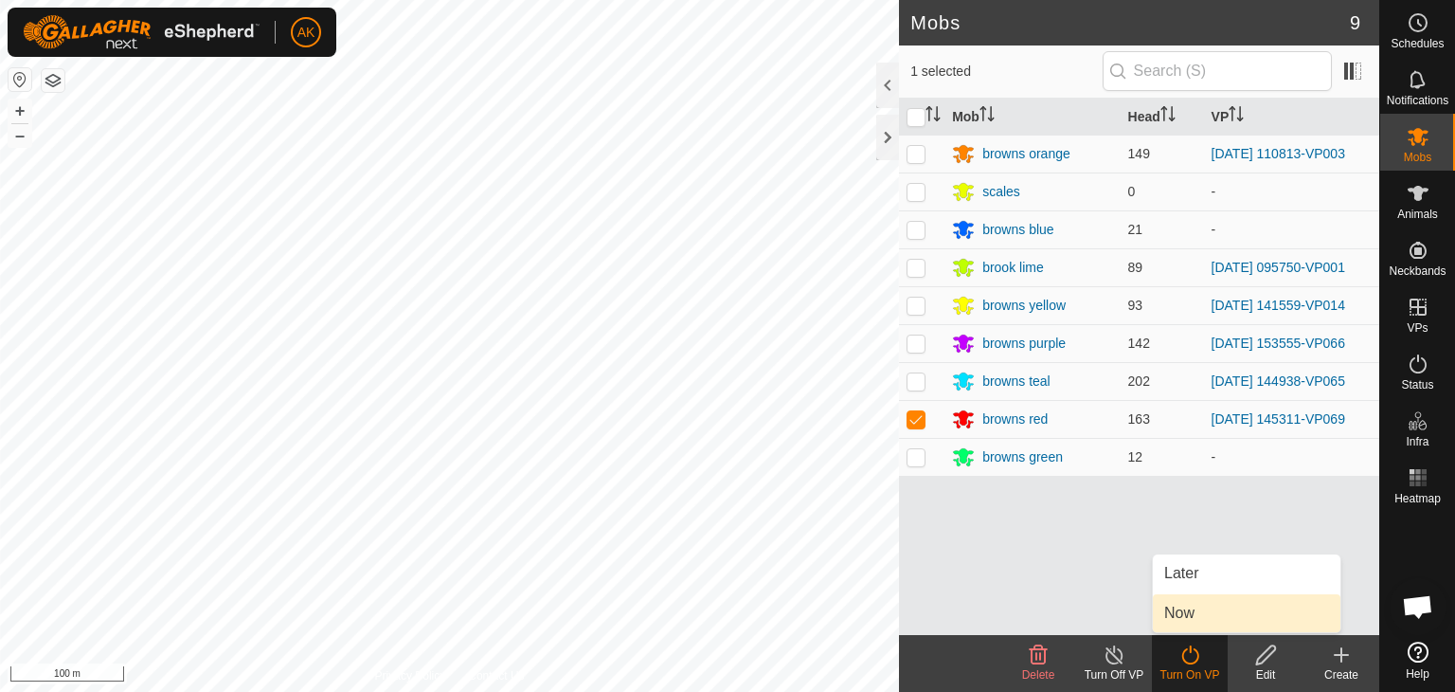
click at [1182, 617] on link "Now" at bounding box center [1247, 613] width 188 height 38
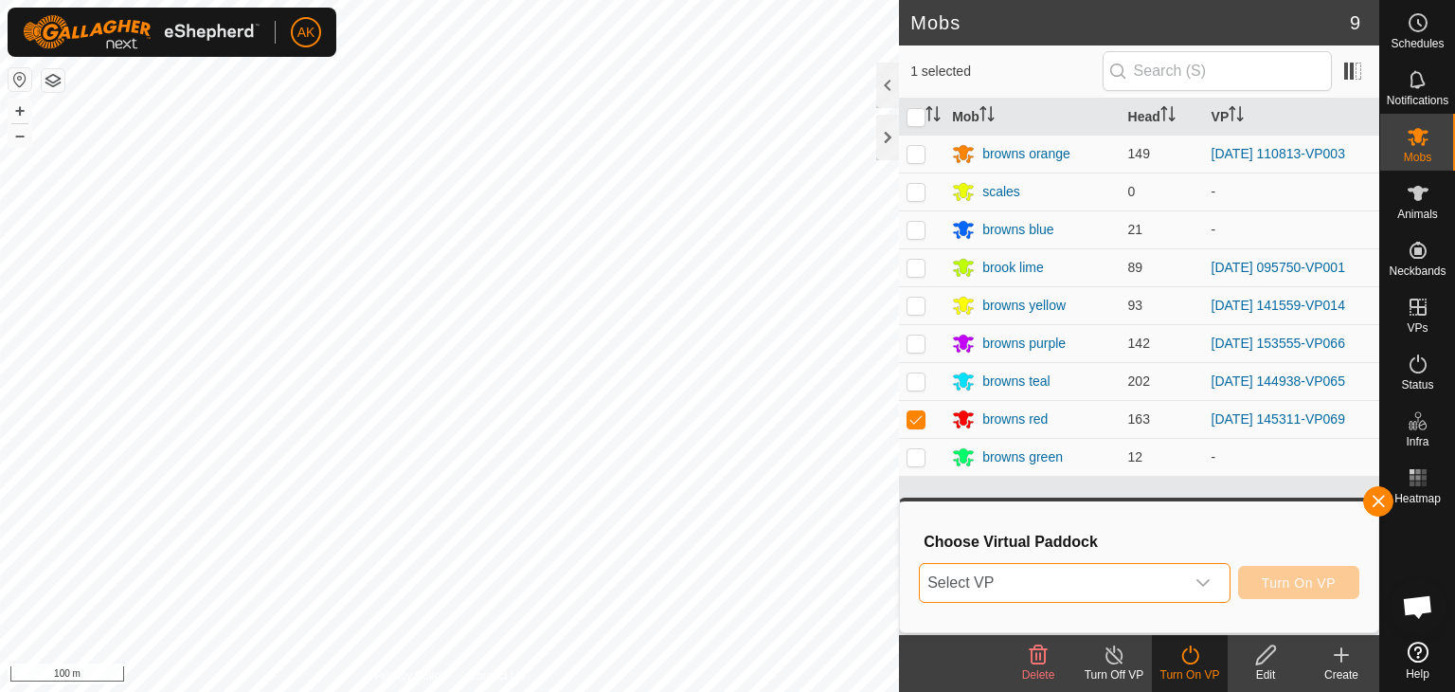
click at [1117, 581] on span "Select VP" at bounding box center [1052, 583] width 264 height 38
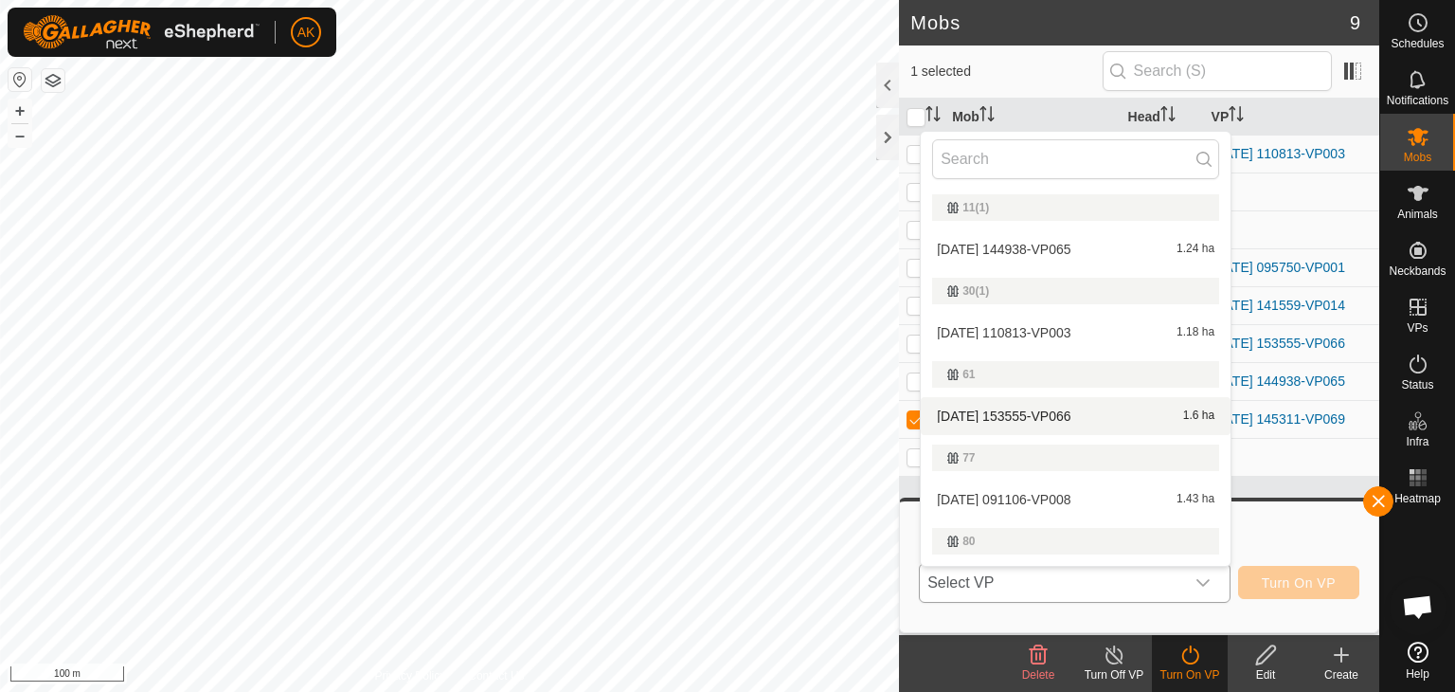
scroll to position [189, 0]
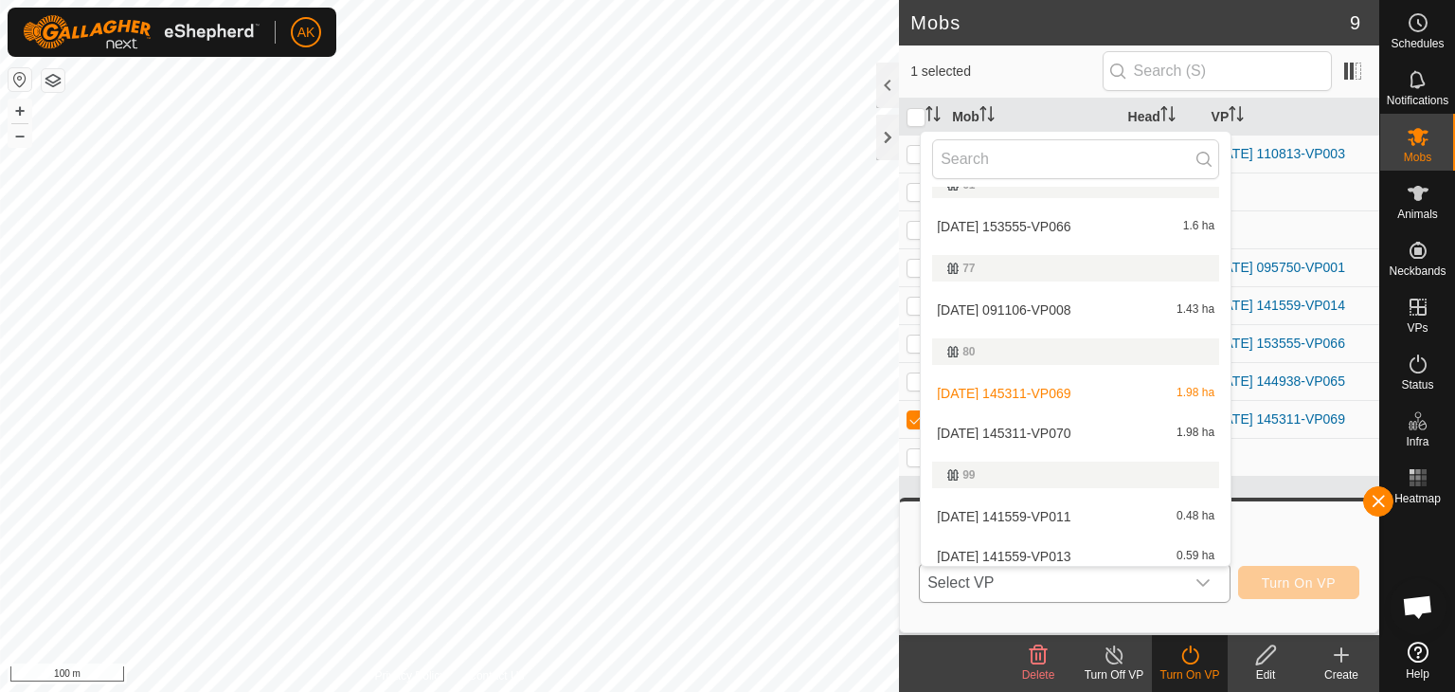
click at [1027, 422] on li "2025-09-06 145311-VP070 1.98 ha" at bounding box center [1076, 433] width 310 height 38
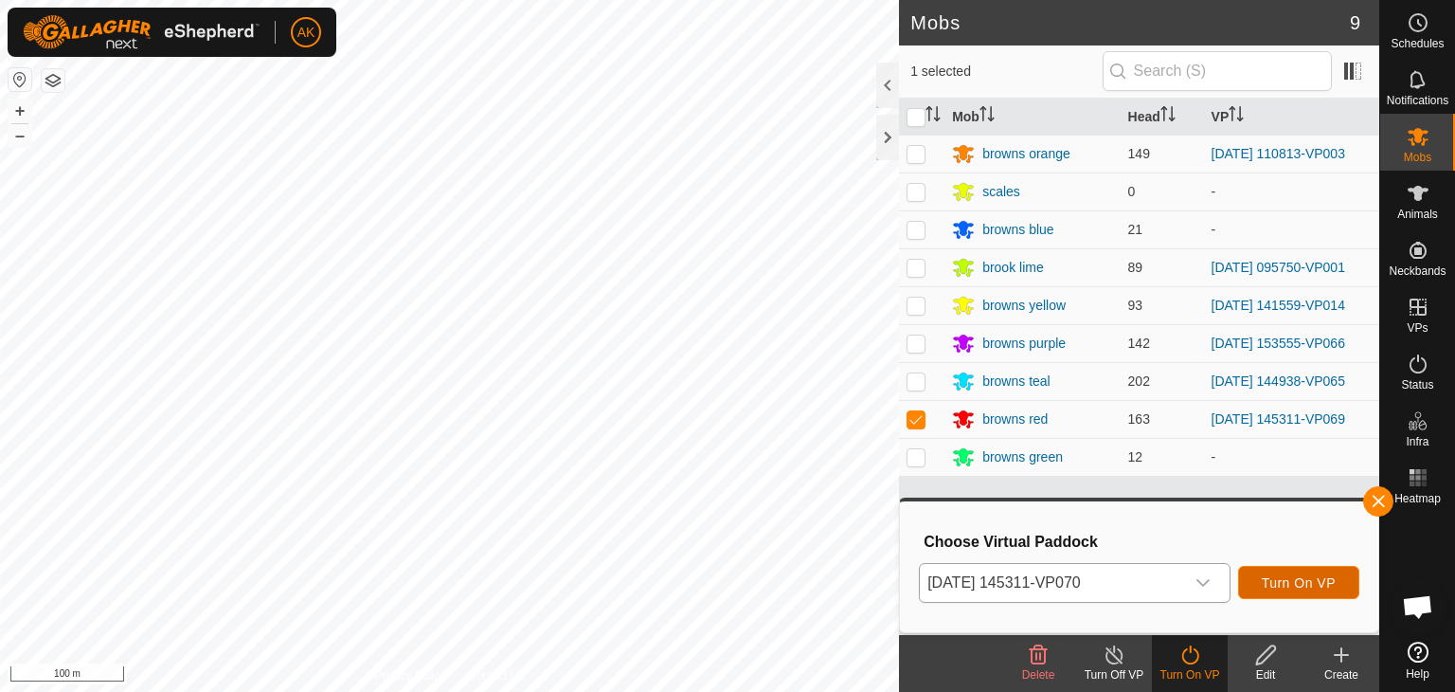
click at [1285, 580] on span "Turn On VP" at bounding box center [1299, 582] width 74 height 15
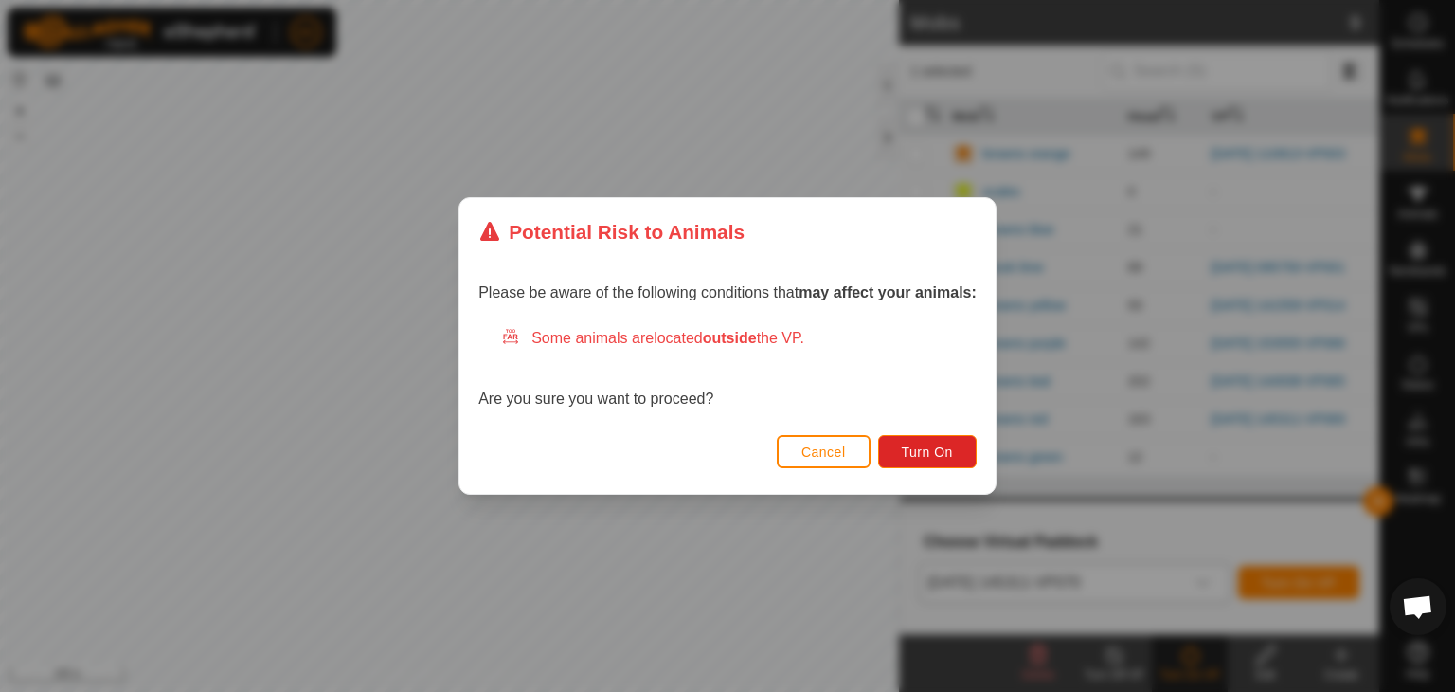
click at [948, 430] on div "Cancel Turn On" at bounding box center [728, 461] width 536 height 64
click at [934, 447] on span "Turn On" at bounding box center [927, 451] width 51 height 15
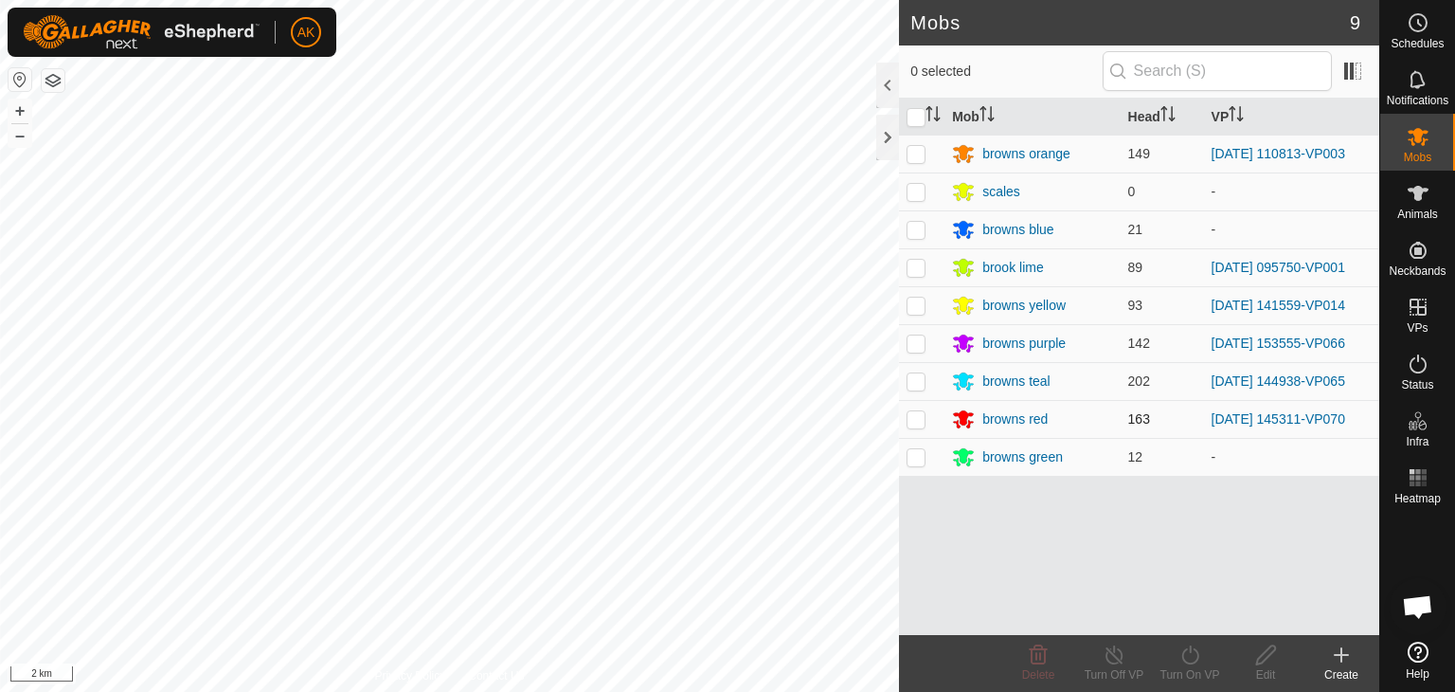
click at [919, 425] on p-checkbox at bounding box center [916, 418] width 19 height 15
checkbox input "true"
click at [798, 691] on html "AK Schedules Notifications Mobs Animals Neckbands VPs Status Infra Heatmap Help…" at bounding box center [727, 346] width 1455 height 692
